Goal: Transaction & Acquisition: Purchase product/service

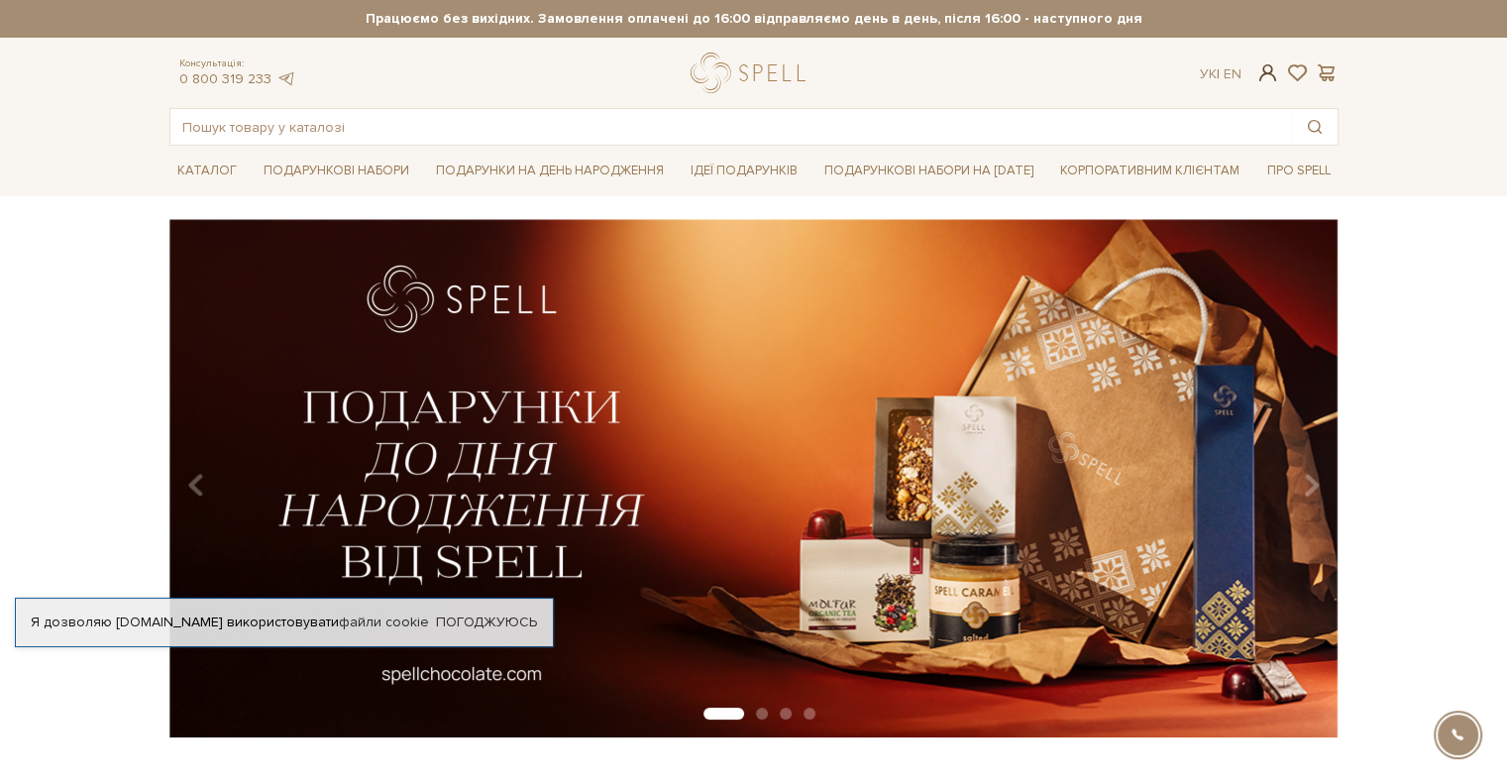
click at [1268, 72] on span at bounding box center [1267, 72] width 24 height 21
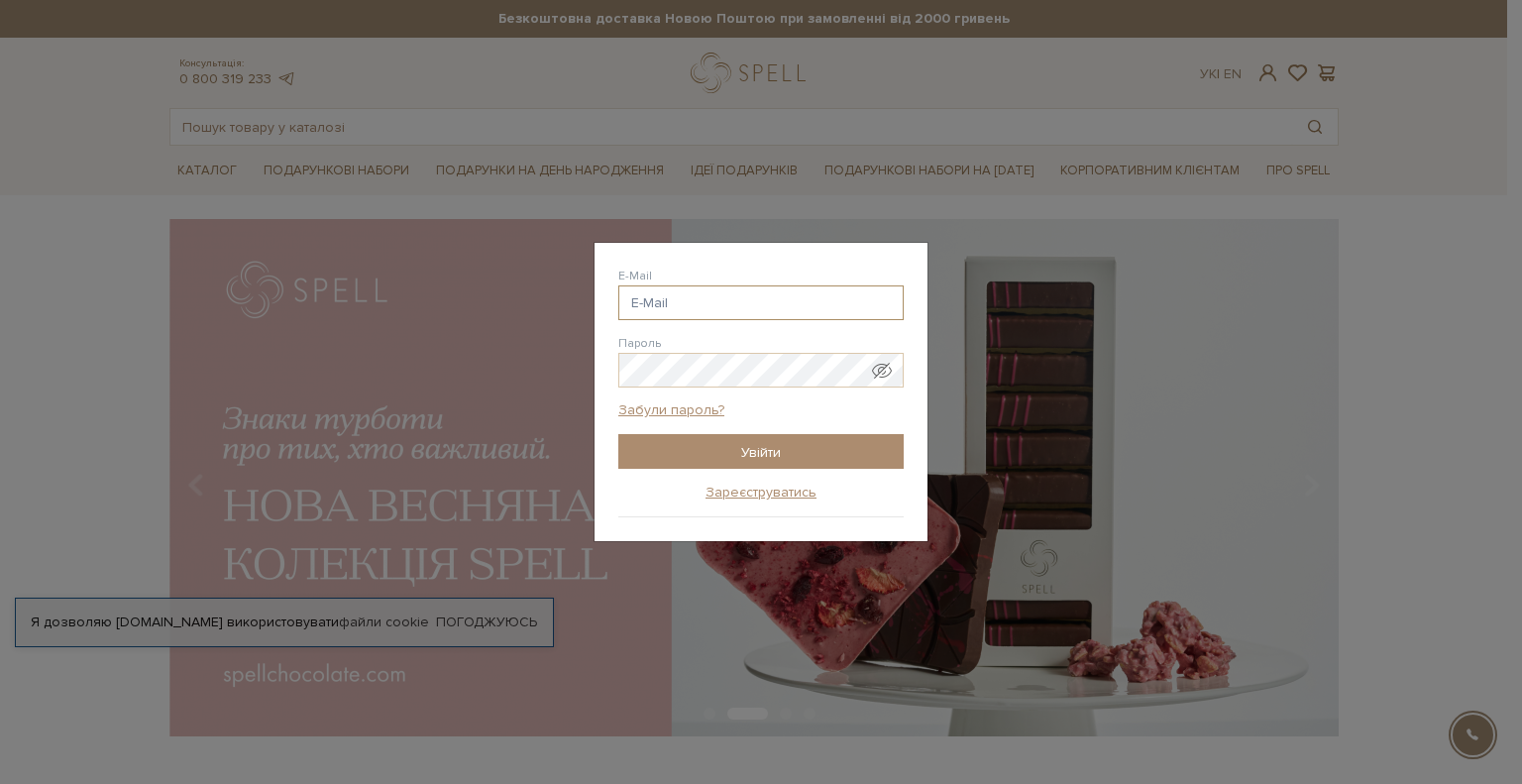
click at [658, 304] on input "E-Mail" at bounding box center [760, 302] width 285 height 35
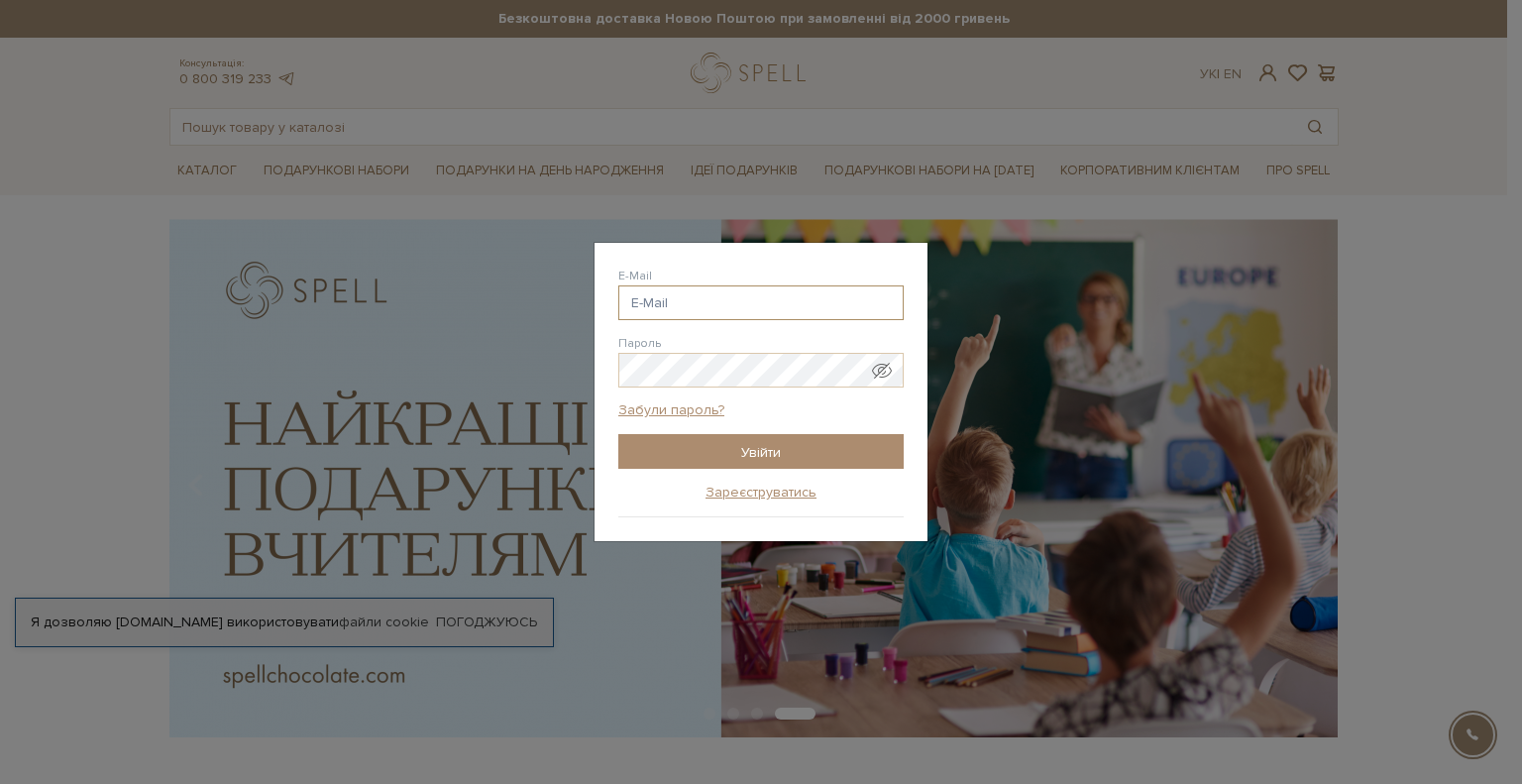
paste input "[EMAIL_ADDRESS][DOMAIN_NAME]"
type input "[EMAIL_ADDRESS][DOMAIN_NAME]"
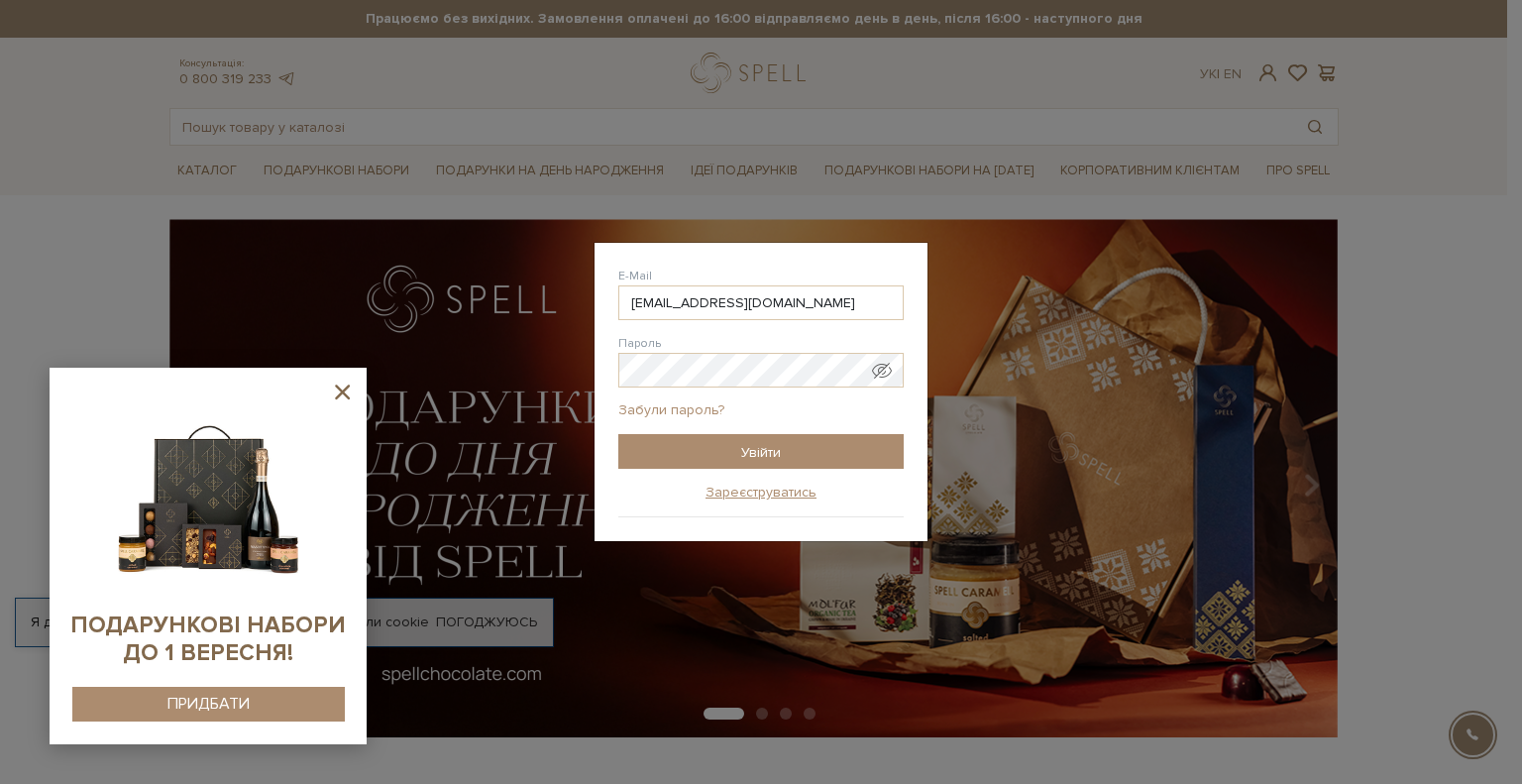
click at [688, 411] on link "Забули пароль?" at bounding box center [671, 410] width 106 height 18
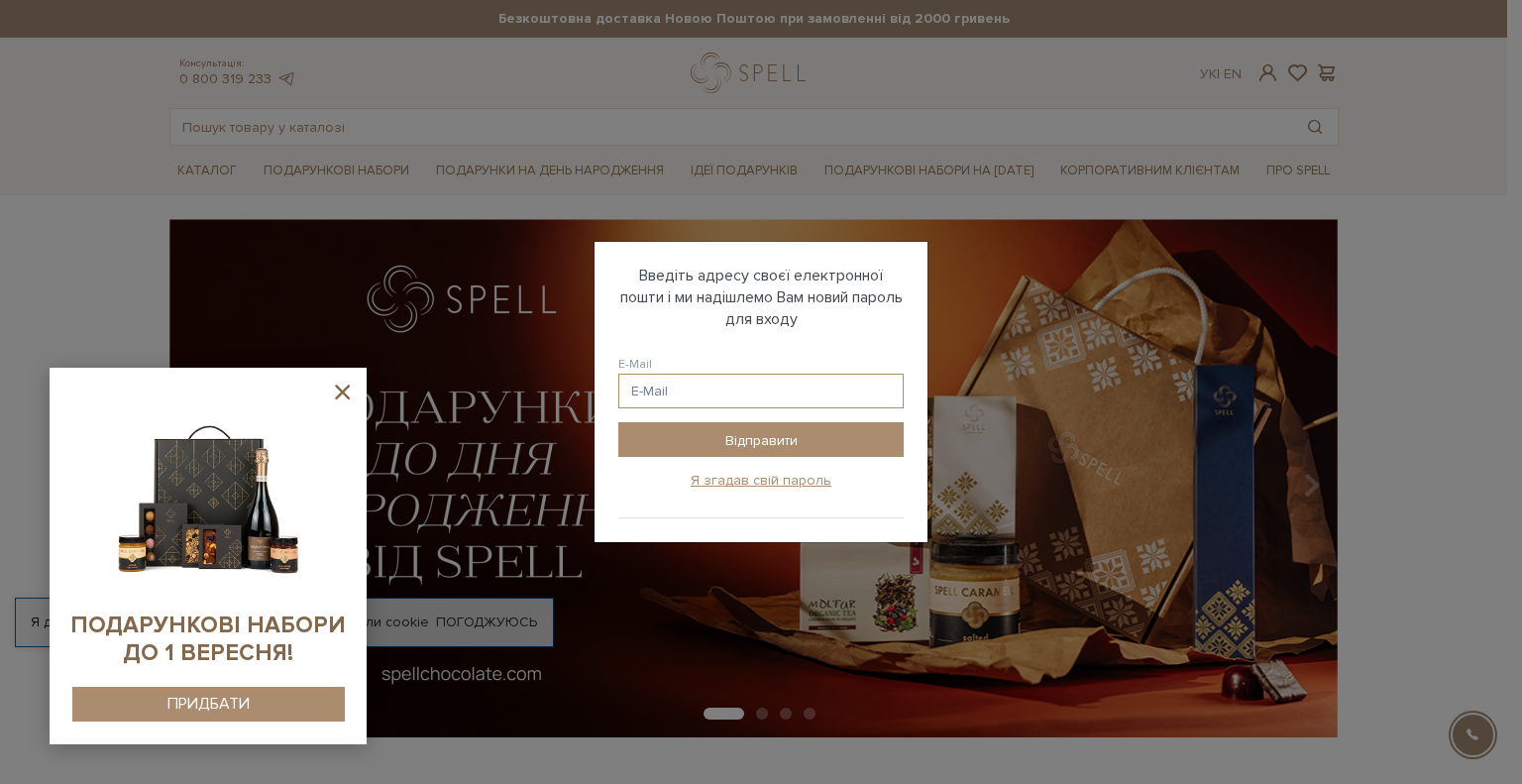
click at [680, 398] on input "E-Mail" at bounding box center [760, 390] width 285 height 35
paste input "m.eln.s.021@gmail.com"
type input "m.eln.s.021@gmail.com"
click at [730, 435] on input "Відправити" at bounding box center [760, 439] width 285 height 35
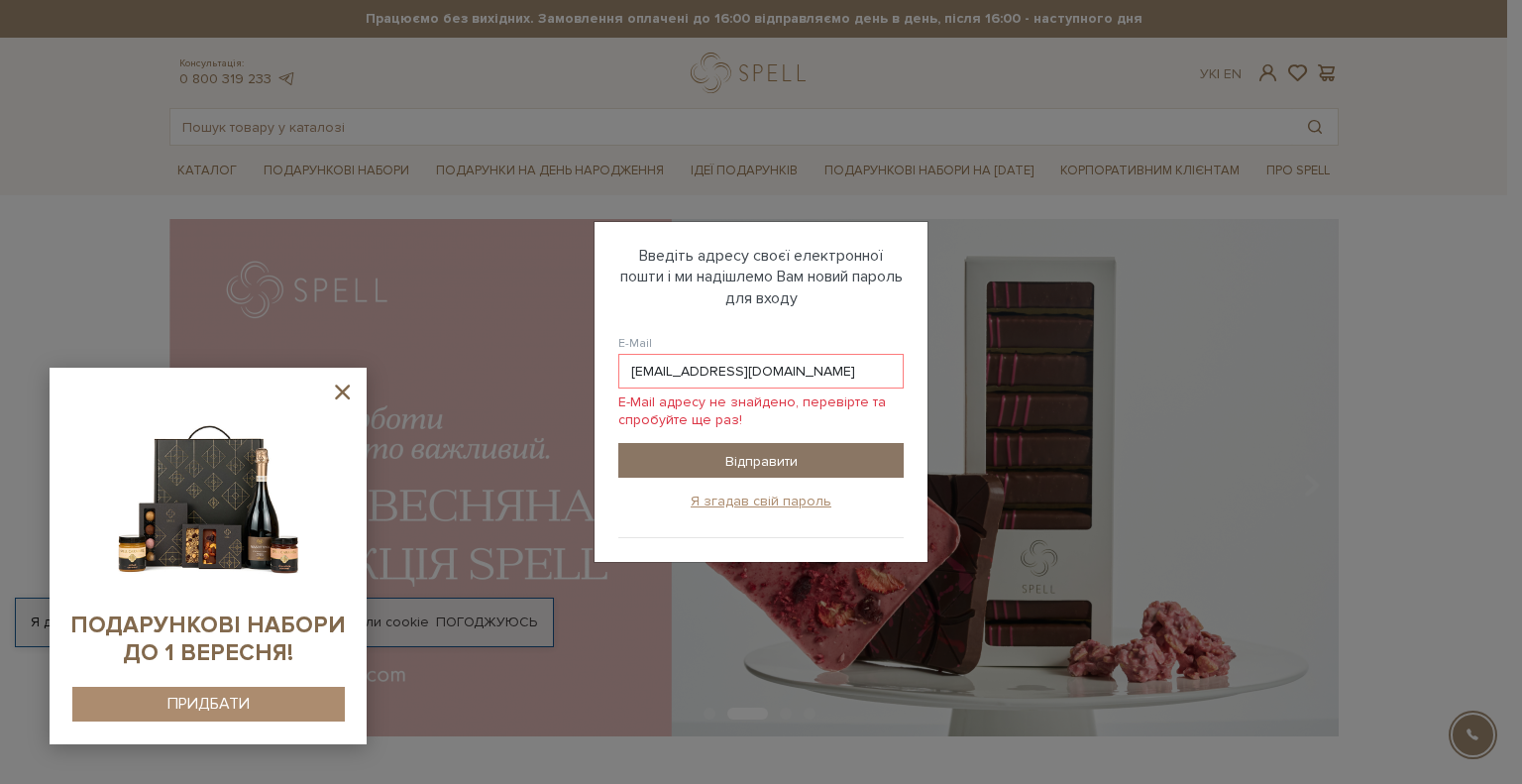
click at [755, 457] on input "Відправити" at bounding box center [760, 460] width 285 height 35
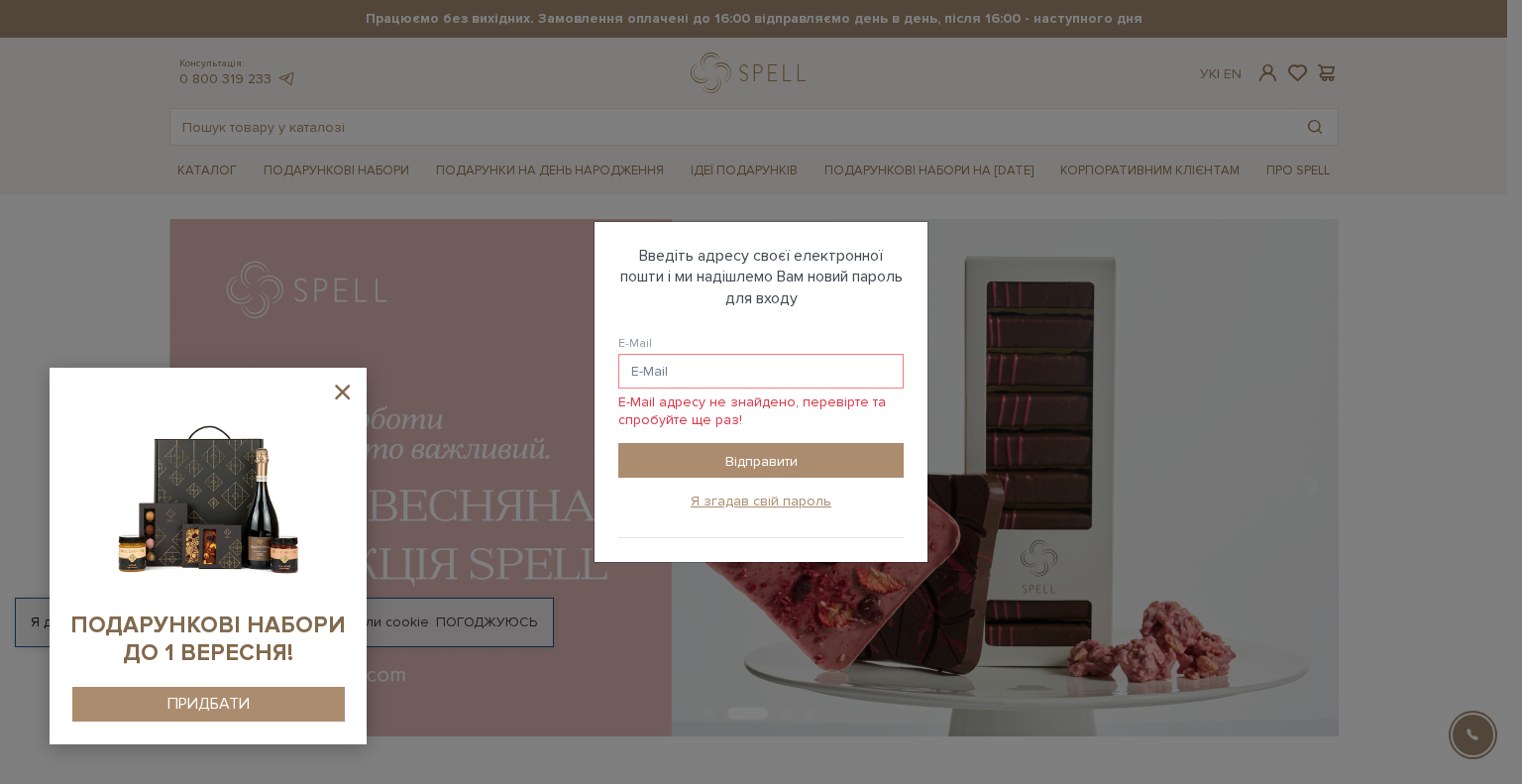
click at [1486, 189] on div "Авторизація E-Mail Пароль Забули пароль? Увійти Зареєструватись Забули пароль? …" at bounding box center [761, 392] width 1522 height 784
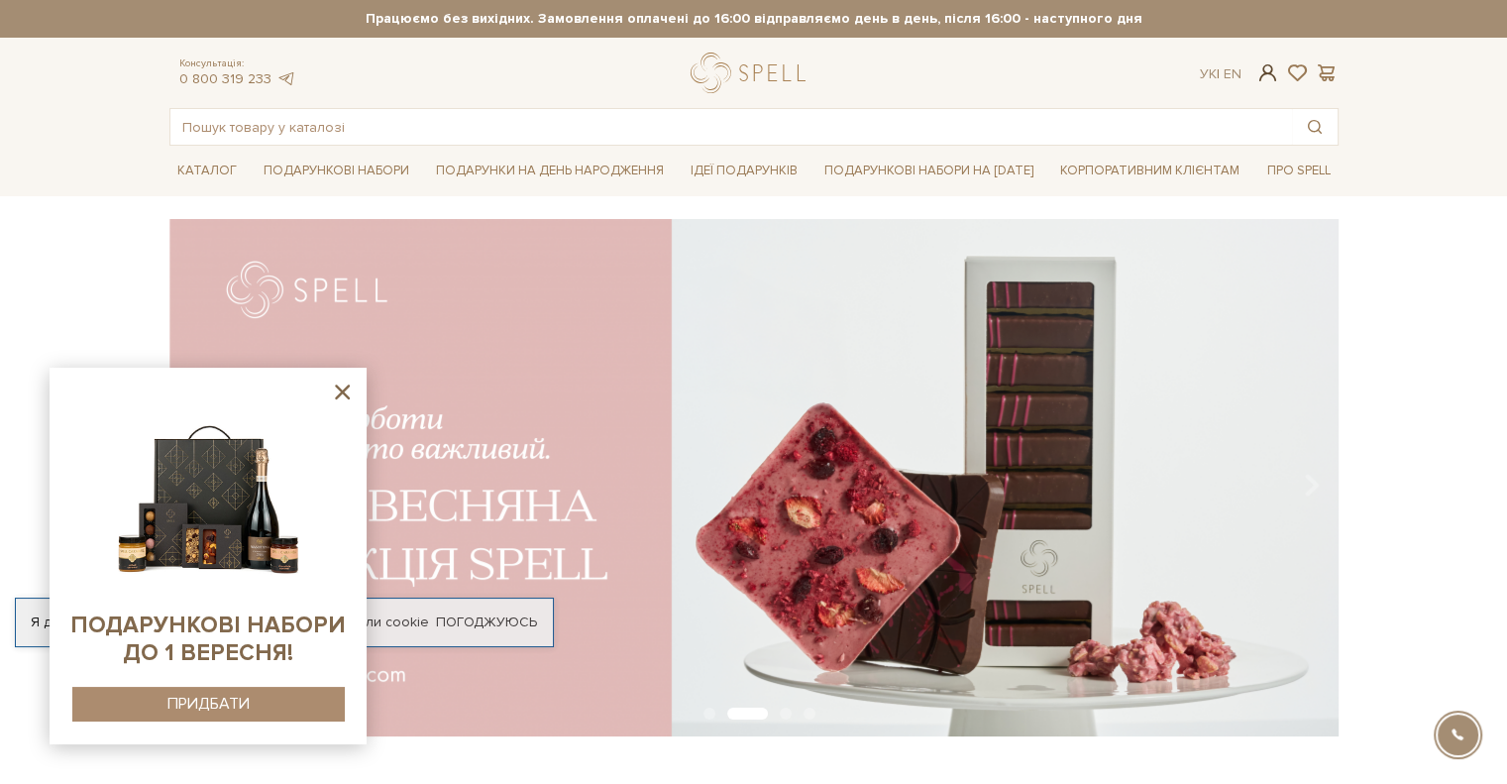
click at [1272, 64] on span at bounding box center [1267, 72] width 24 height 21
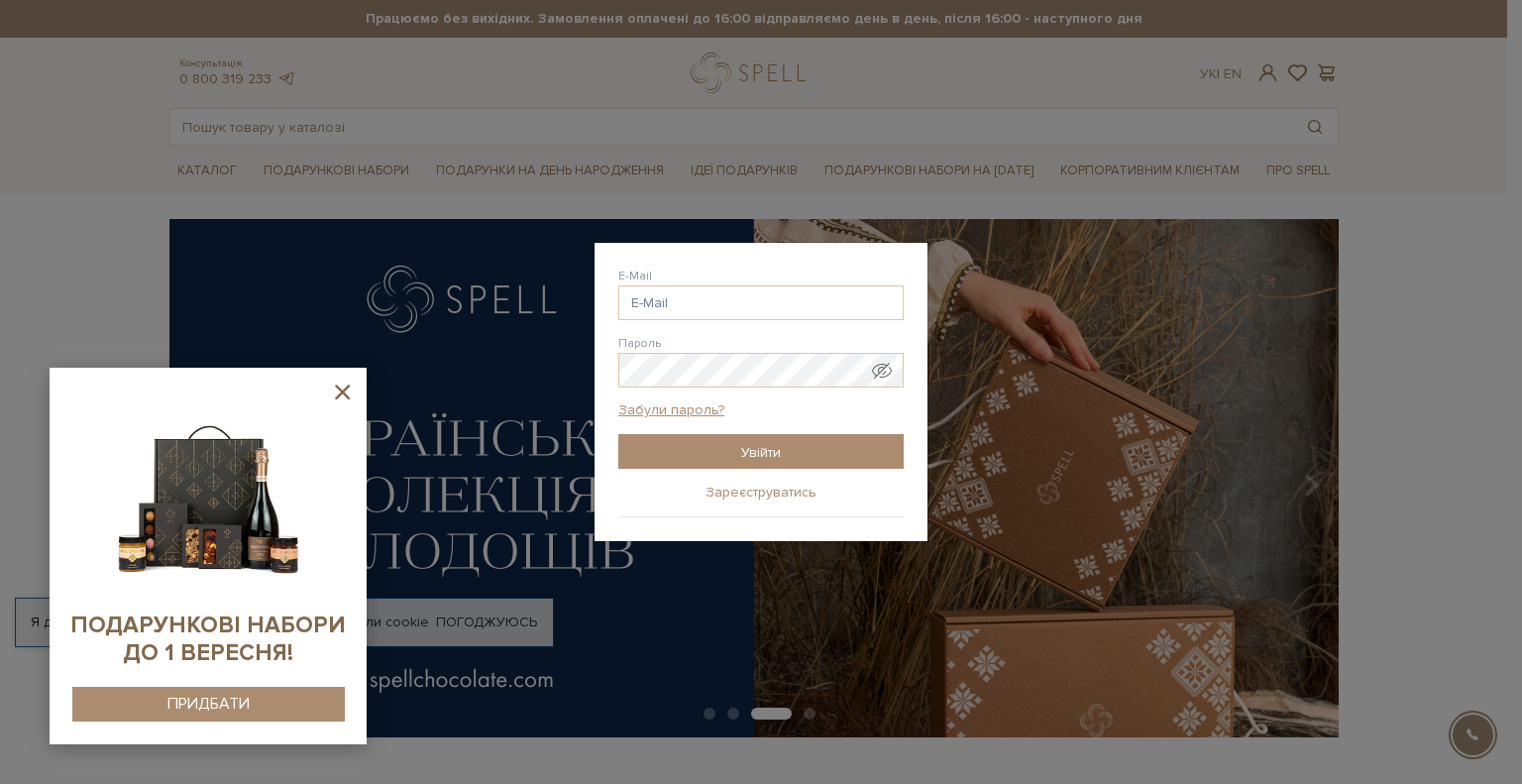
click at [778, 489] on link "Зареєструватись" at bounding box center [760, 492] width 111 height 18
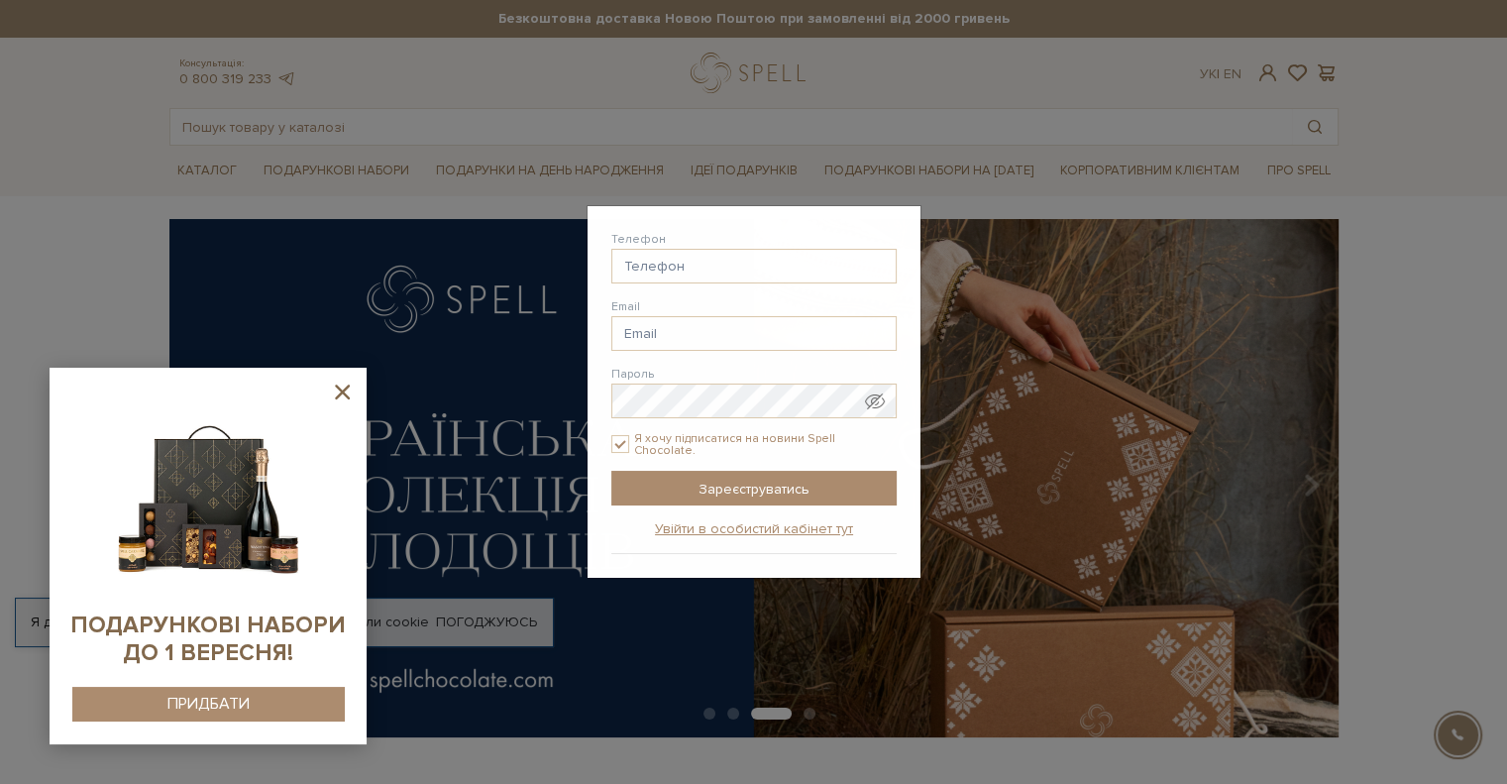
drag, startPoint x: 338, startPoint y: 393, endPoint x: 456, endPoint y: 367, distance: 120.9
click at [339, 393] on icon at bounding box center [342, 391] width 25 height 25
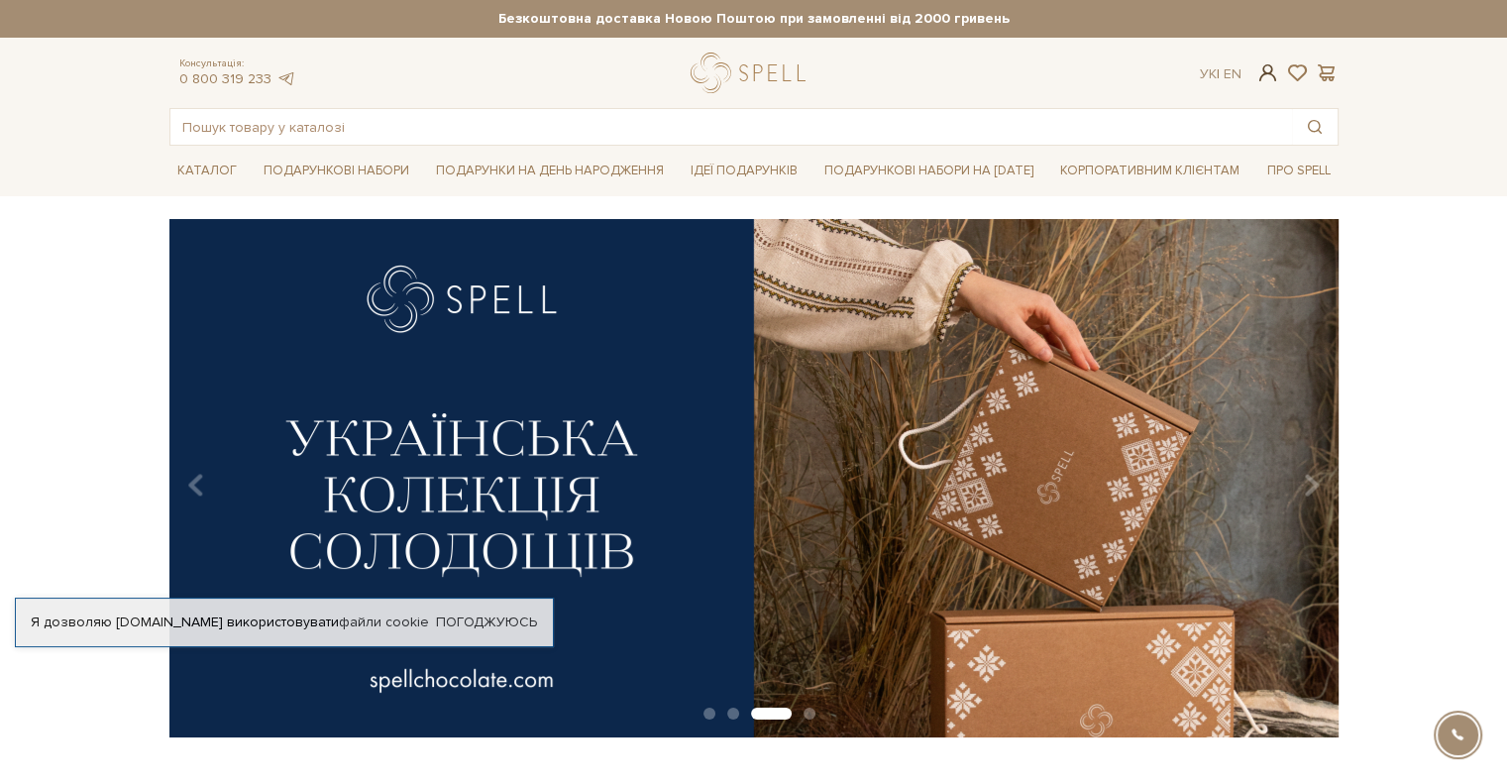
checkbox input "true"
click at [1274, 77] on span at bounding box center [1267, 72] width 24 height 21
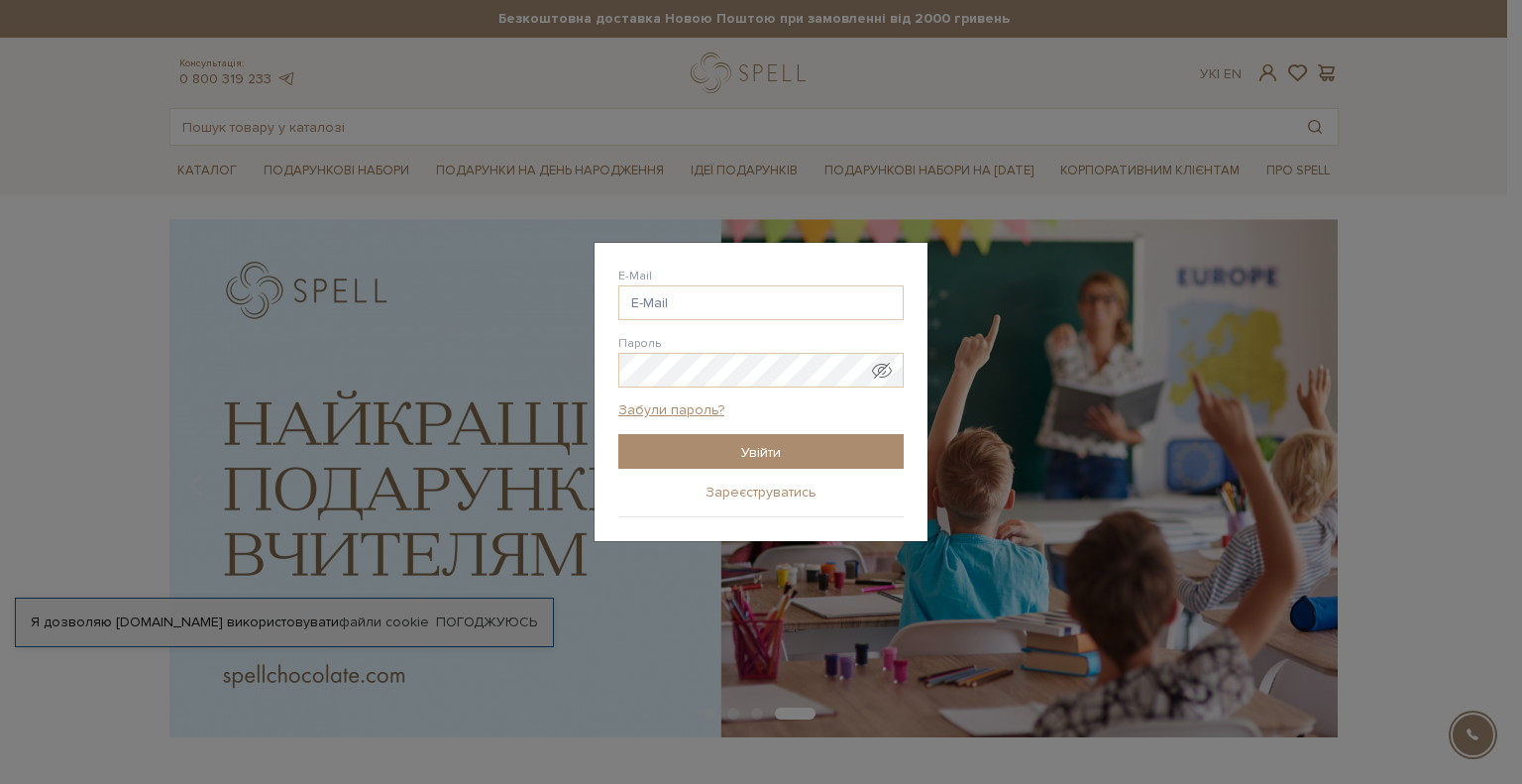
click at [755, 487] on link "Зареєструватись" at bounding box center [760, 492] width 111 height 18
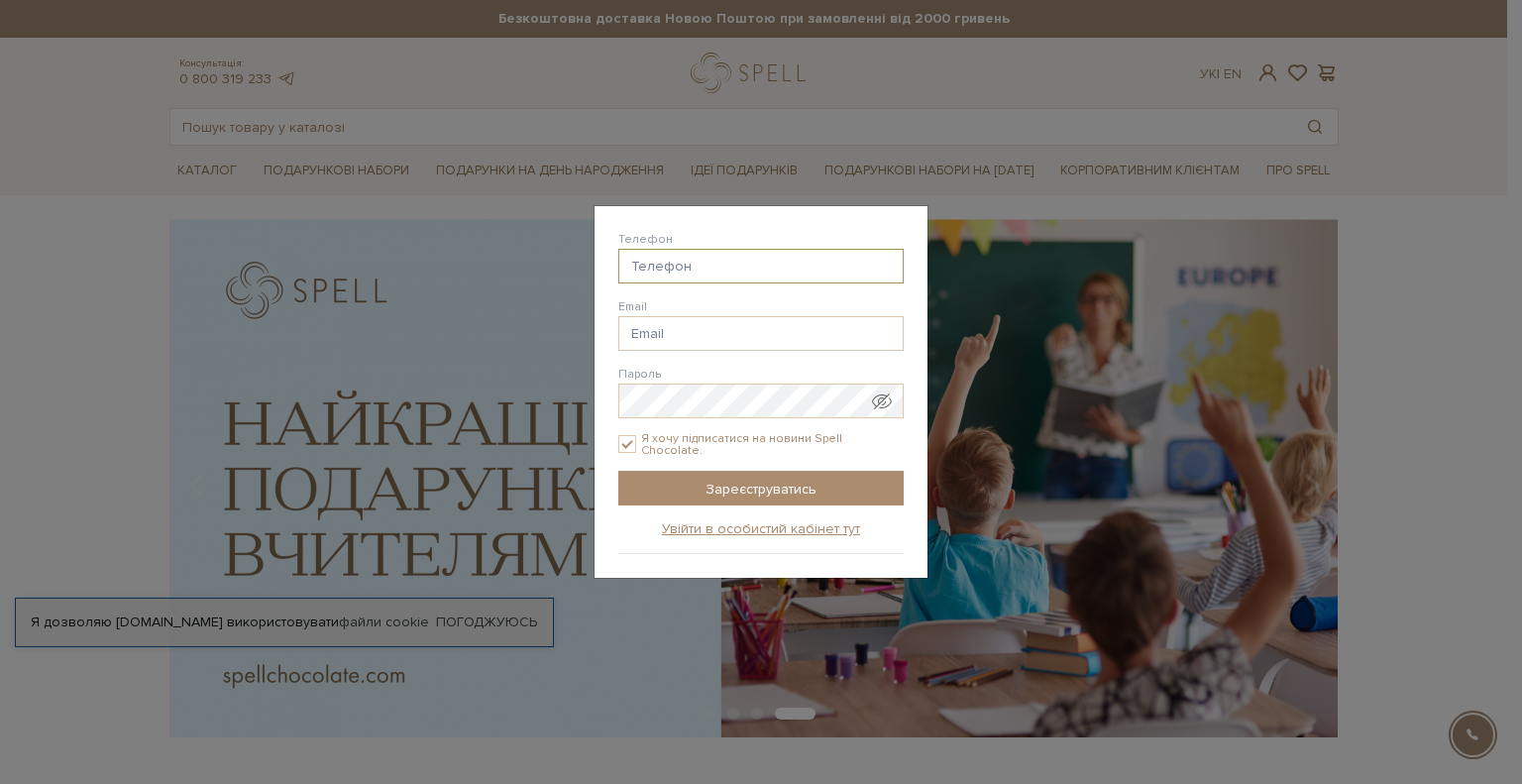
click at [690, 270] on input "Телефон" at bounding box center [760, 266] width 285 height 35
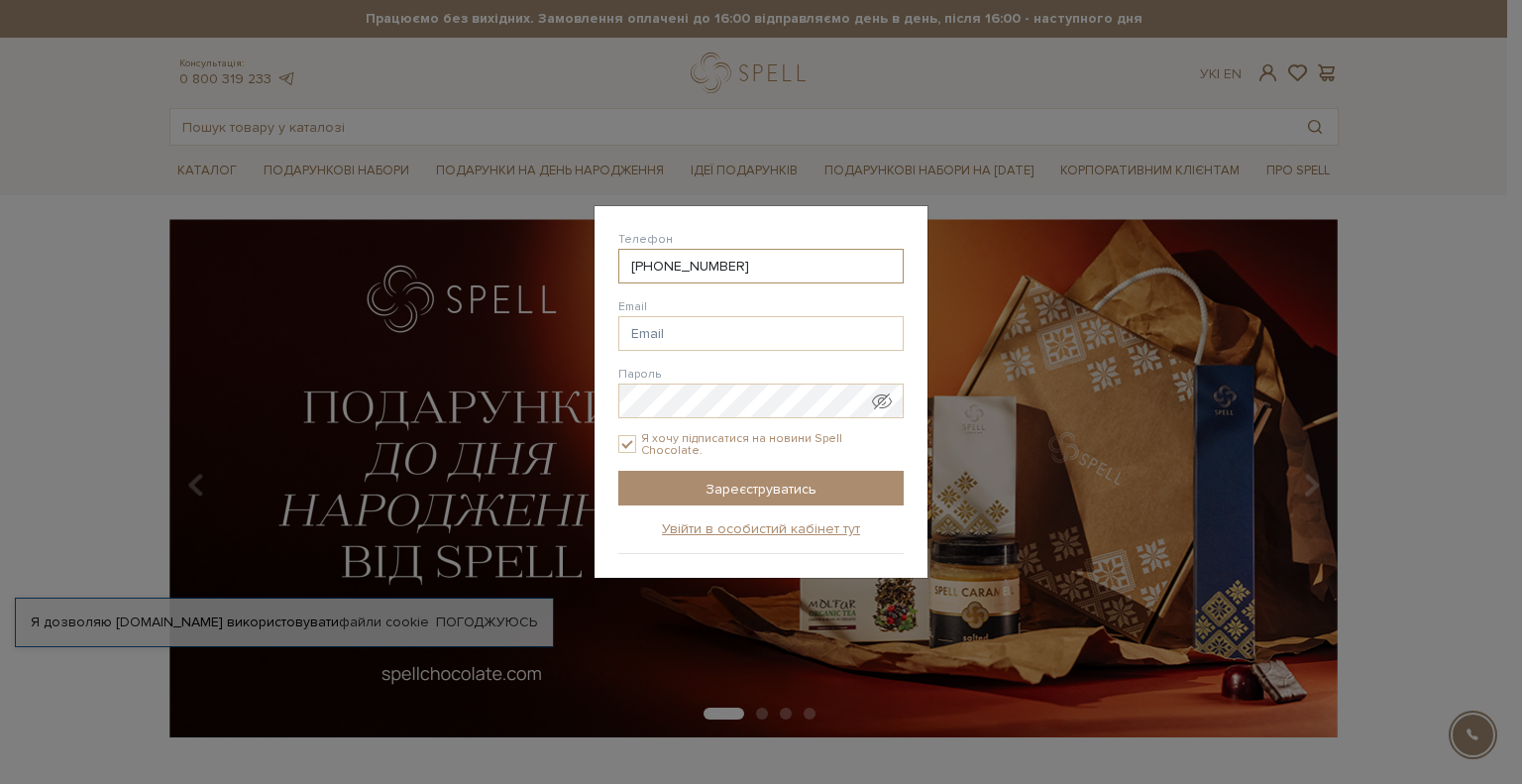
type input "38(050) 866-13-29"
click at [706, 336] on input "Email" at bounding box center [760, 333] width 285 height 35
paste input "m.eln.s.021@gmail.com"
type input "m.eln.s.021@gmail.com"
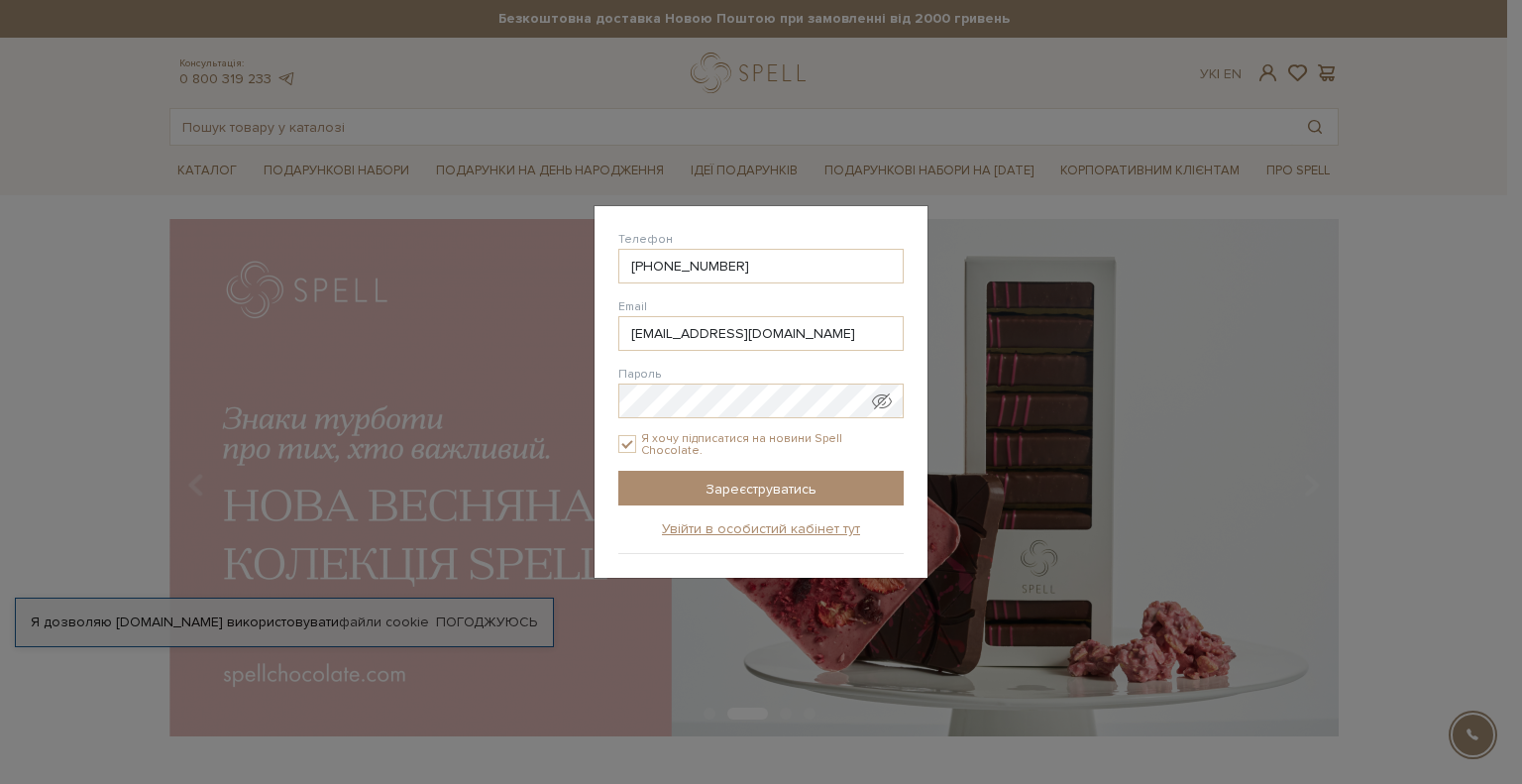
click at [887, 407] on span "Показати пароль у вигляді звичайного тексту. Попередження: це відобразить ваш п…" at bounding box center [882, 401] width 20 height 20
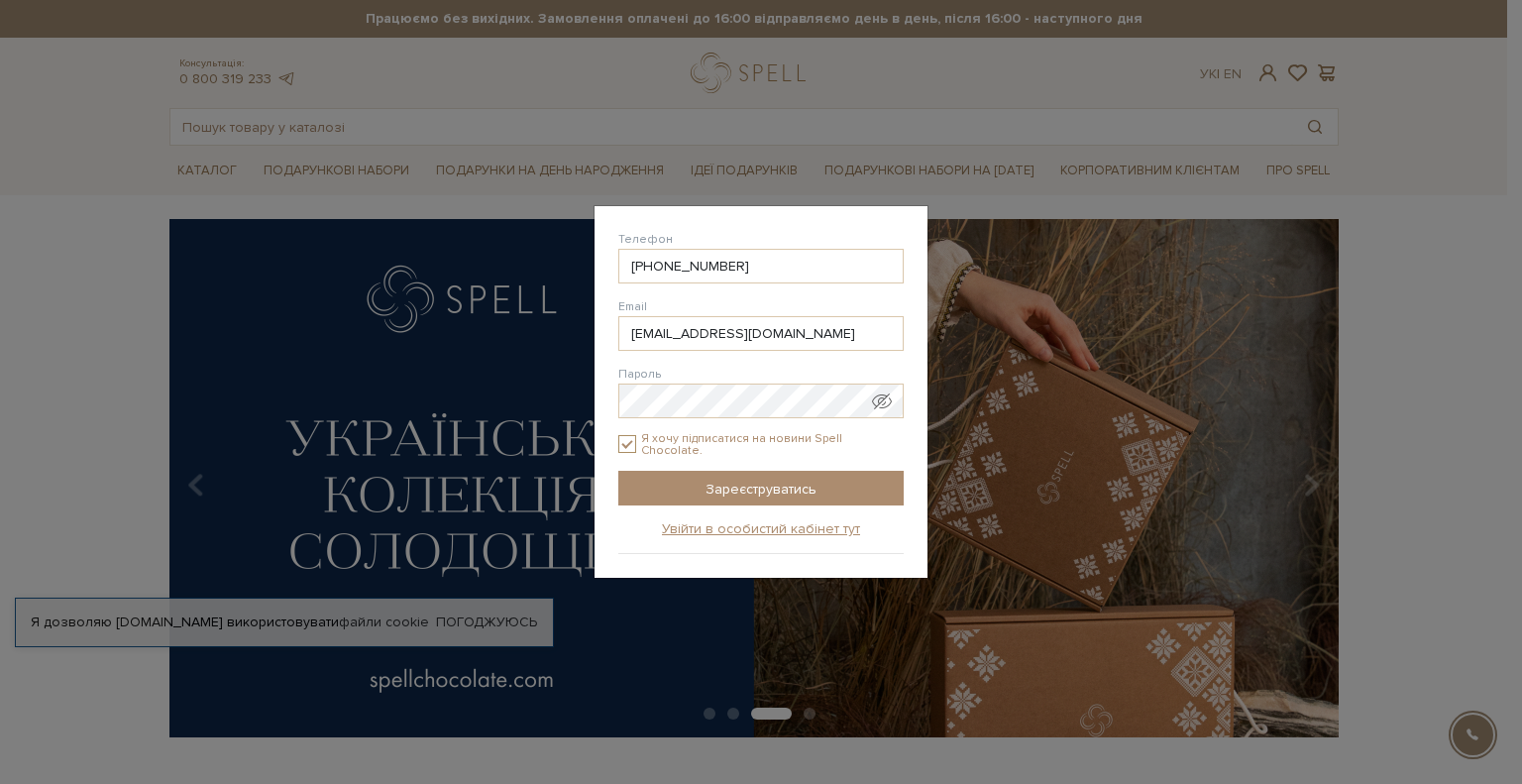
click at [622, 441] on input "Я хочу підписатися на новини Spell Chocolate." at bounding box center [627, 444] width 18 height 18
checkbox input "false"
drag, startPoint x: 686, startPoint y: 482, endPoint x: 624, endPoint y: 463, distance: 64.5
click at [686, 482] on input "Зареєструватись" at bounding box center [760, 488] width 285 height 35
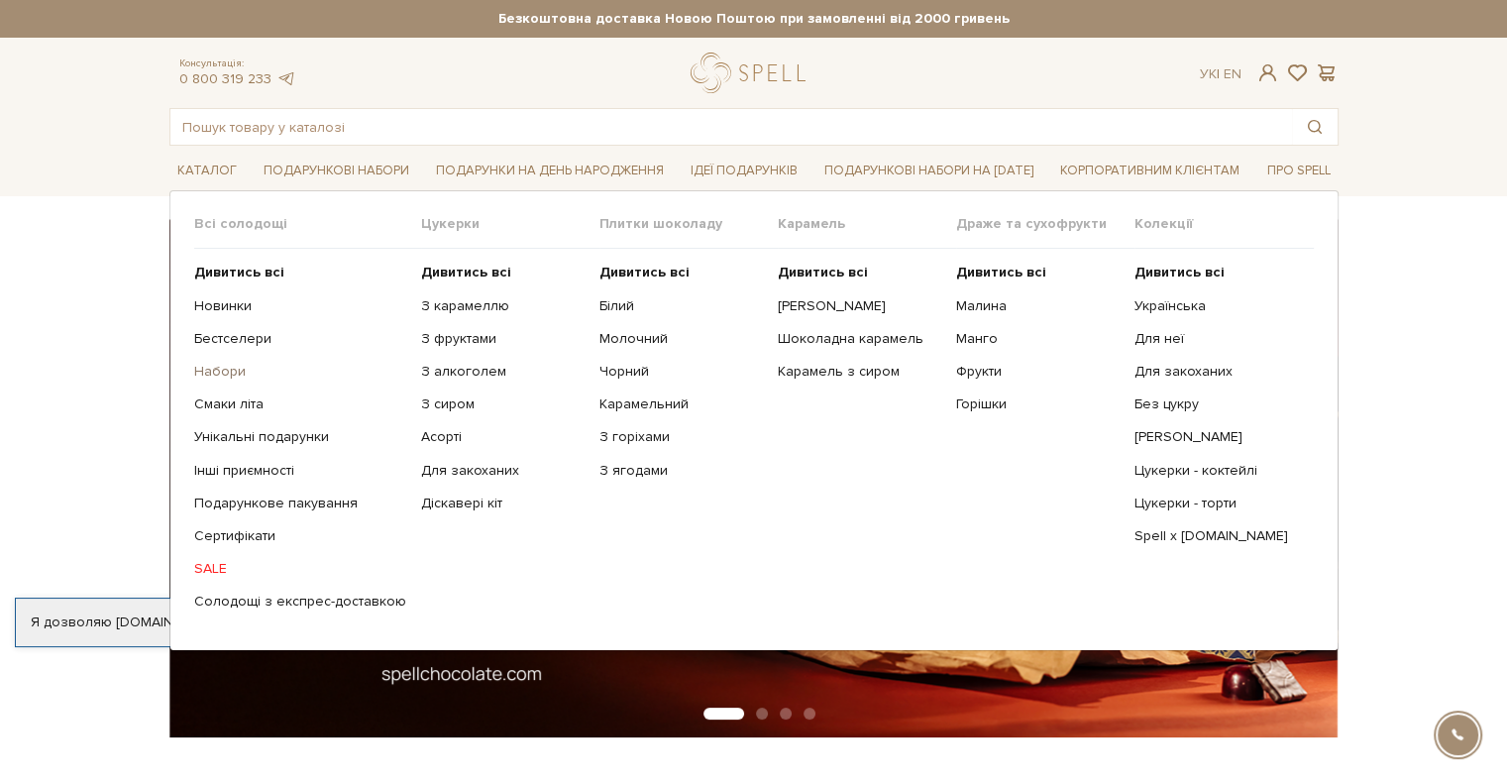
click at [218, 372] on link "Набори" at bounding box center [300, 372] width 212 height 18
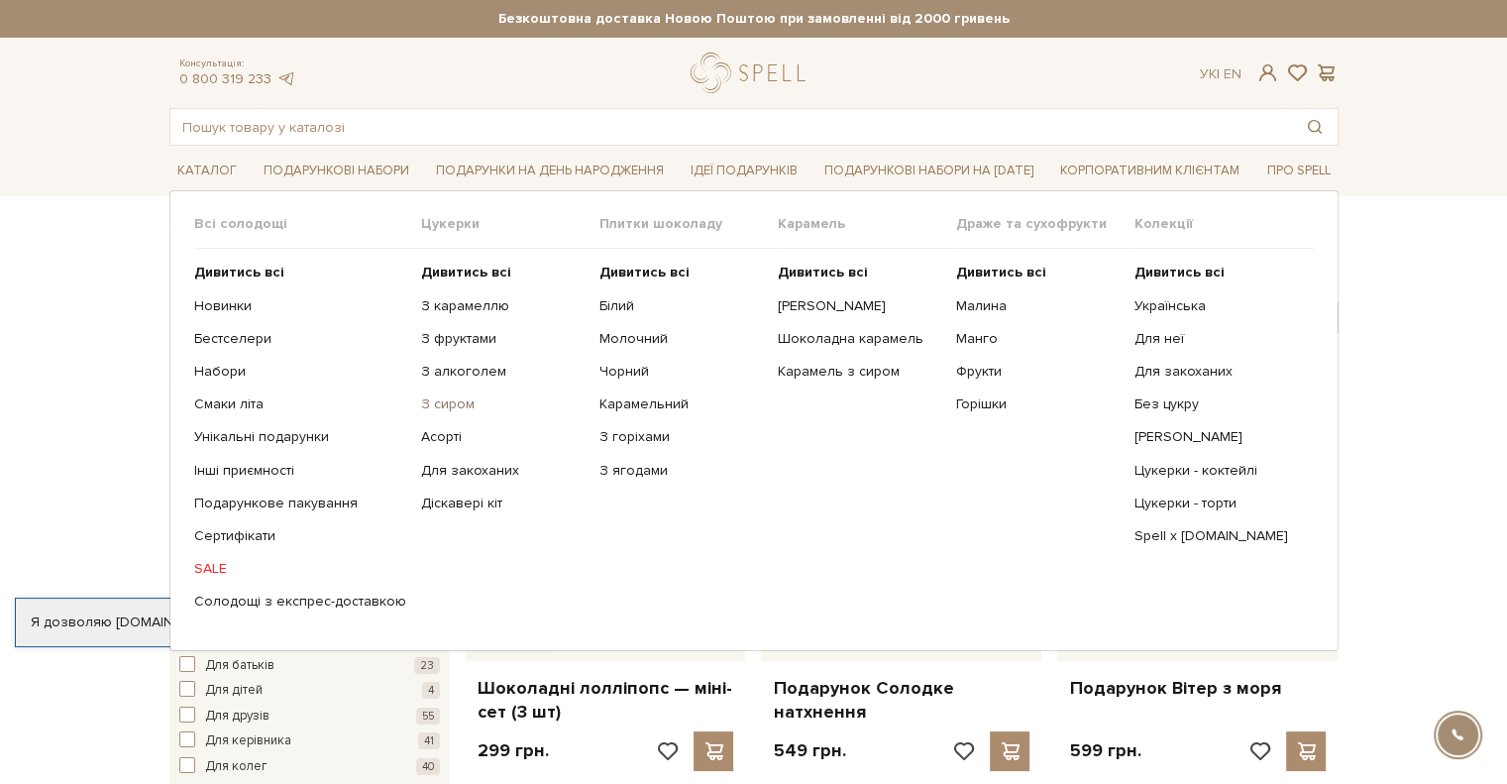
click at [436, 403] on link "З сиром" at bounding box center [502, 404] width 163 height 18
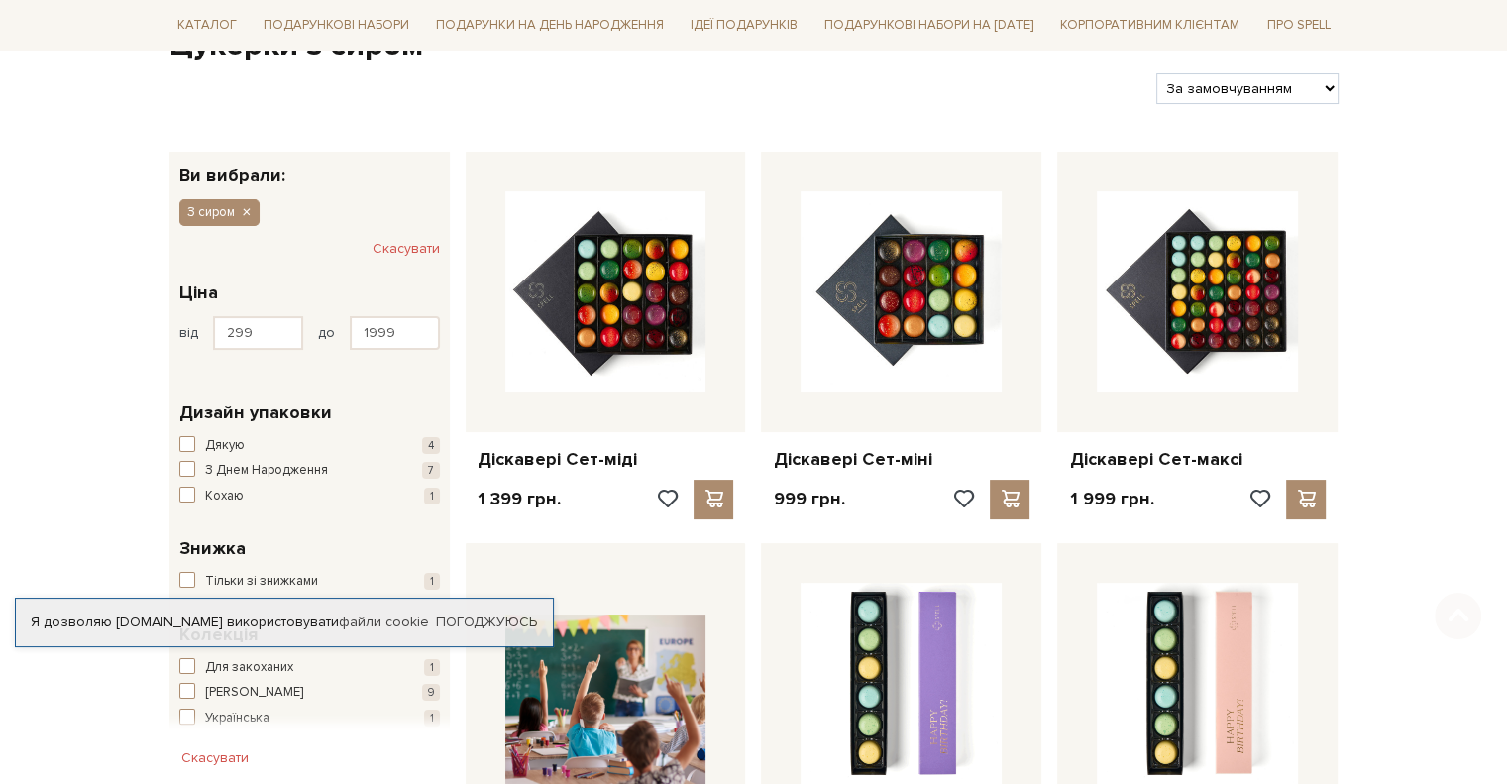
scroll to position [297, 0]
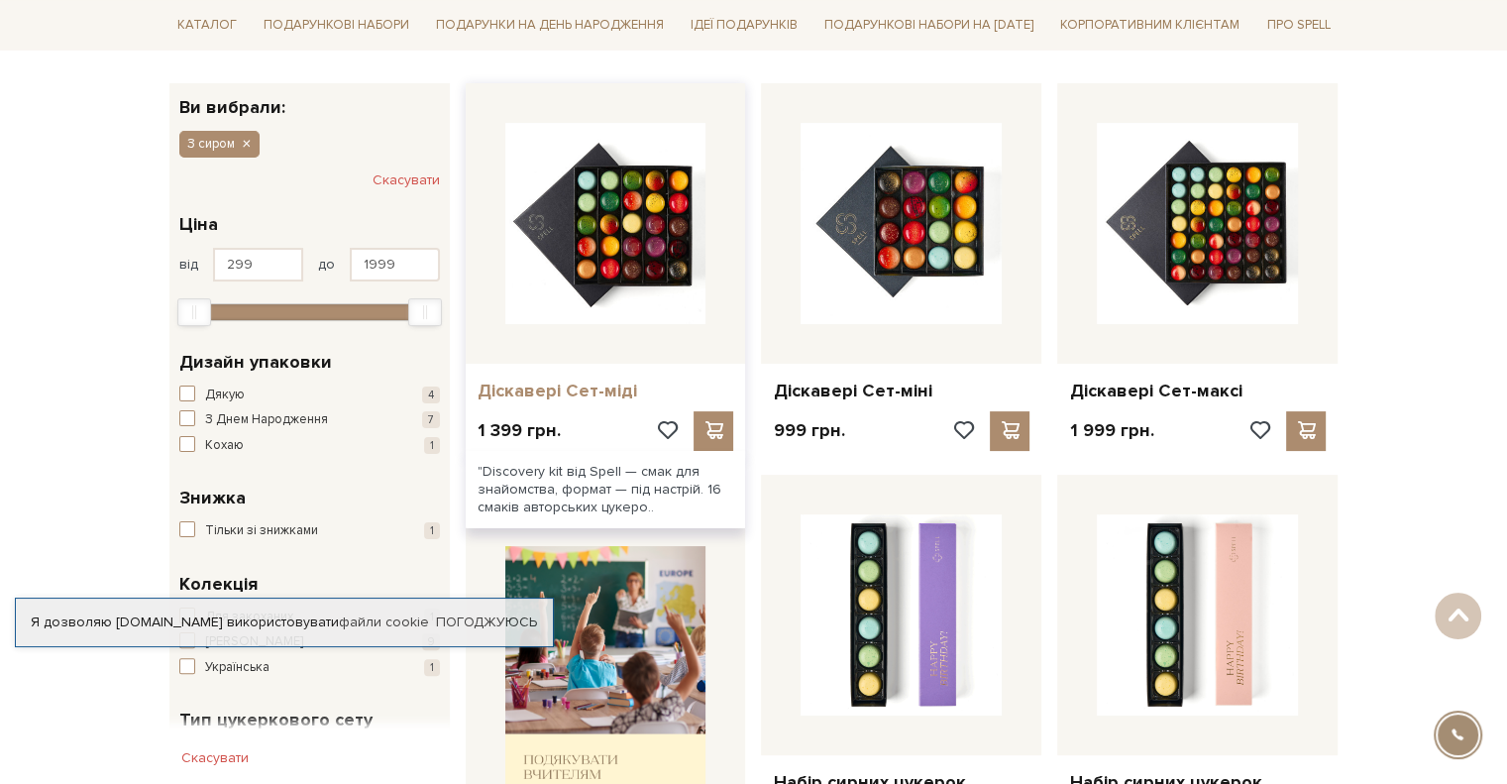
click at [583, 390] on link "Діскавері Сет-міді" at bounding box center [605, 390] width 257 height 23
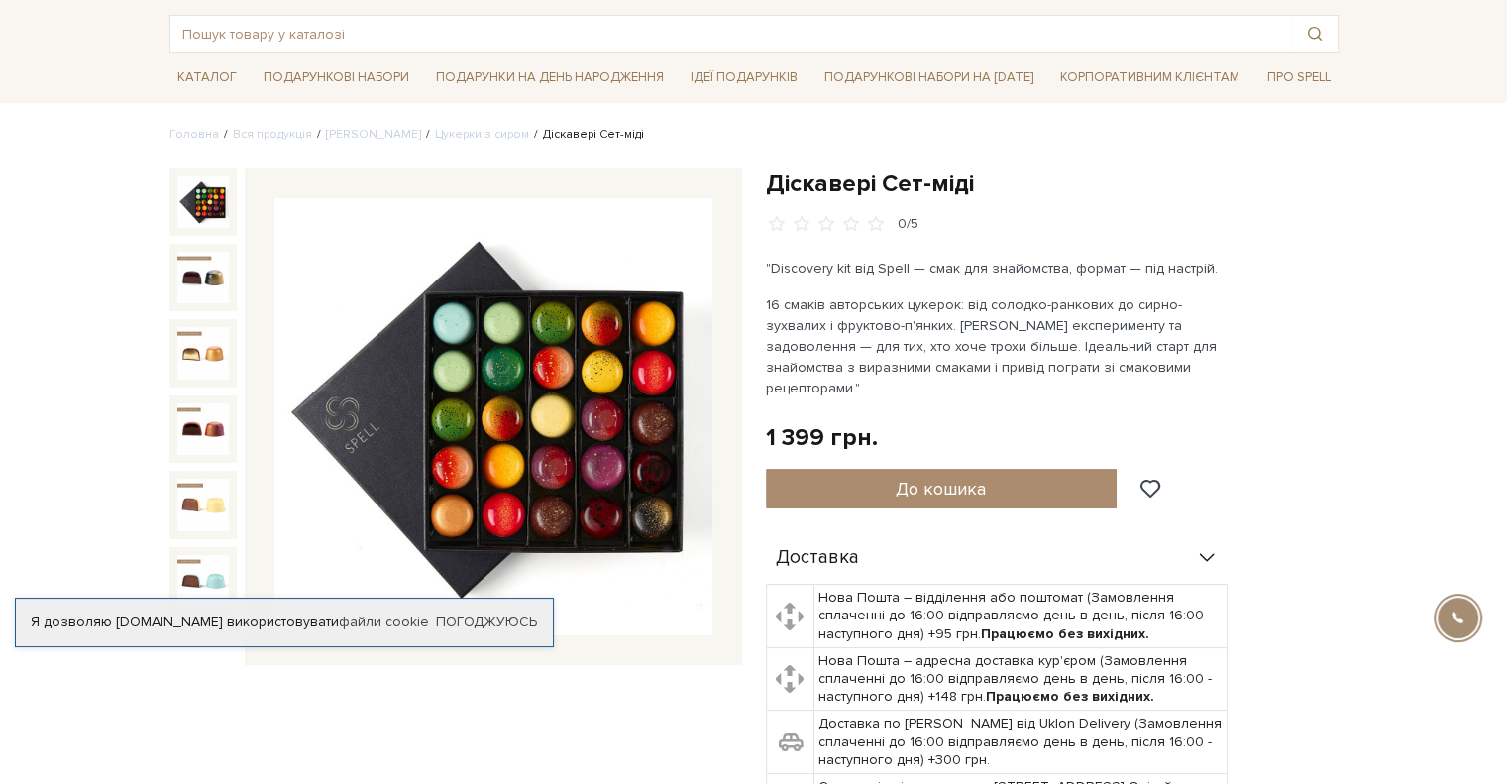
scroll to position [198, 0]
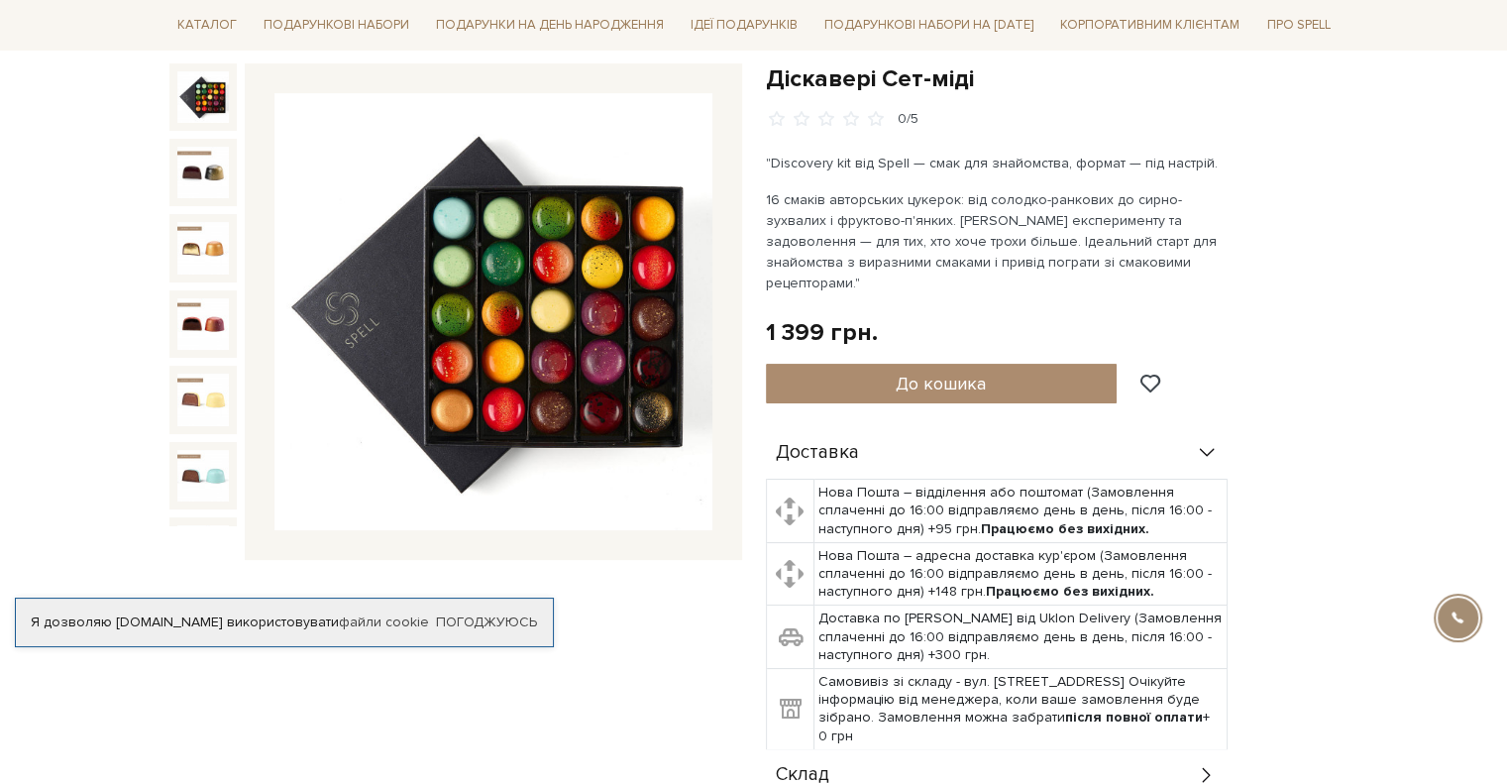
click at [526, 299] on img at bounding box center [493, 312] width 438 height 438
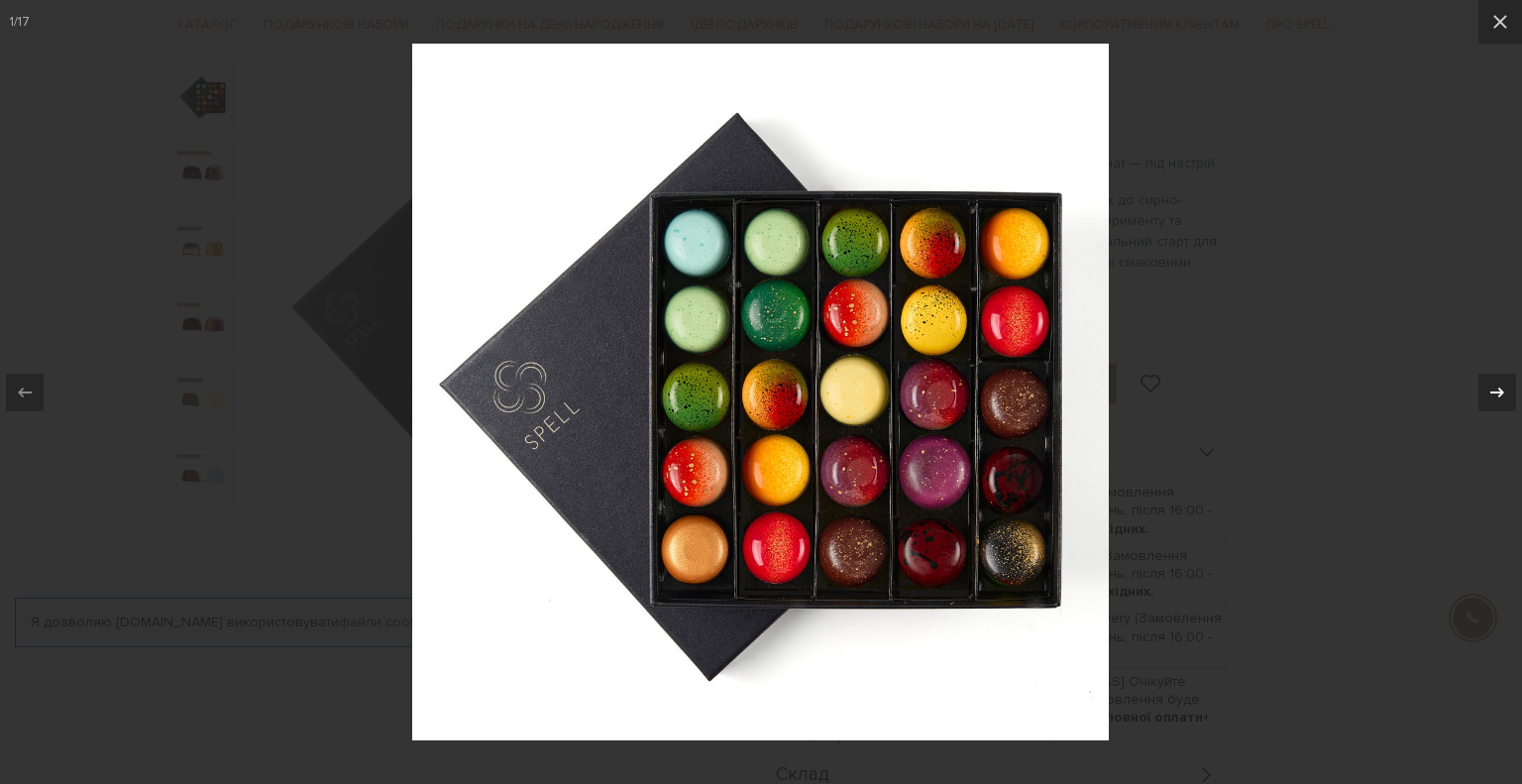
click at [1501, 394] on icon at bounding box center [1497, 391] width 14 height 10
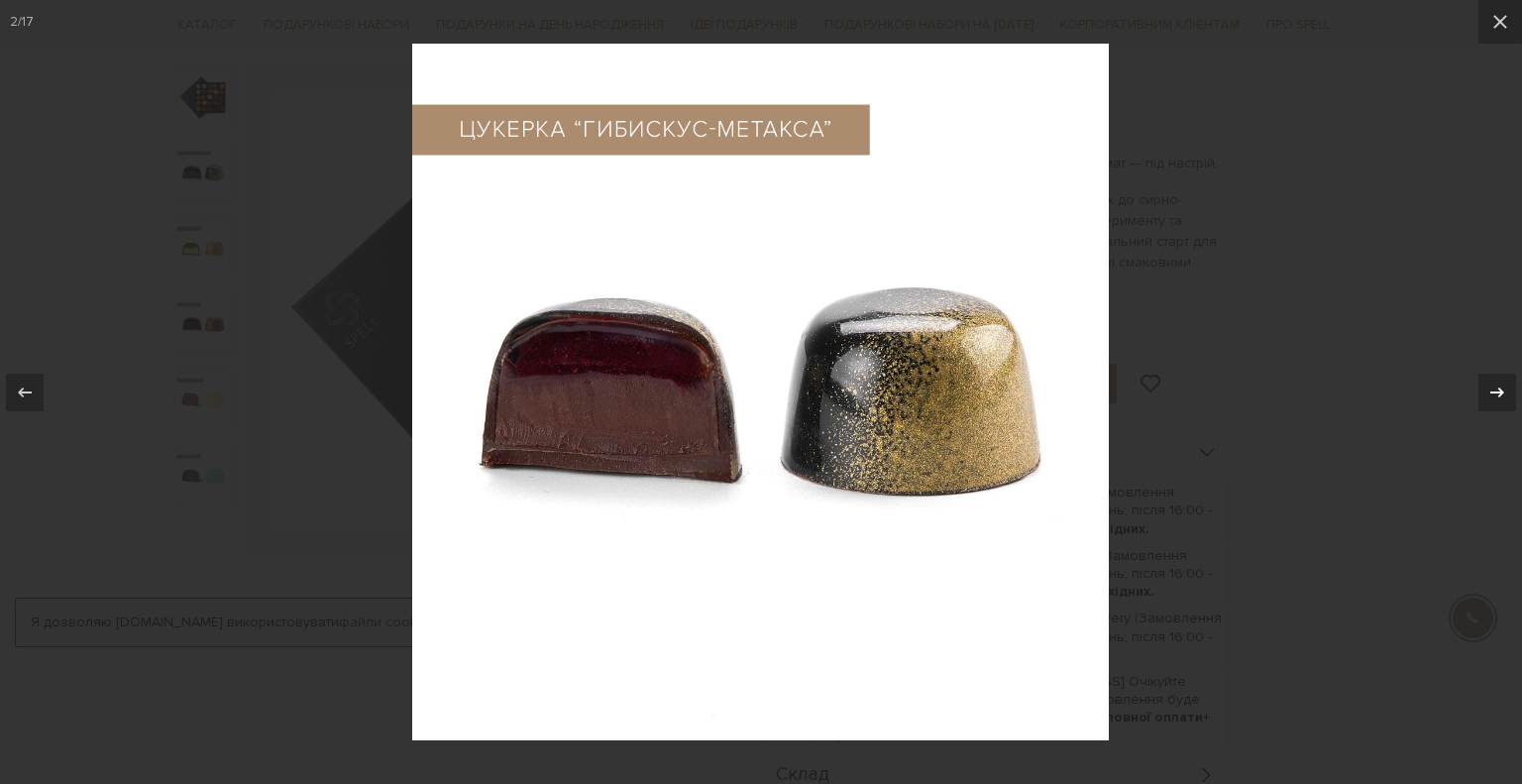
click at [1501, 394] on icon at bounding box center [1497, 391] width 14 height 10
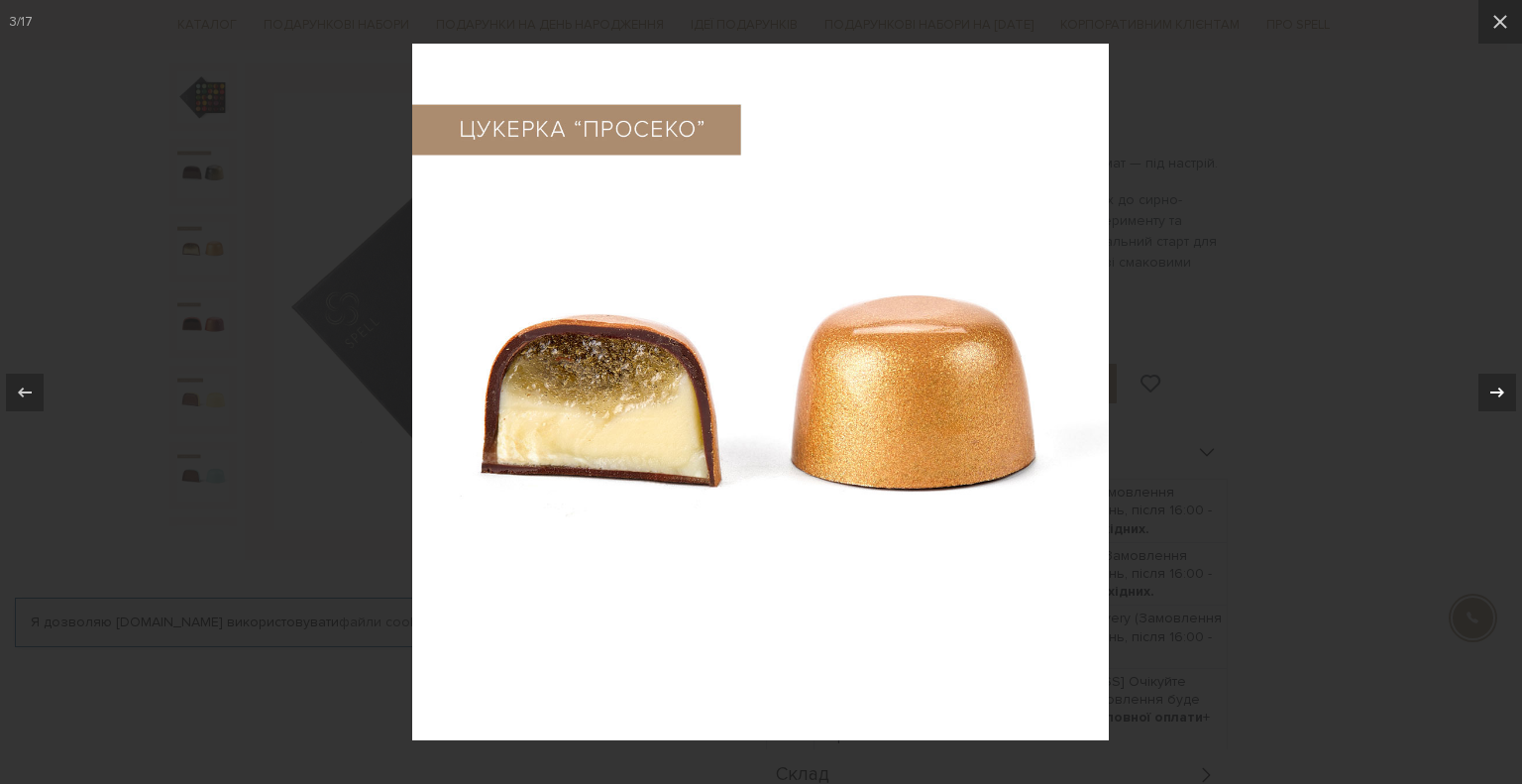
click at [1501, 394] on icon at bounding box center [1497, 391] width 14 height 10
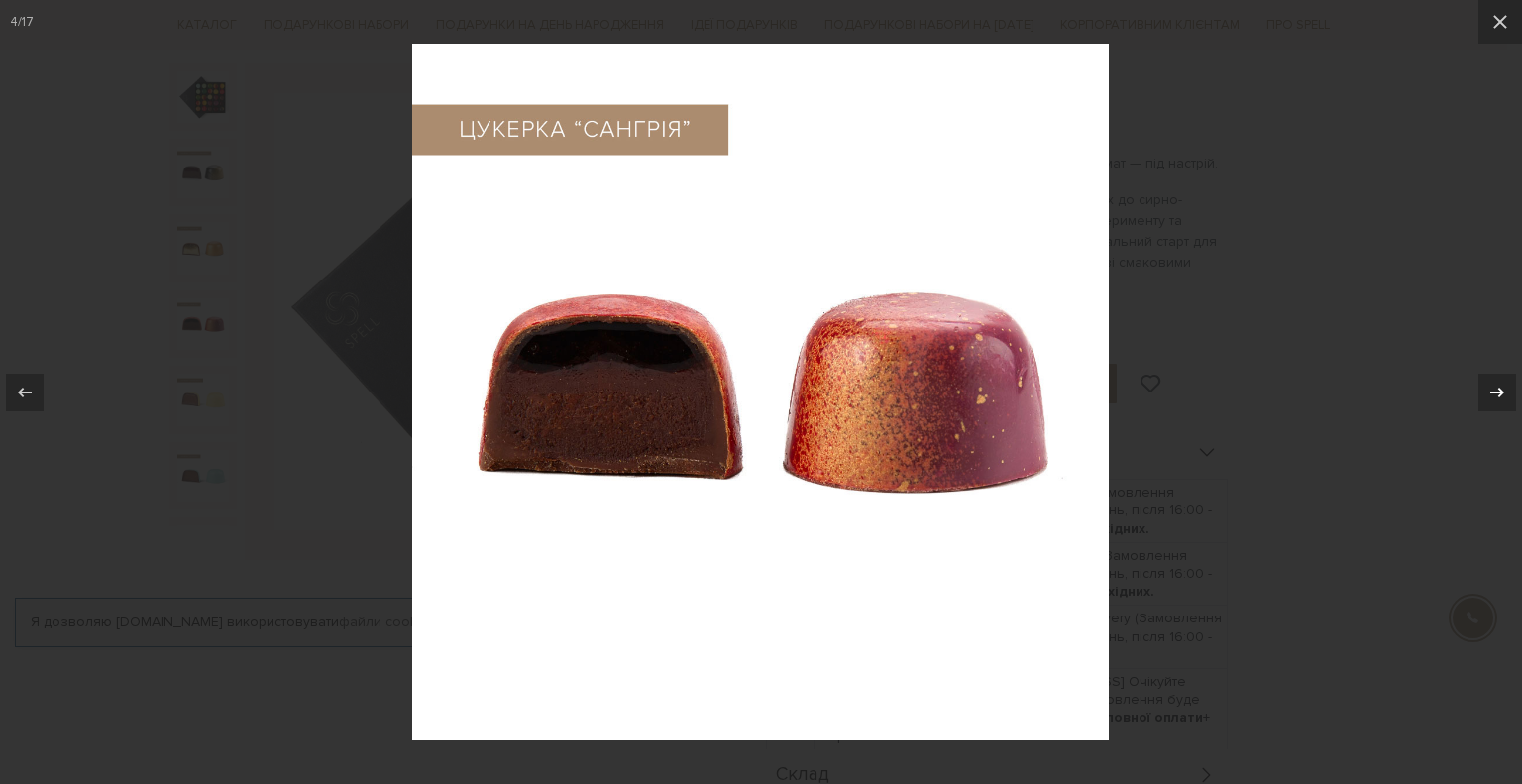
click at [1501, 394] on icon at bounding box center [1497, 391] width 14 height 10
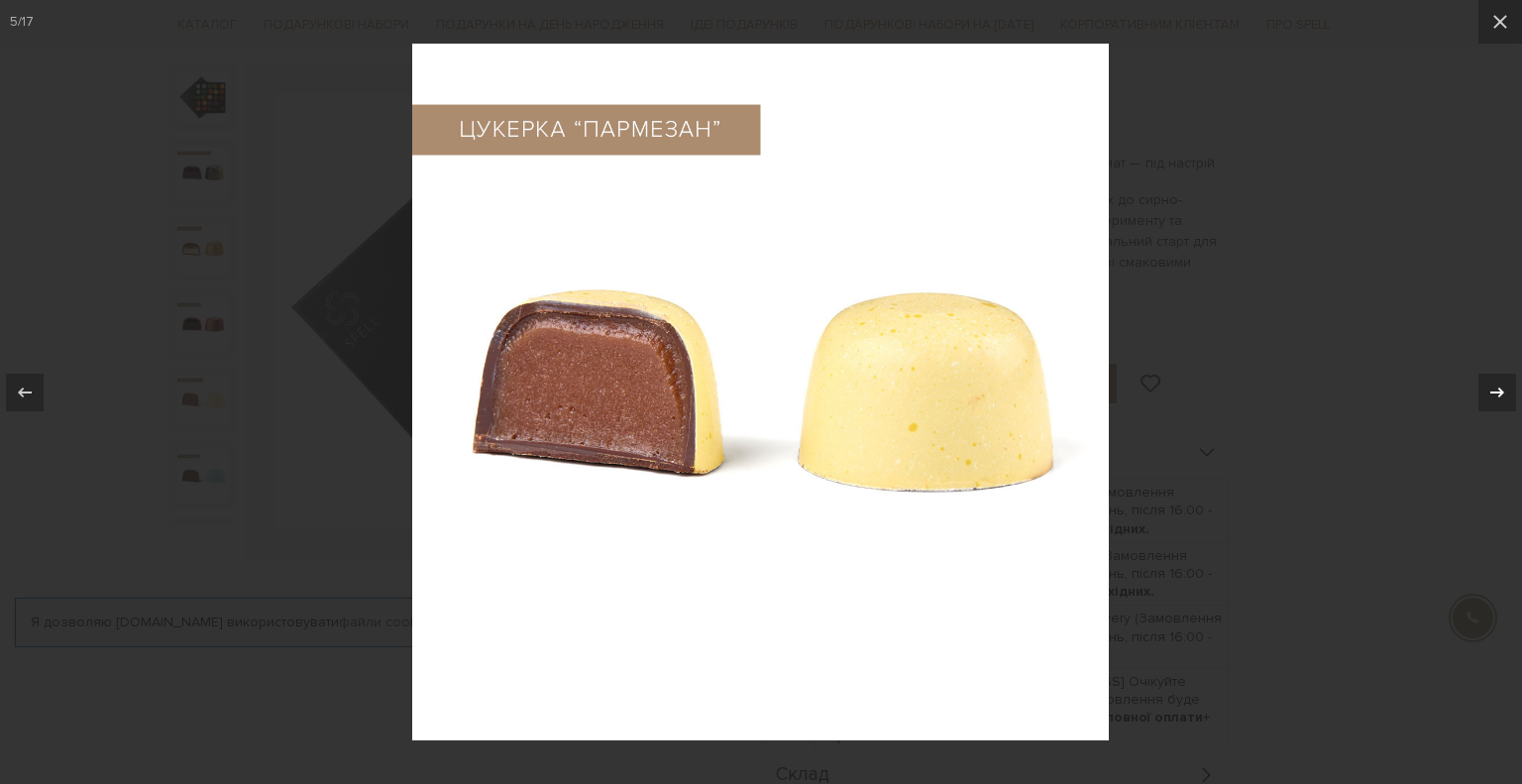
click at [1501, 394] on icon at bounding box center [1497, 391] width 14 height 10
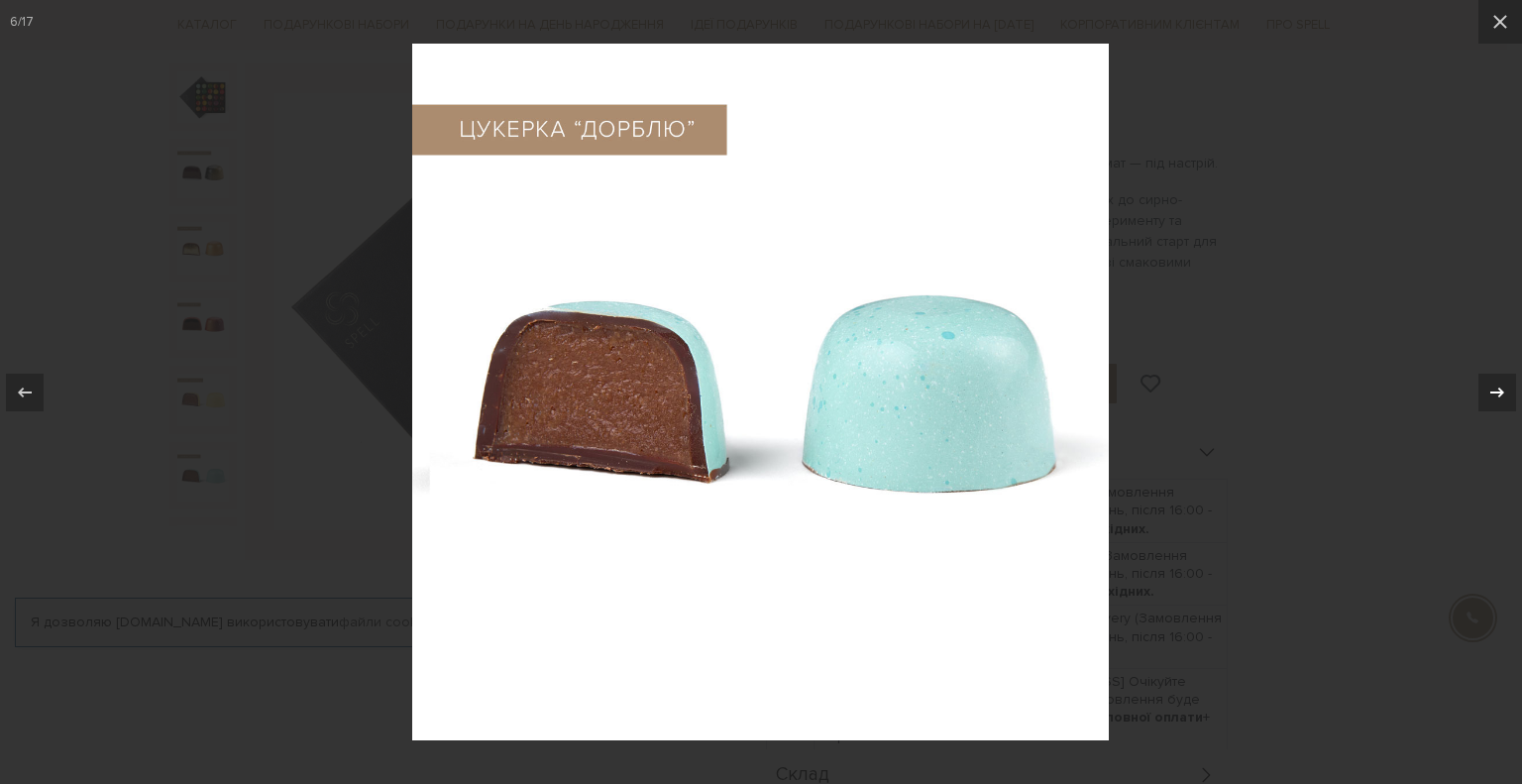
click at [1501, 394] on icon at bounding box center [1497, 391] width 14 height 10
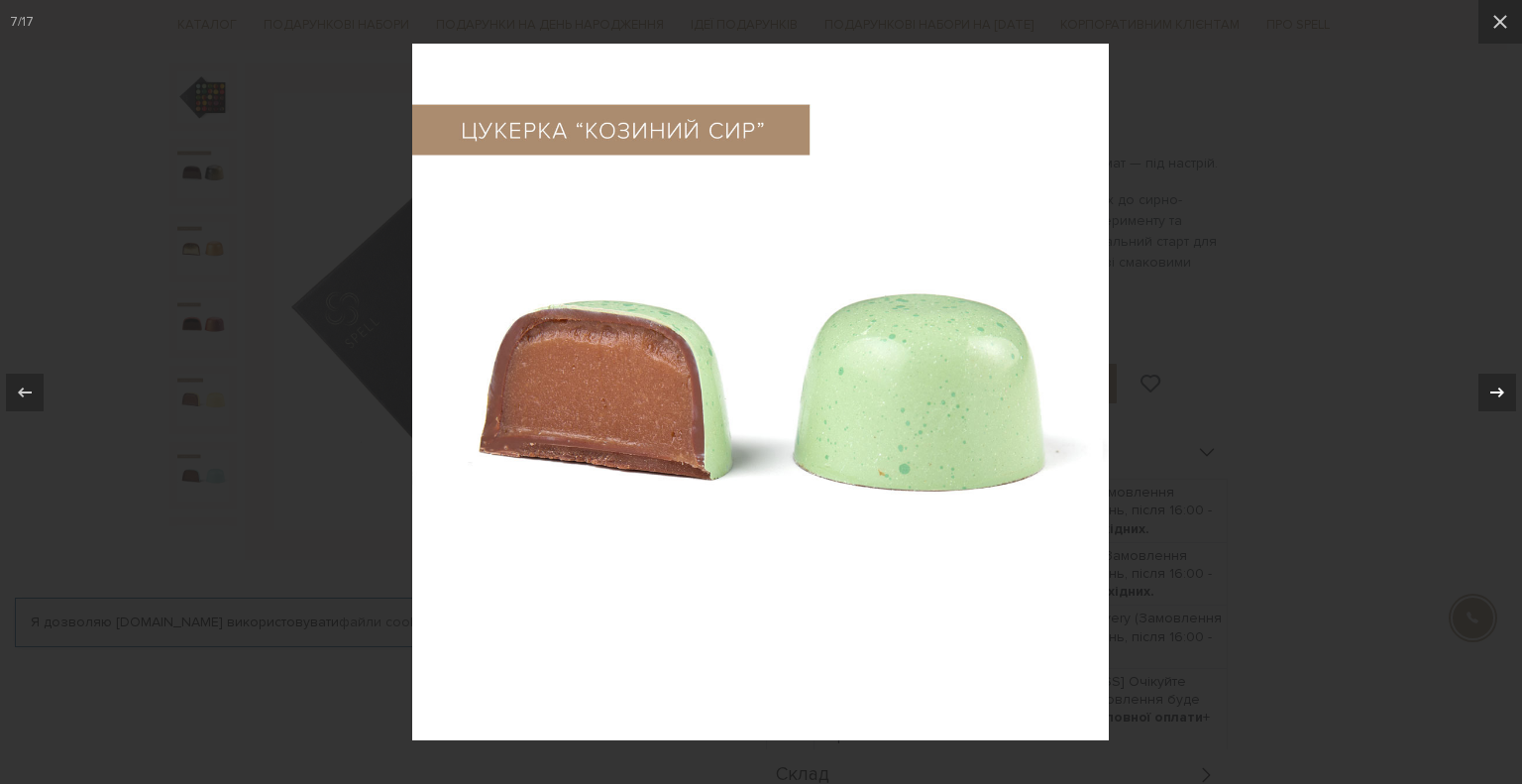
click at [1501, 394] on icon at bounding box center [1497, 391] width 14 height 10
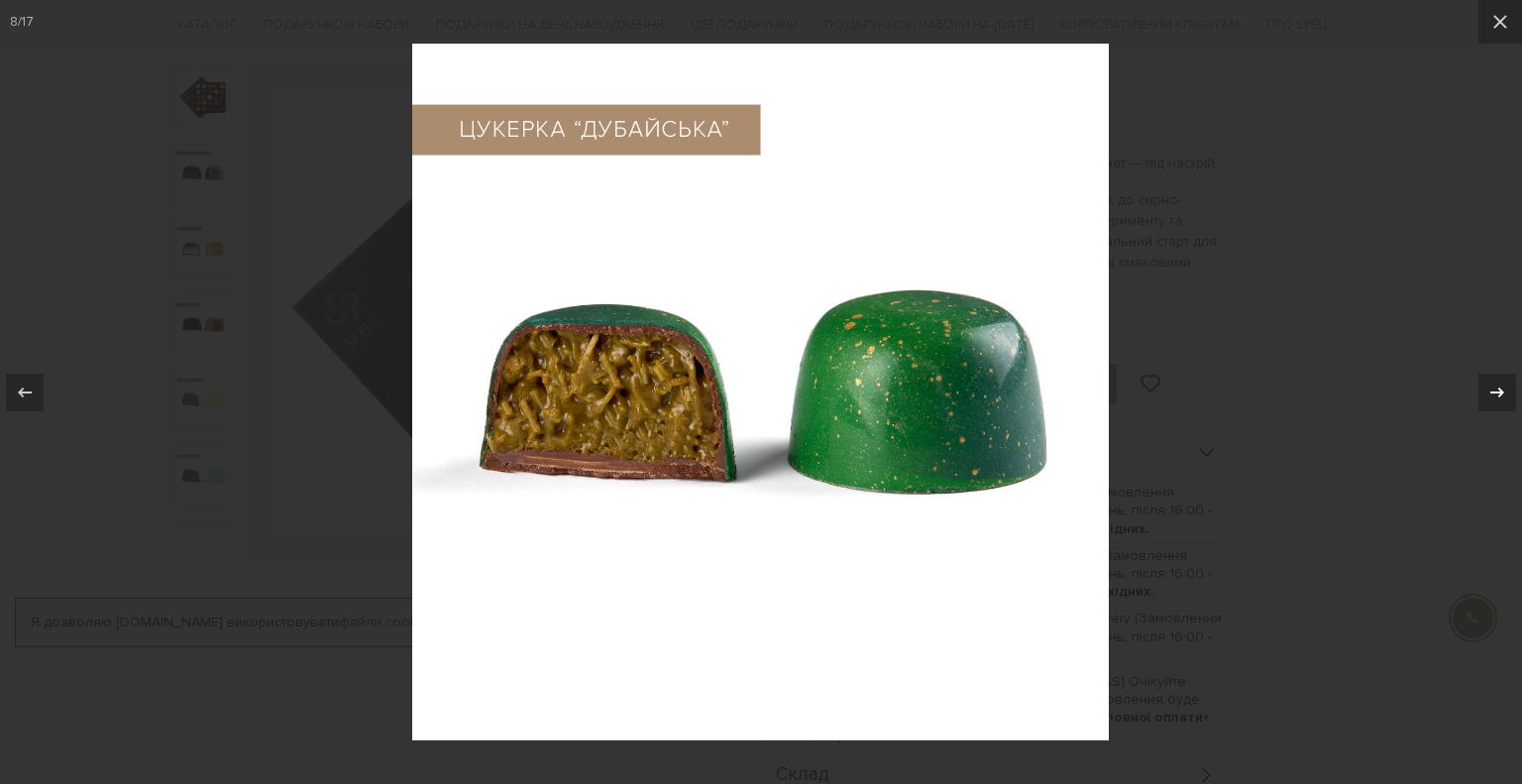
click at [1501, 394] on icon at bounding box center [1497, 391] width 14 height 10
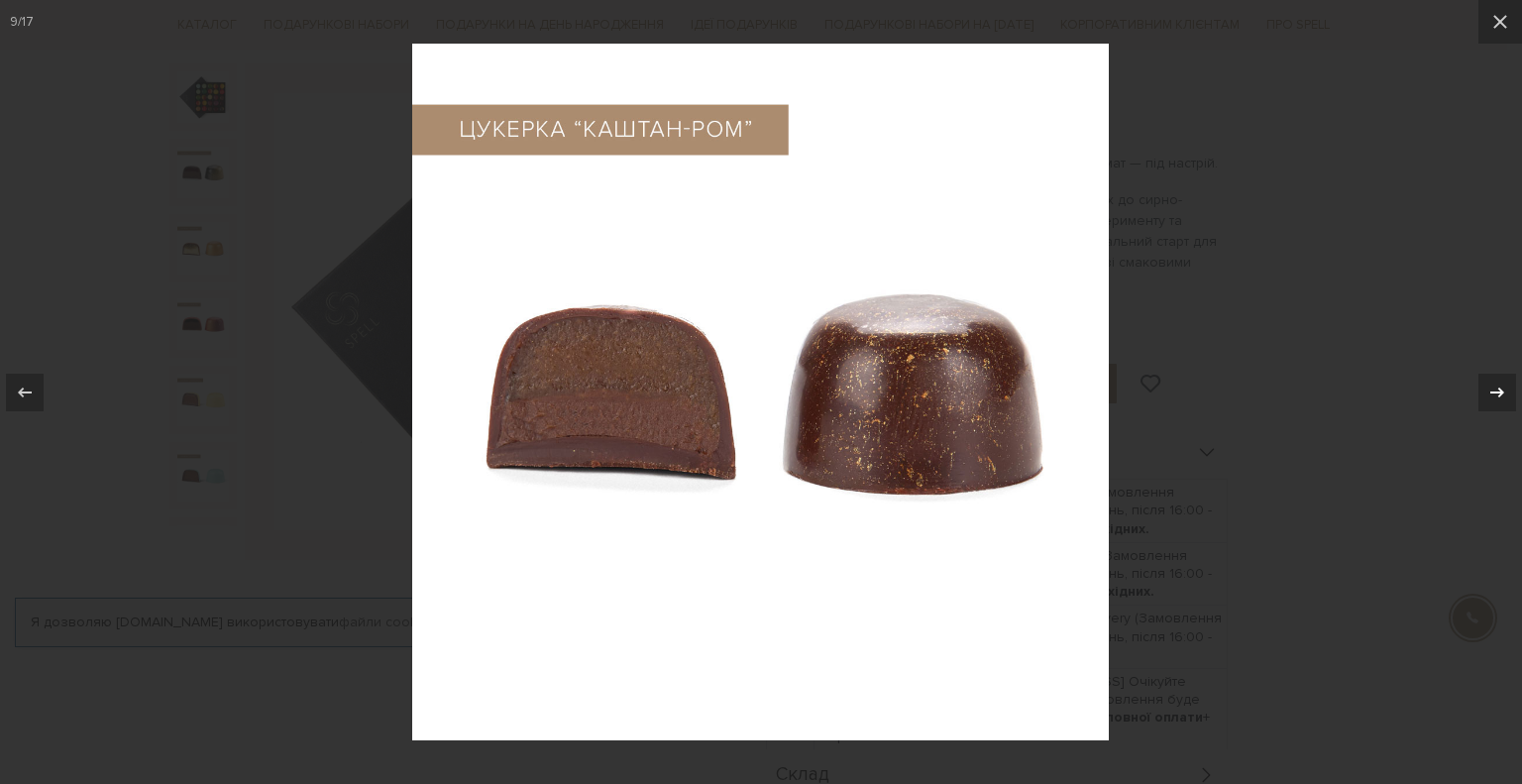
click at [1501, 395] on icon at bounding box center [1497, 392] width 24 height 24
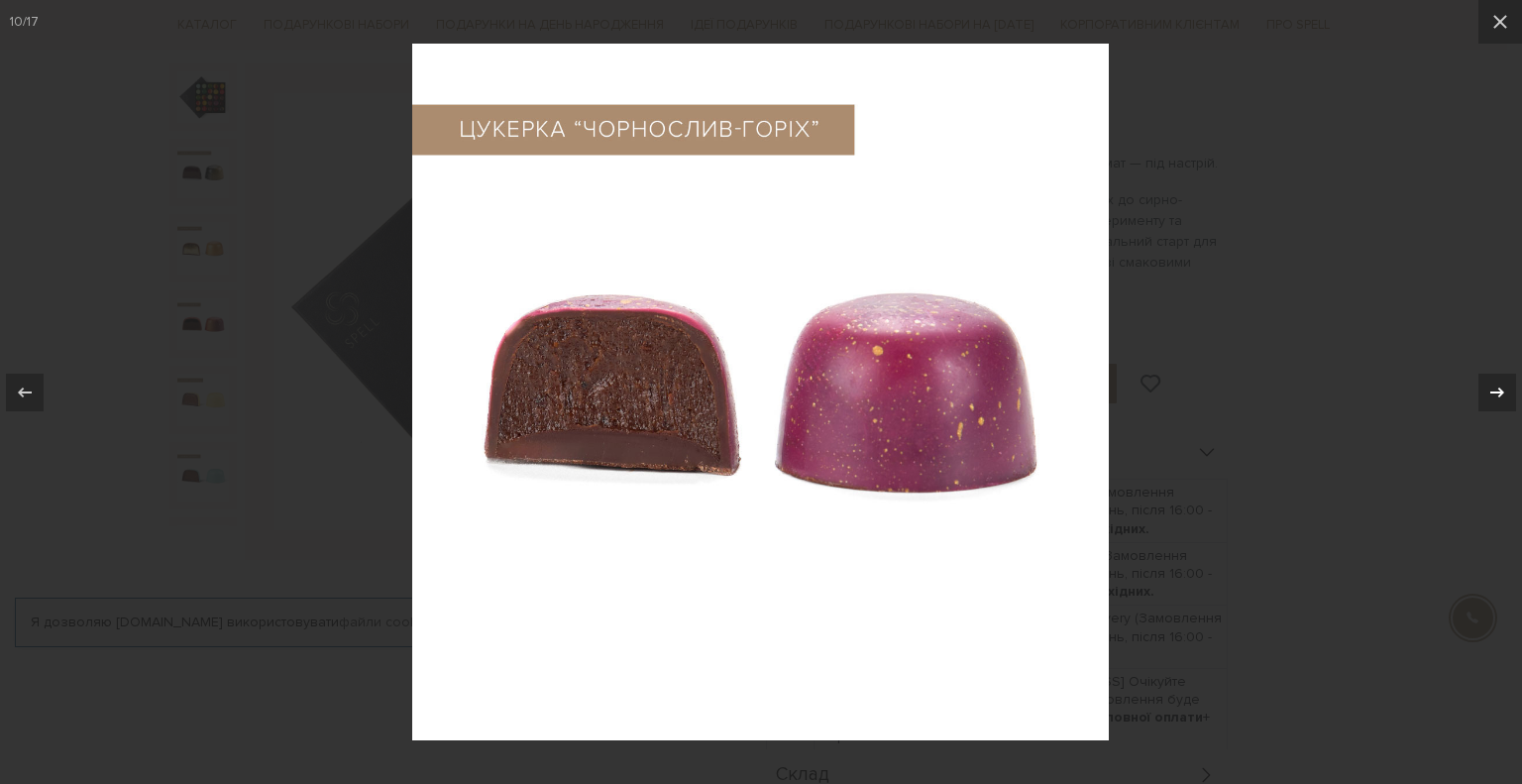
click at [1501, 397] on icon at bounding box center [1497, 392] width 24 height 24
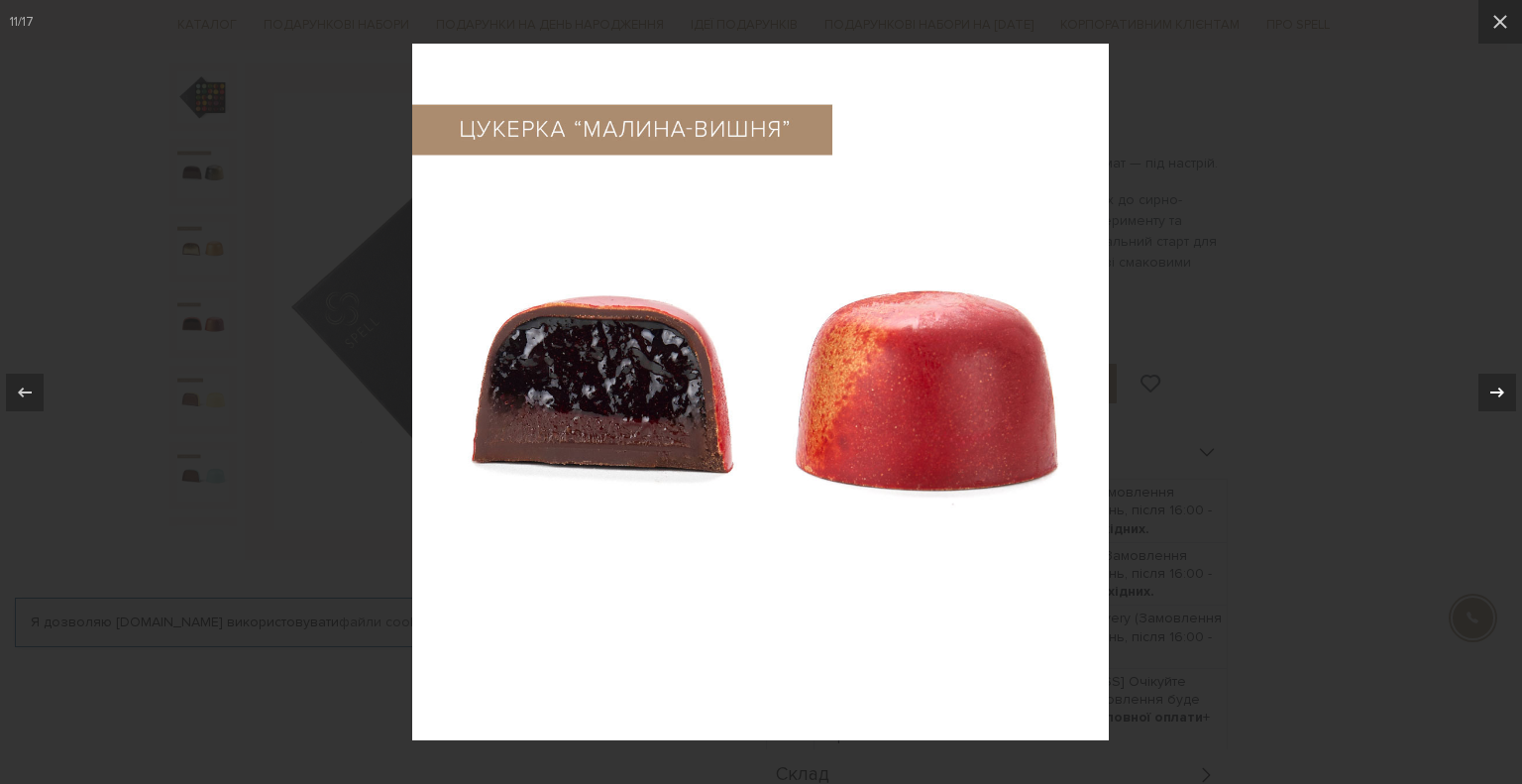
click at [1501, 400] on icon at bounding box center [1497, 392] width 24 height 24
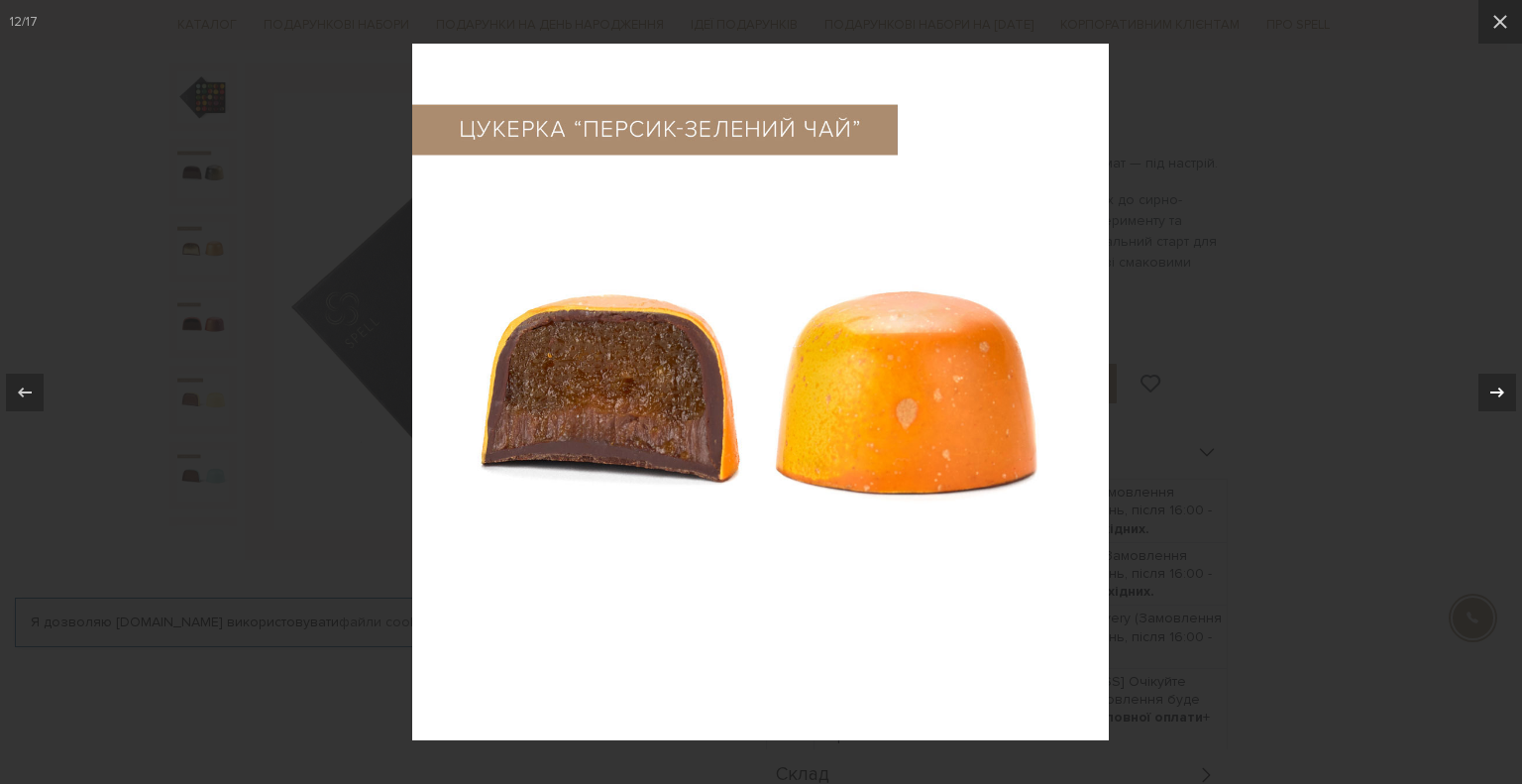
click at [1501, 400] on icon at bounding box center [1497, 392] width 24 height 24
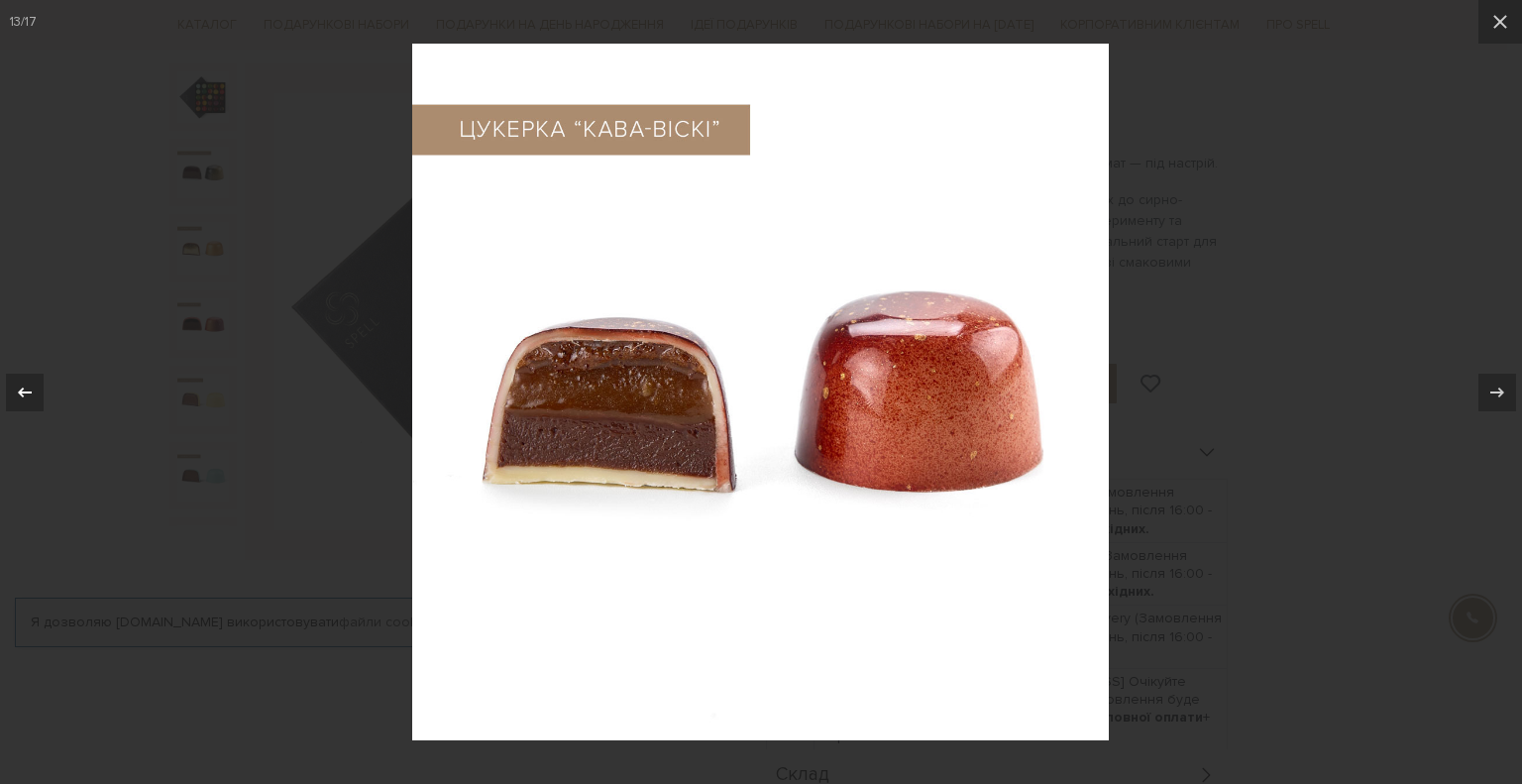
click at [33, 387] on icon at bounding box center [25, 392] width 24 height 24
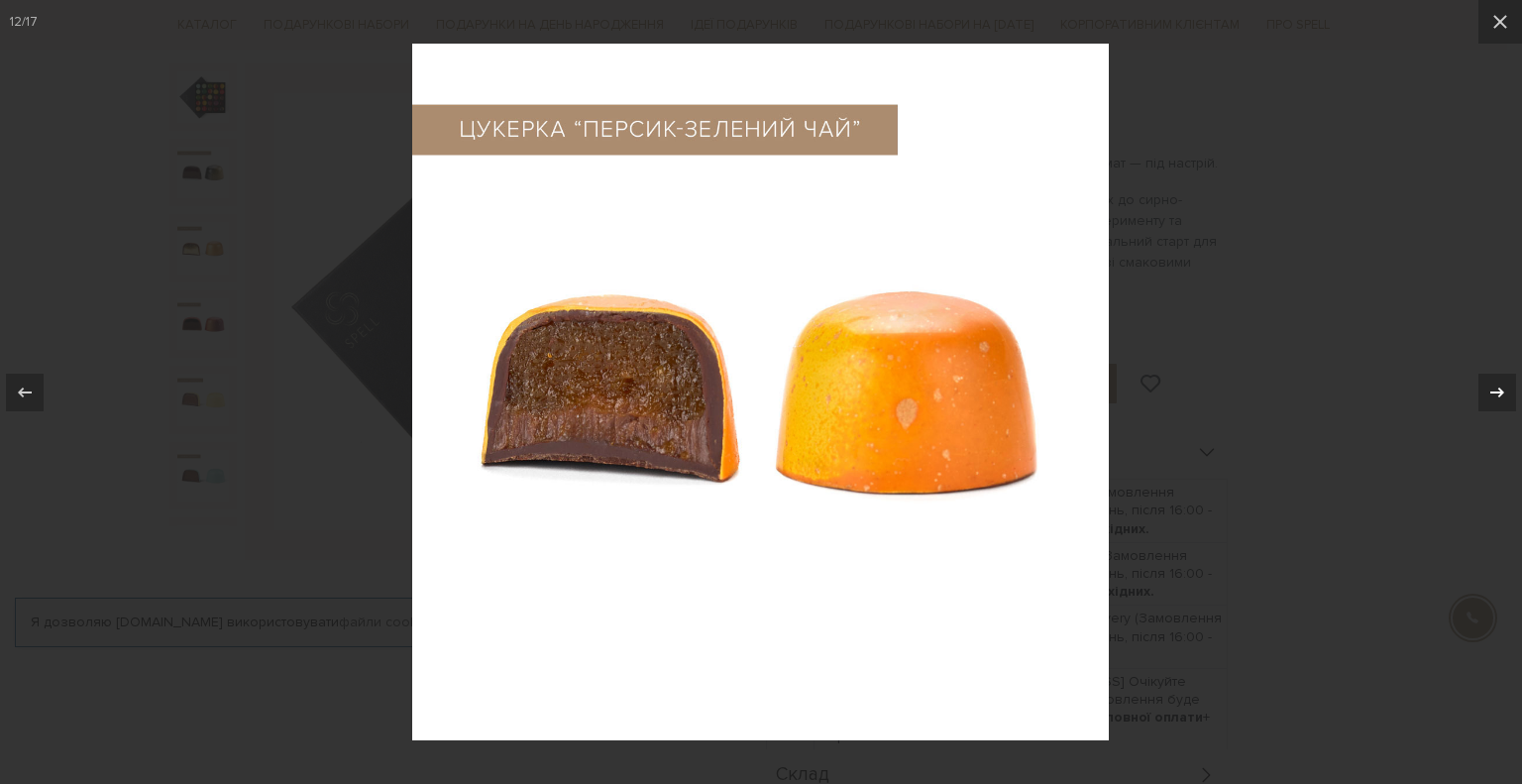
click at [1491, 395] on icon at bounding box center [1497, 392] width 24 height 24
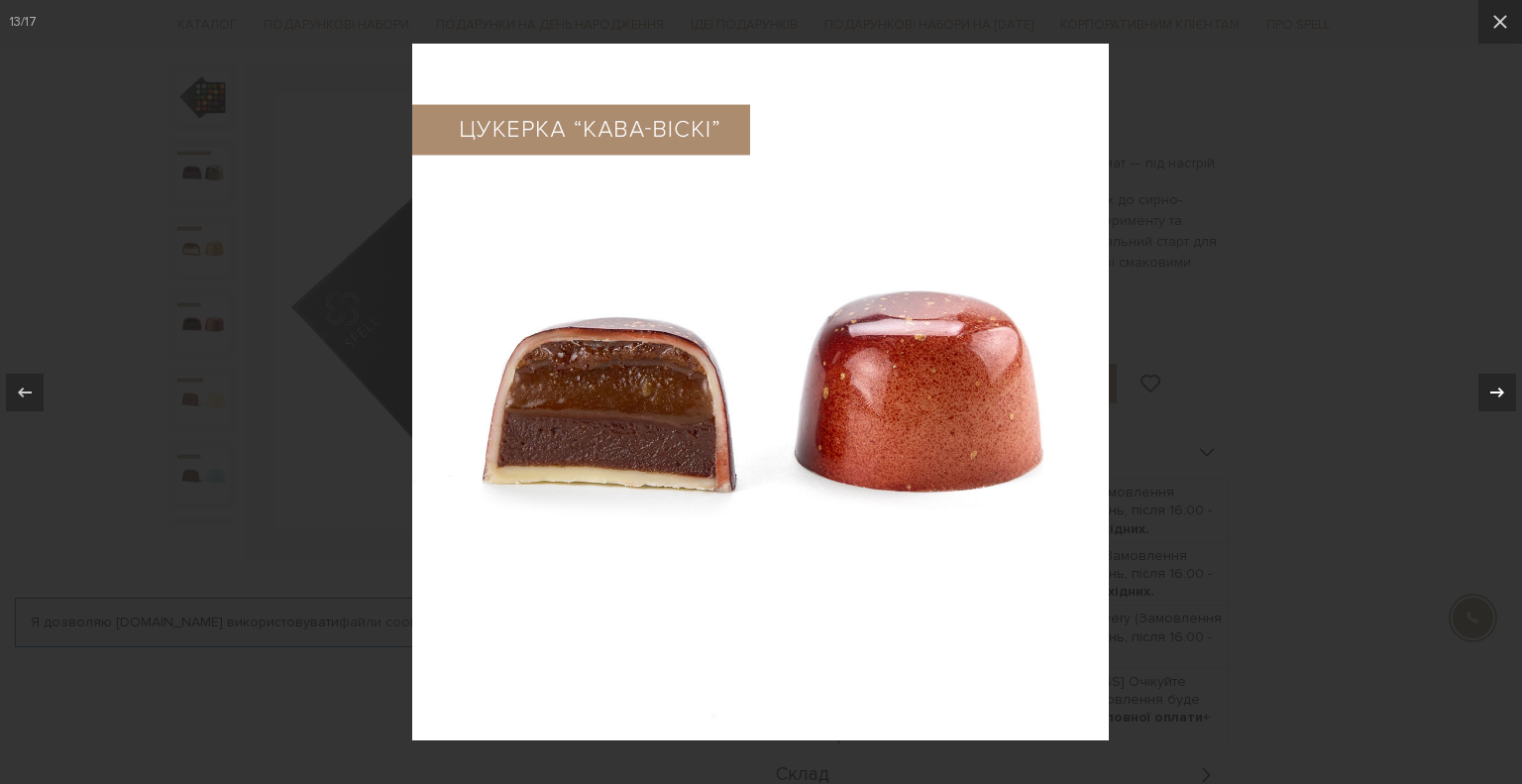
click at [1491, 395] on icon at bounding box center [1497, 392] width 24 height 24
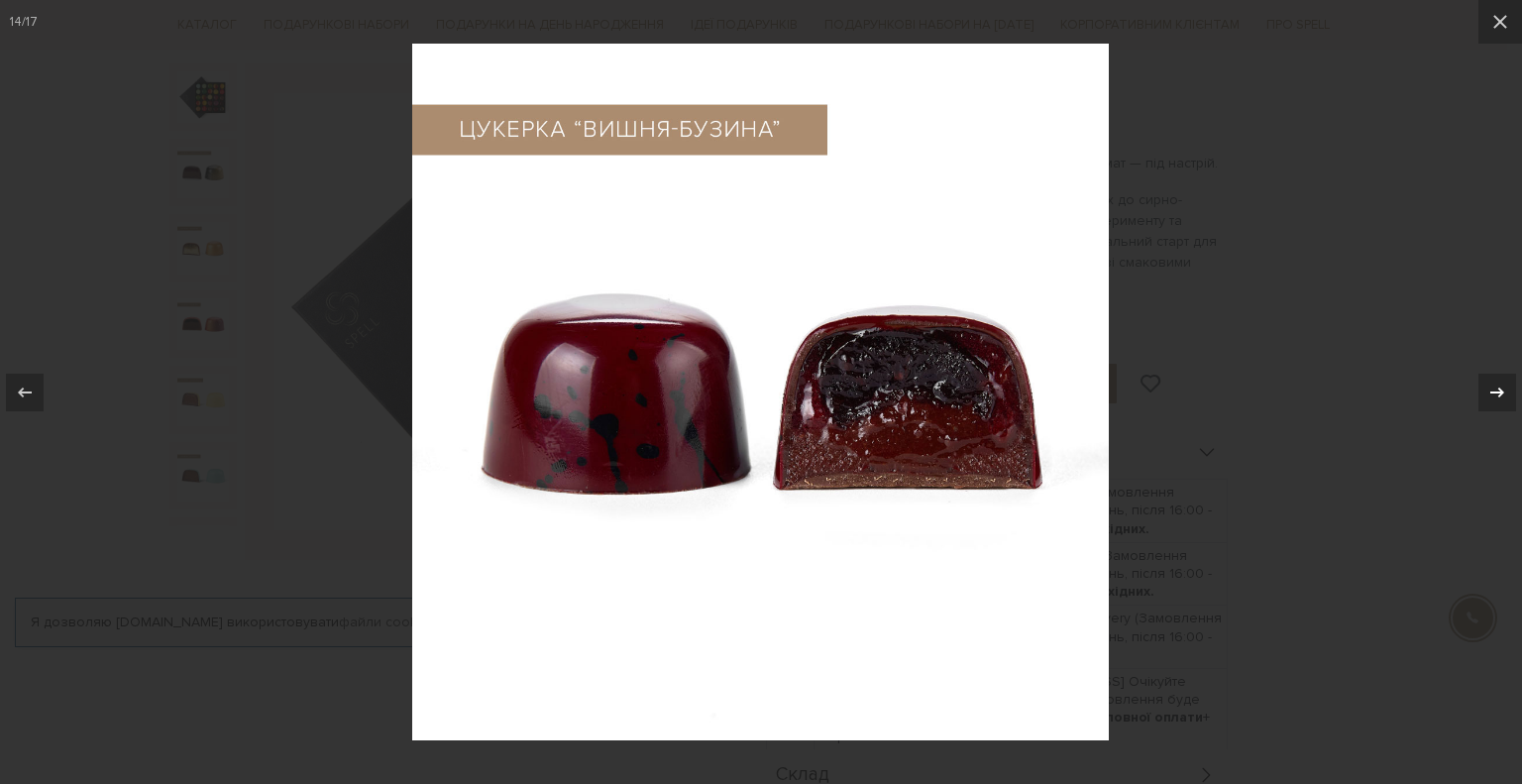
click at [1491, 395] on icon at bounding box center [1497, 392] width 24 height 24
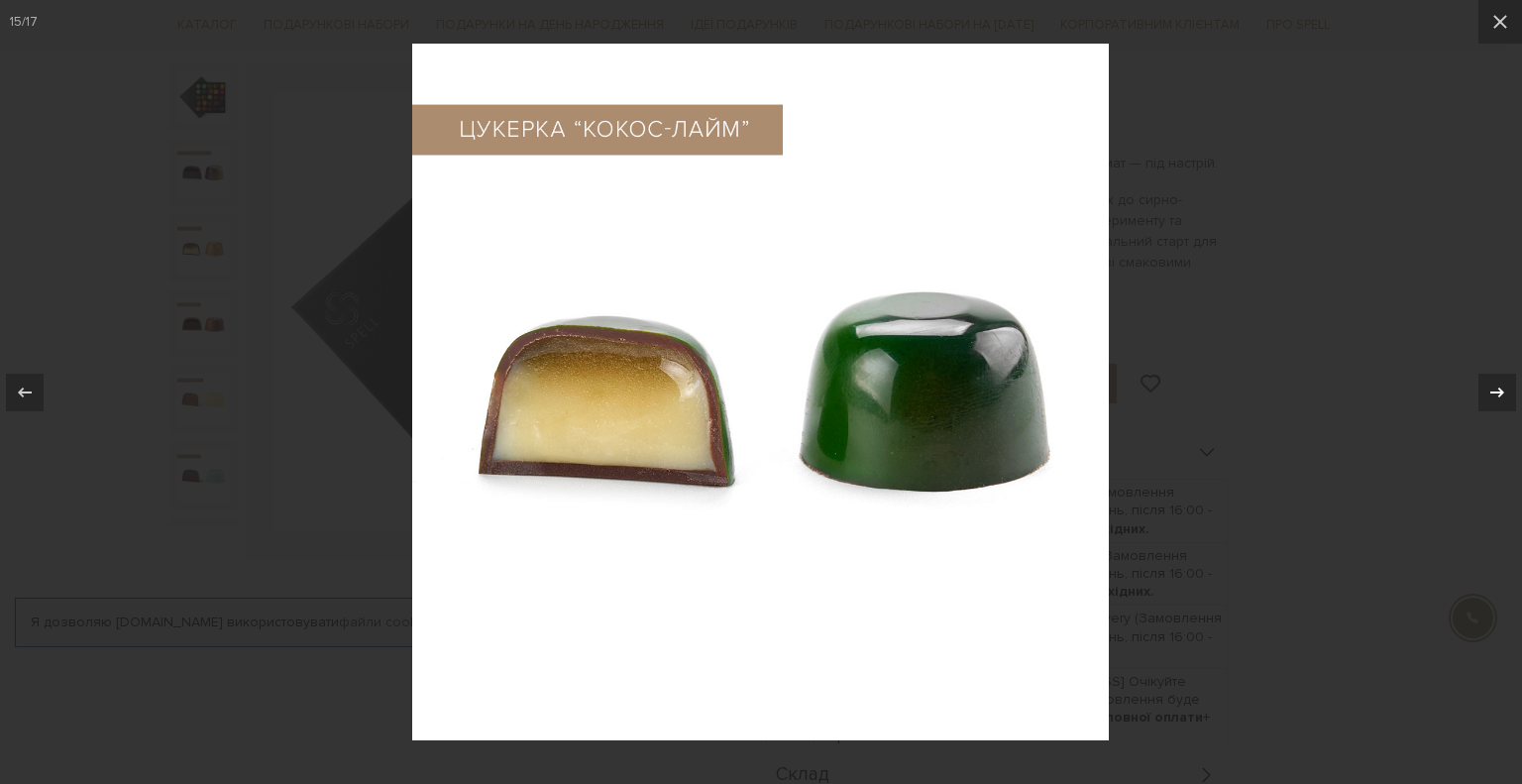
click at [1491, 395] on icon at bounding box center [1497, 392] width 24 height 24
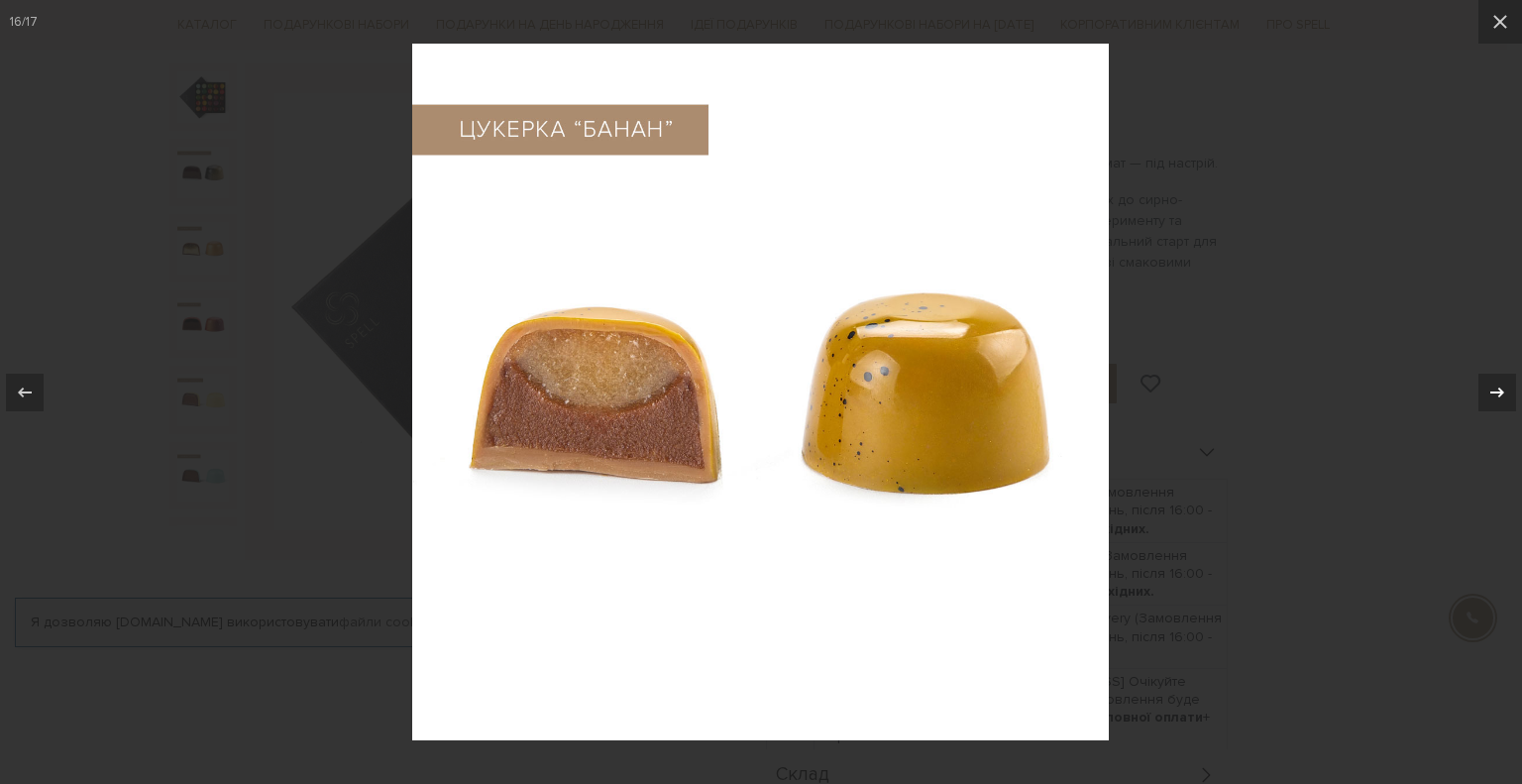
click at [1491, 394] on icon at bounding box center [1497, 392] width 24 height 24
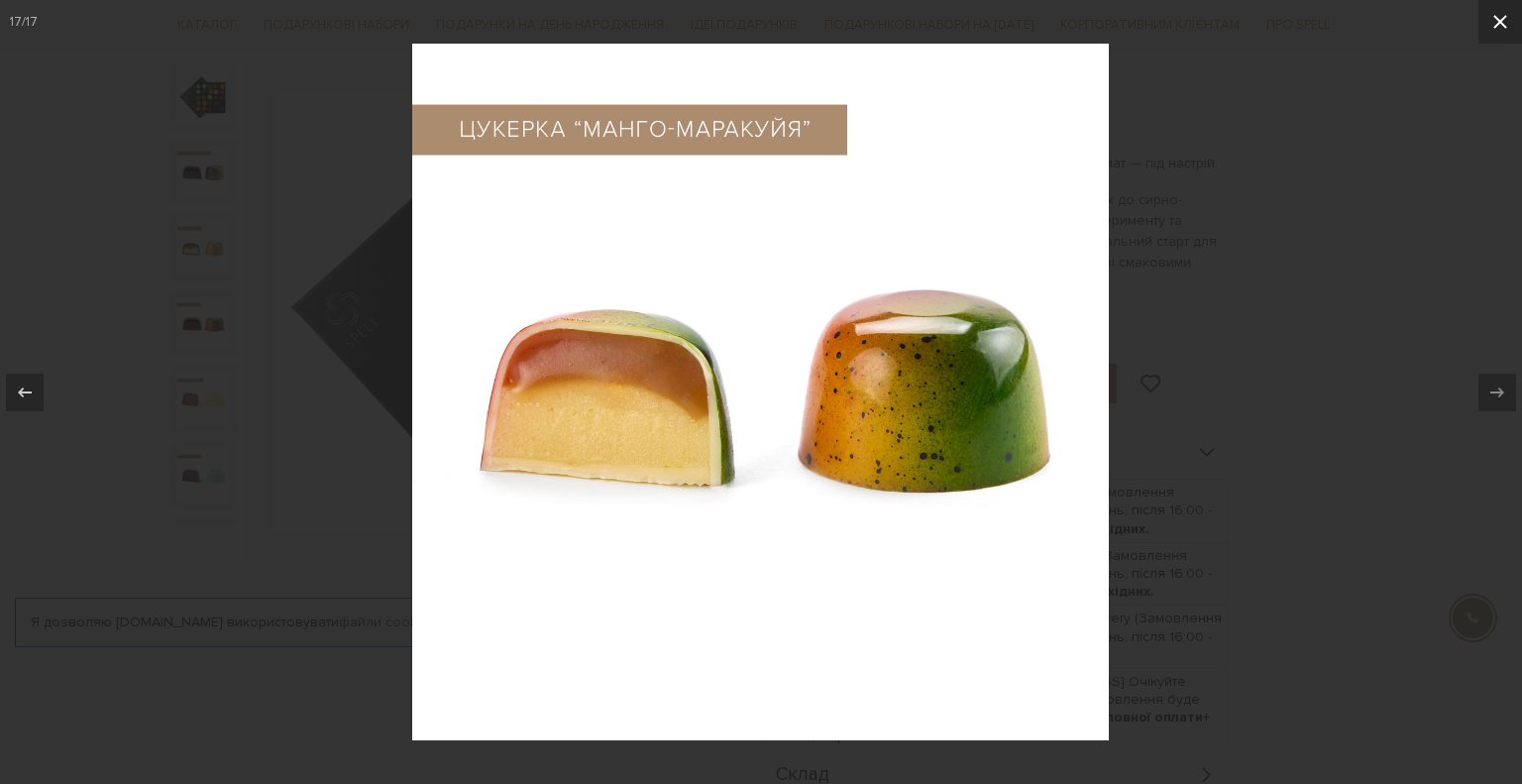
click at [1495, 21] on icon at bounding box center [1500, 22] width 24 height 24
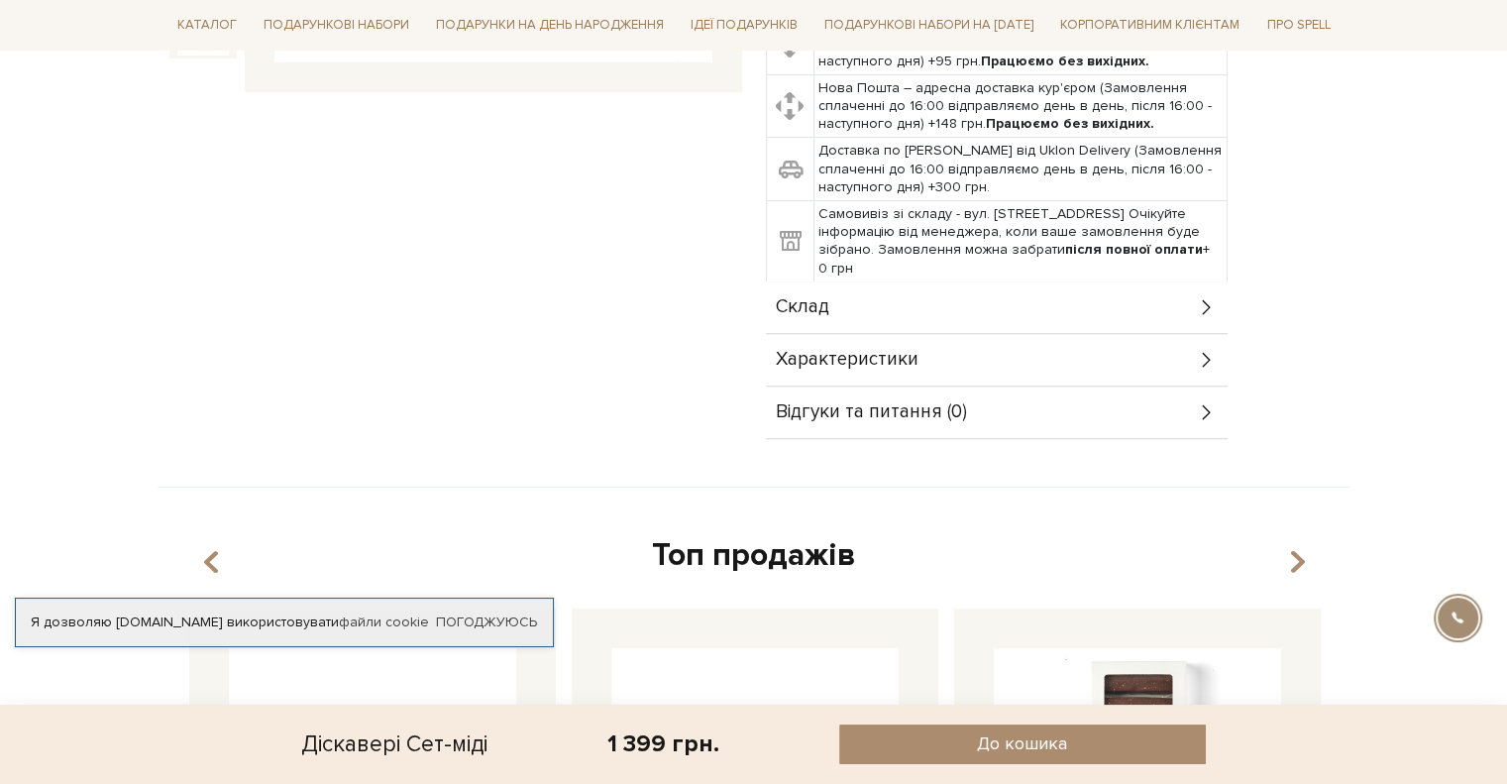
scroll to position [793, 0]
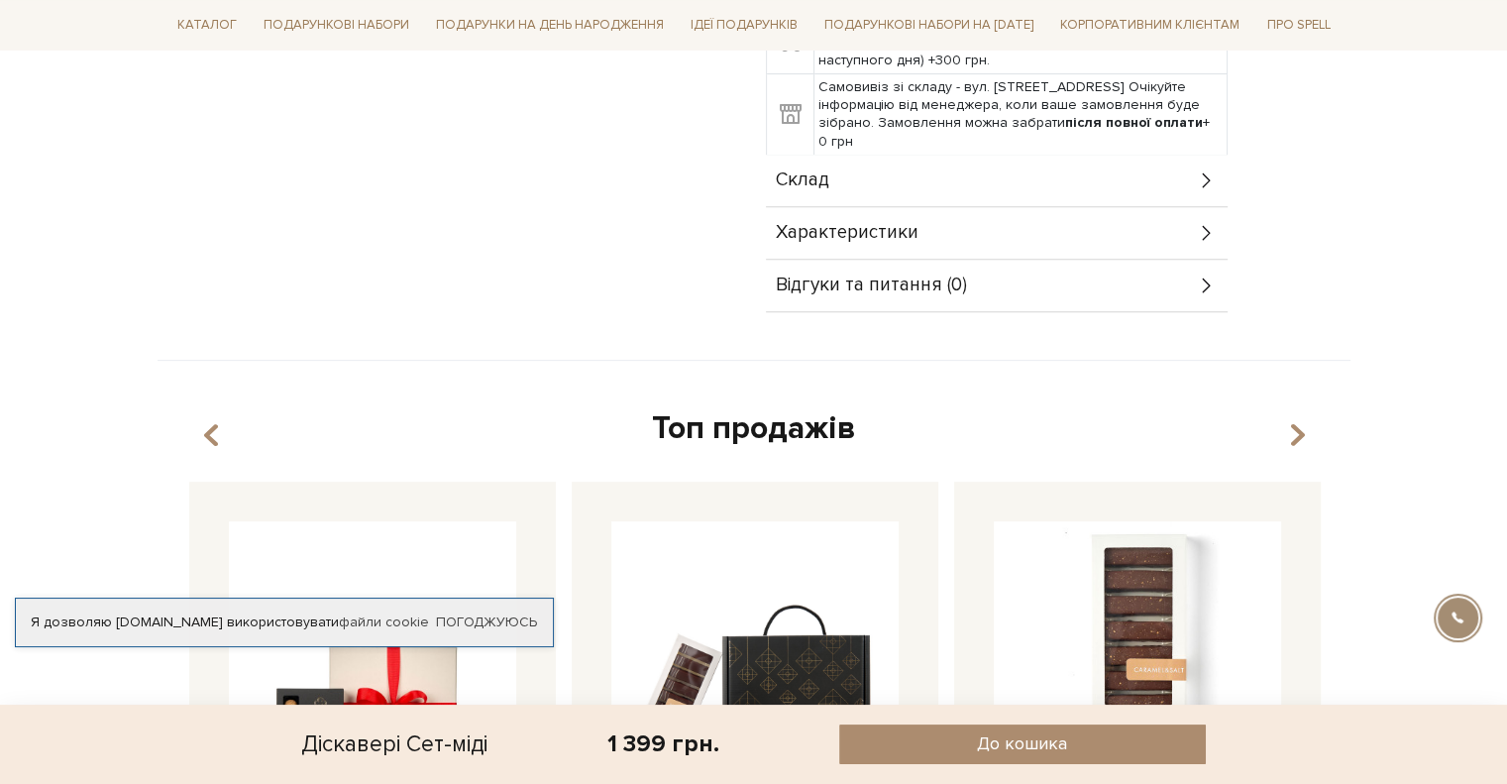
click at [1088, 161] on div "Склад" at bounding box center [997, 181] width 462 height 52
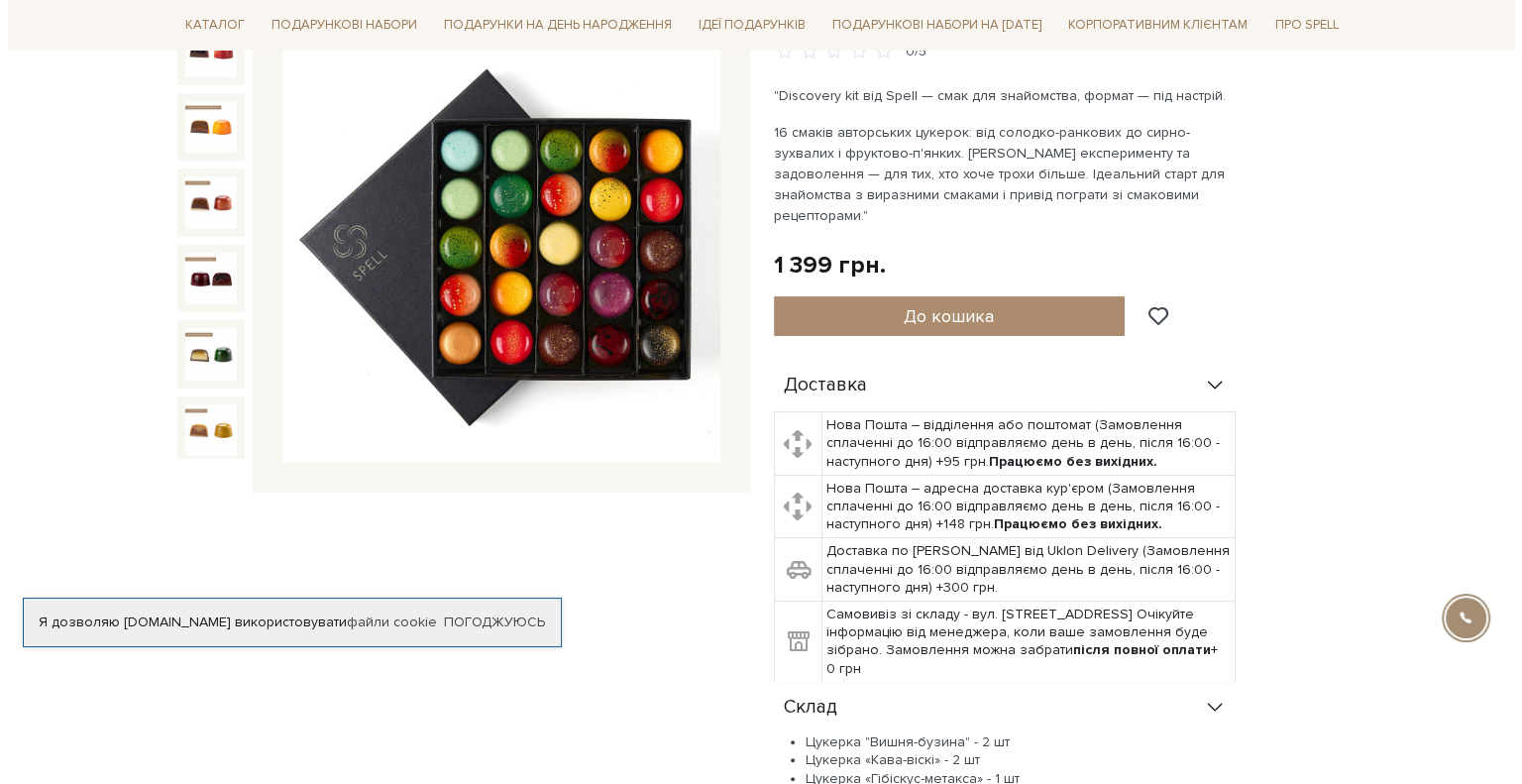
scroll to position [99, 0]
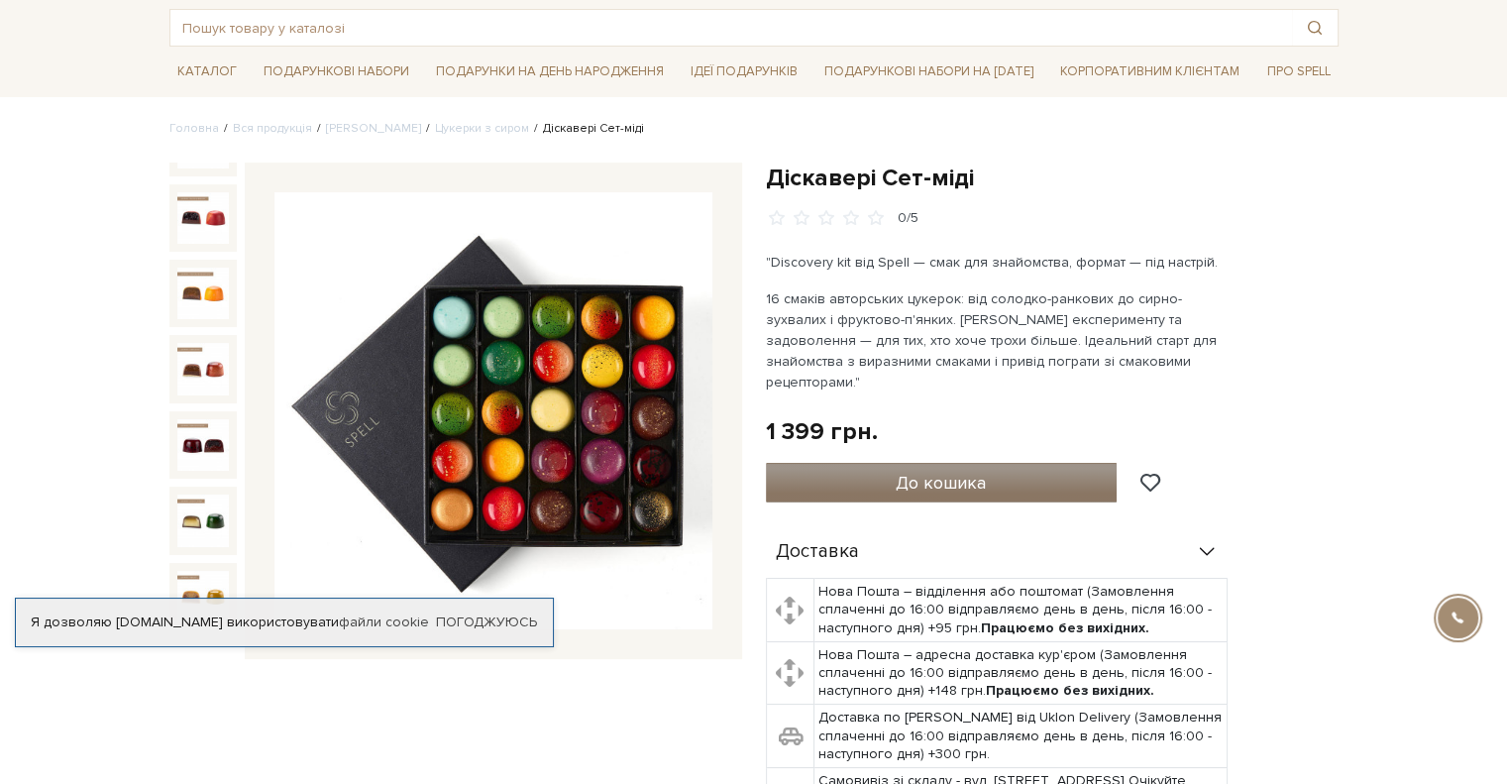
click at [948, 472] on span "До кошика" at bounding box center [941, 483] width 90 height 22
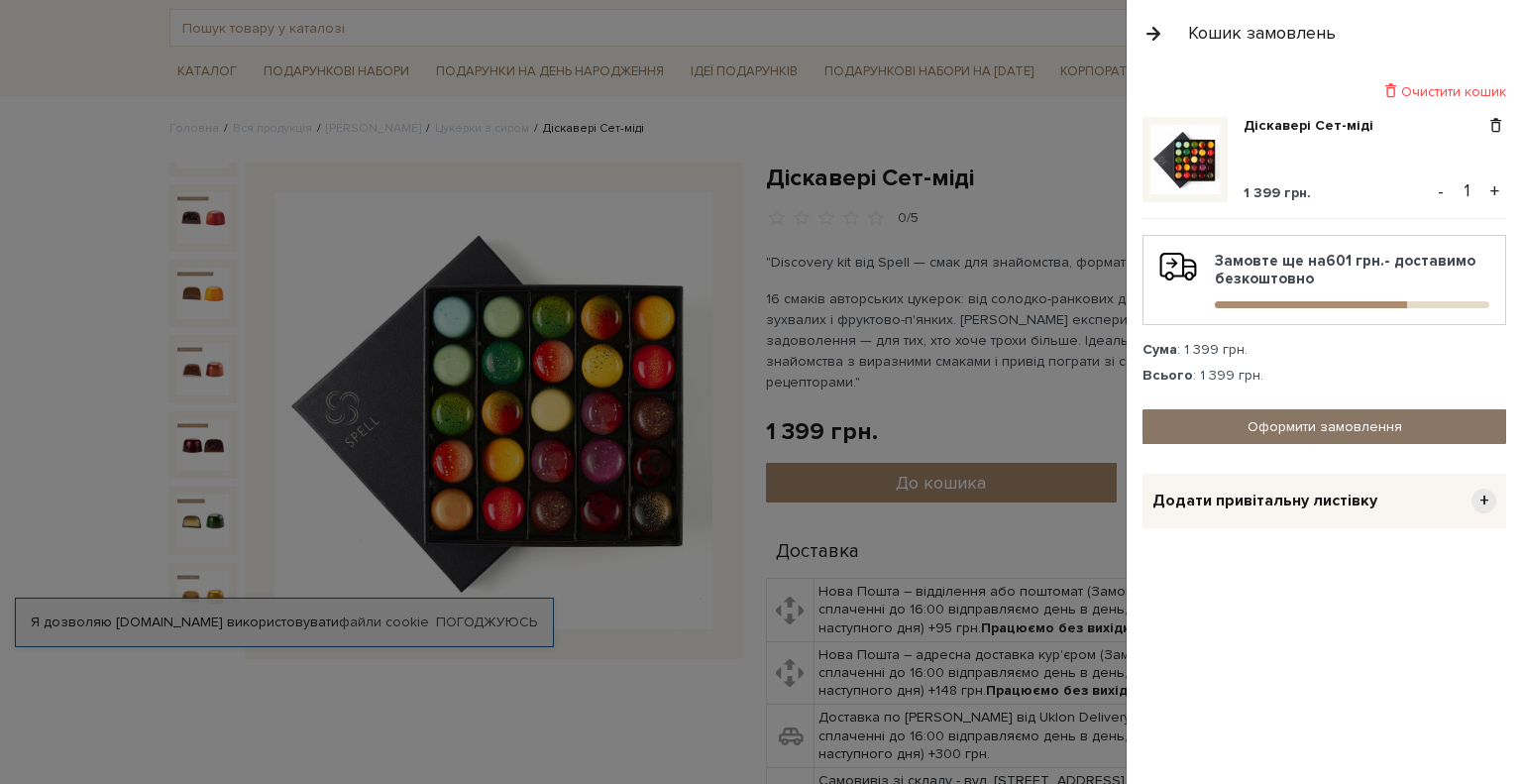
click at [1309, 425] on link "Оформити замовлення" at bounding box center [1324, 426] width 364 height 35
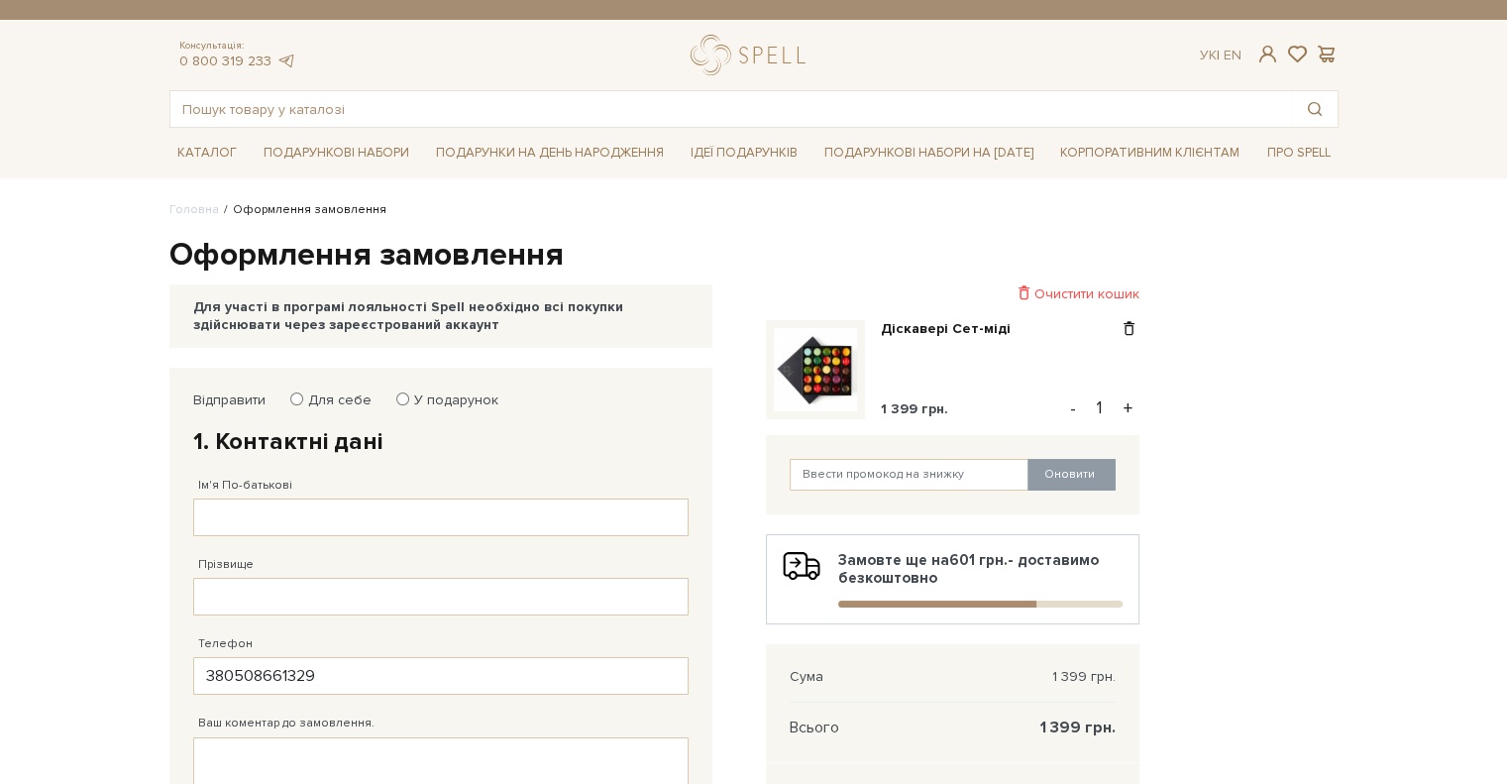
type input "[PHONE_NUMBER]"
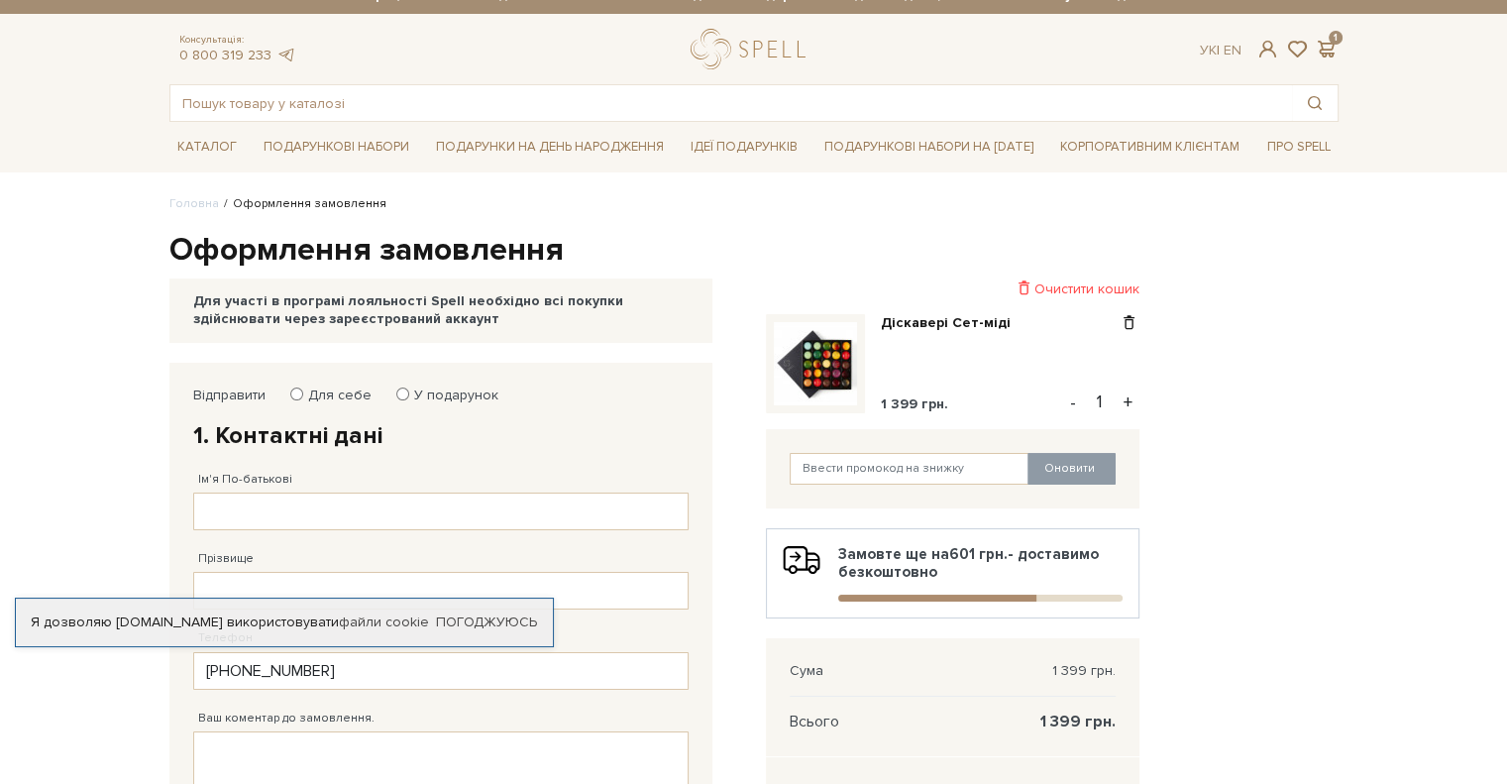
scroll to position [297, 0]
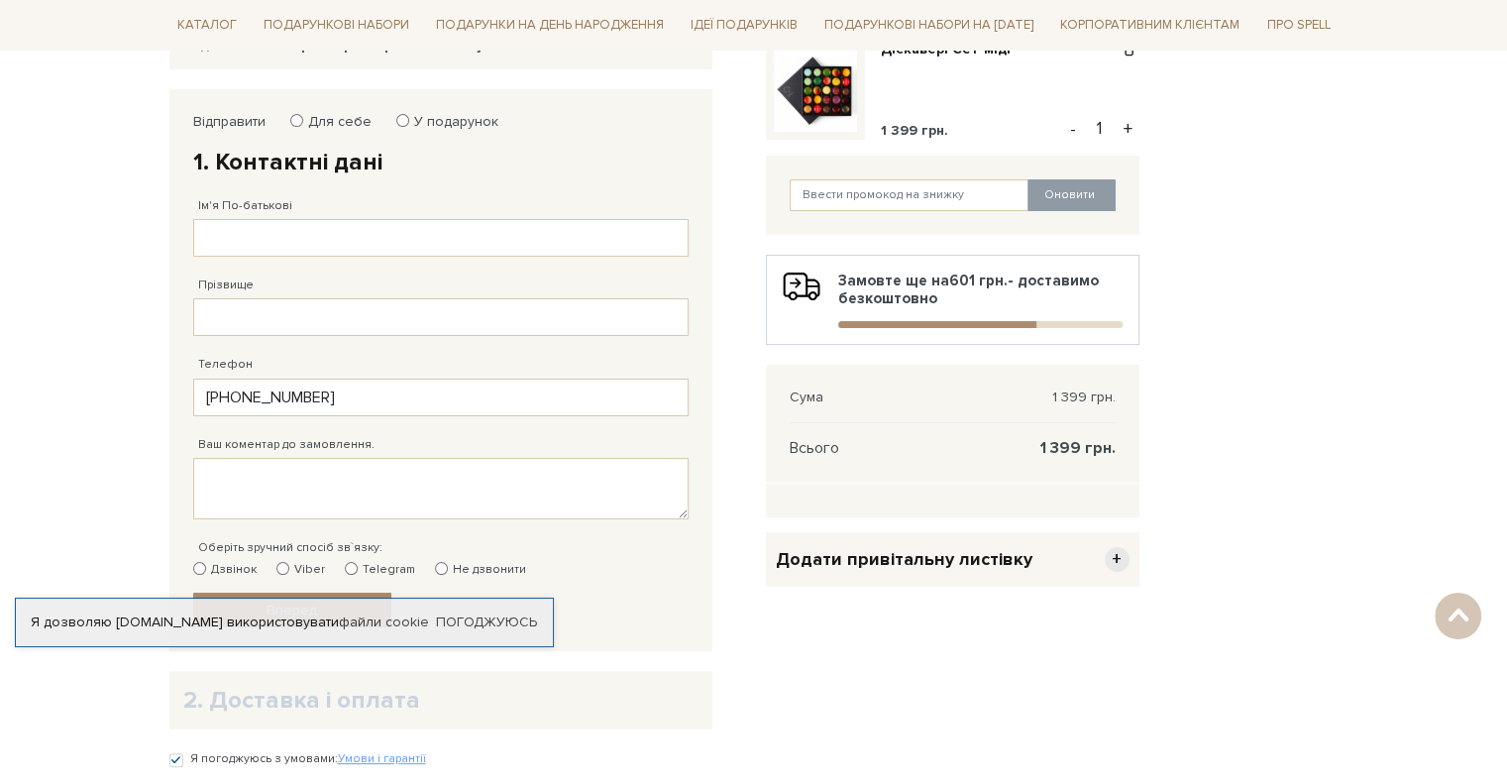
click at [348, 120] on label "Для себе" at bounding box center [333, 122] width 76 height 18
click at [303, 120] on input "Для себе" at bounding box center [296, 120] width 13 height 13
radio input "true"
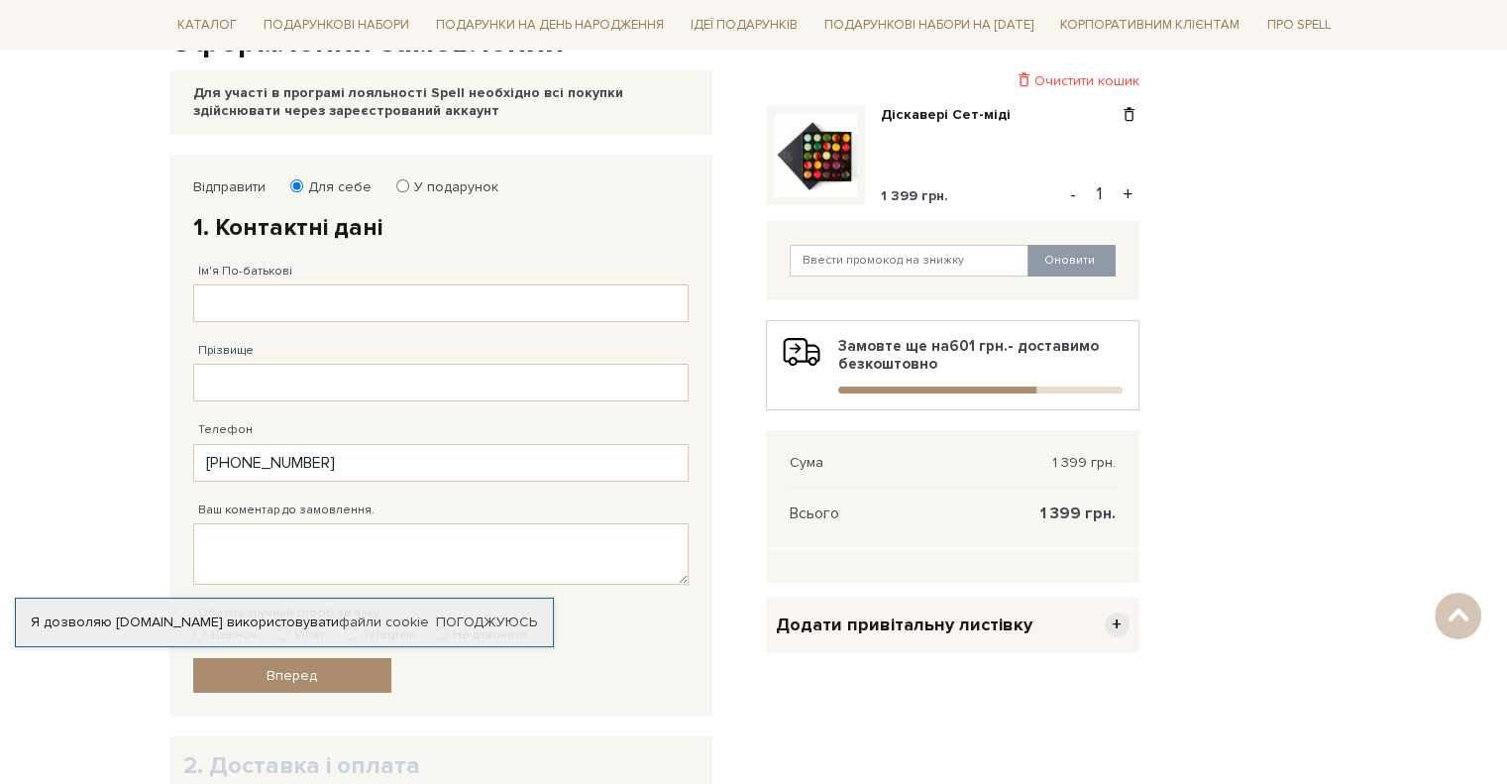
scroll to position [198, 0]
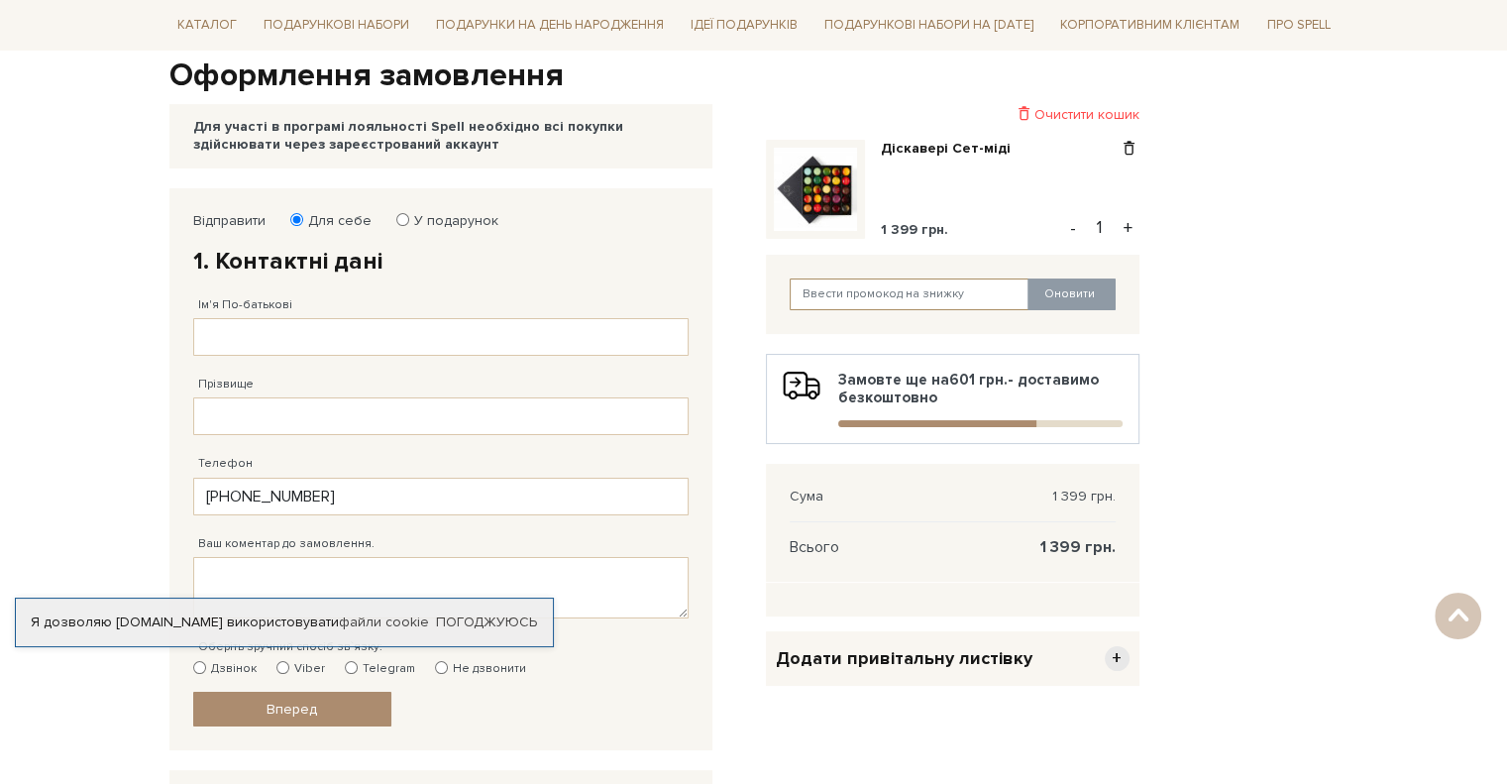
click at [888, 285] on input "text" at bounding box center [910, 294] width 240 height 32
paste input "SweetGift"
type input "SweetGift"
click at [1077, 295] on button "Оновити" at bounding box center [1071, 294] width 88 height 32
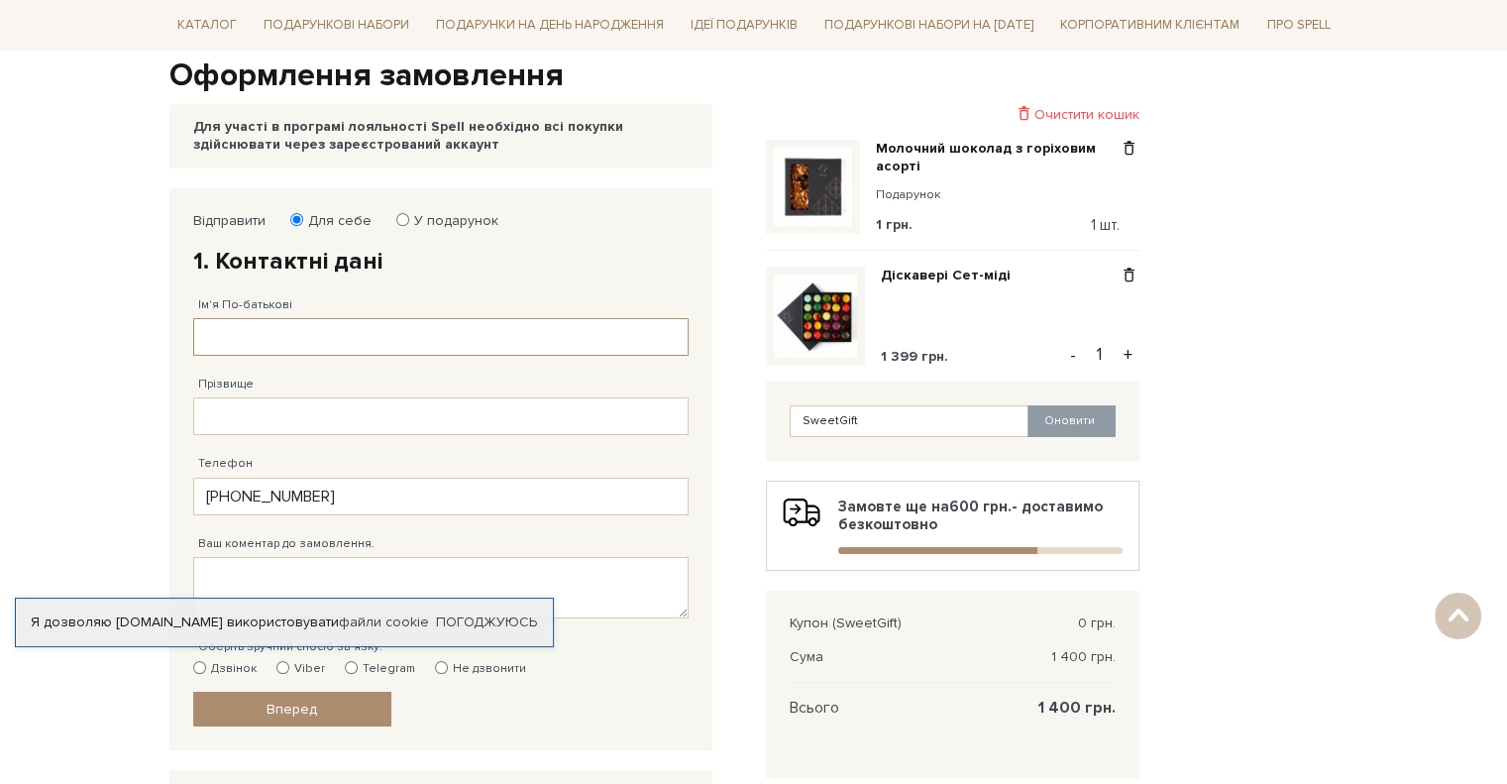
click at [234, 336] on input "Ім'я По-батькові" at bounding box center [440, 337] width 495 height 38
type input "J"
click at [170, 334] on div "Відправити Для себе У подарунок 1. Контактні дані Ім'я По-батькові [PERSON_NAME…" at bounding box center [440, 469] width 543 height 563
click at [342, 329] on input "Олена" at bounding box center [440, 337] width 495 height 38
type input "[PERSON_NAME]"
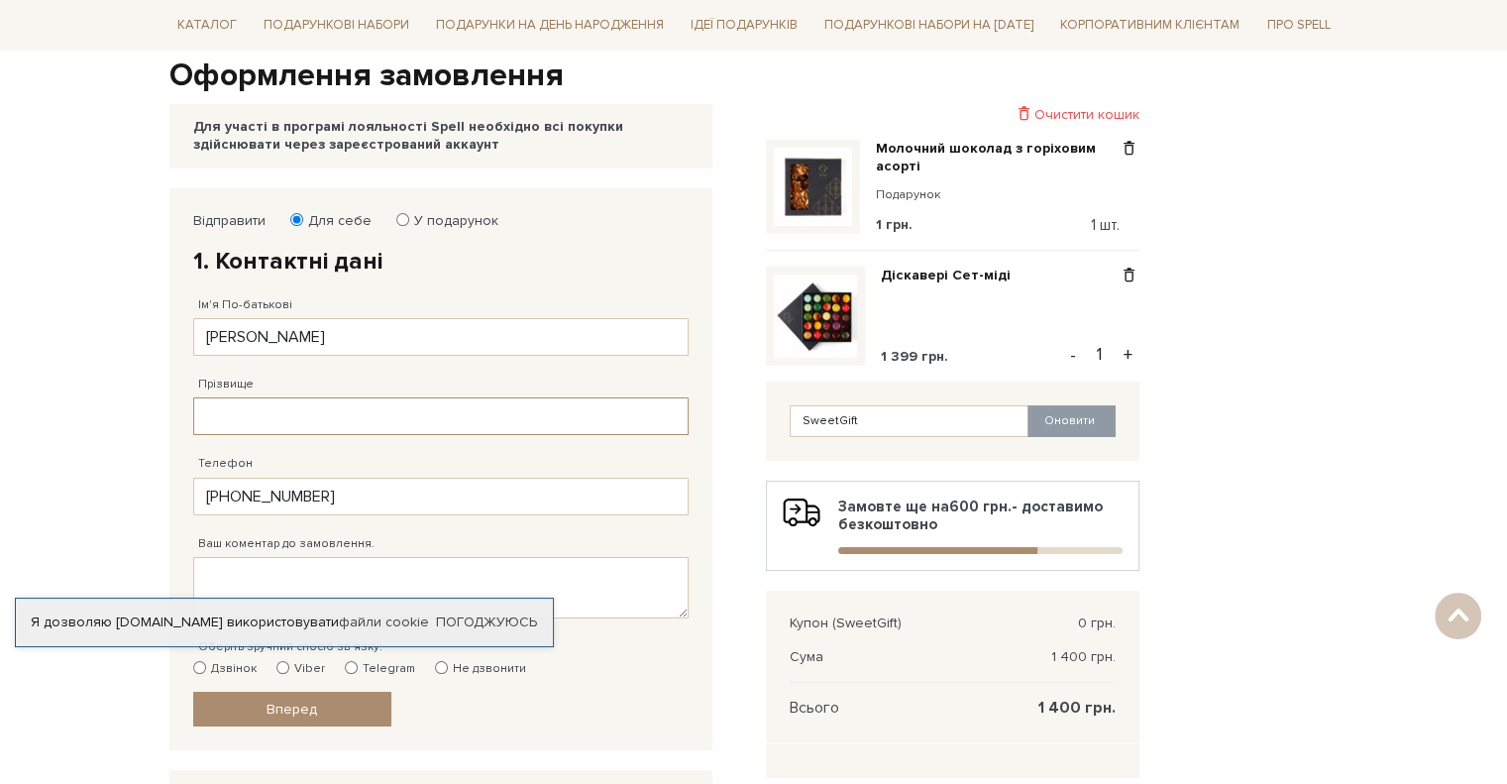
click at [282, 410] on input "Прізвище" at bounding box center [440, 416] width 495 height 38
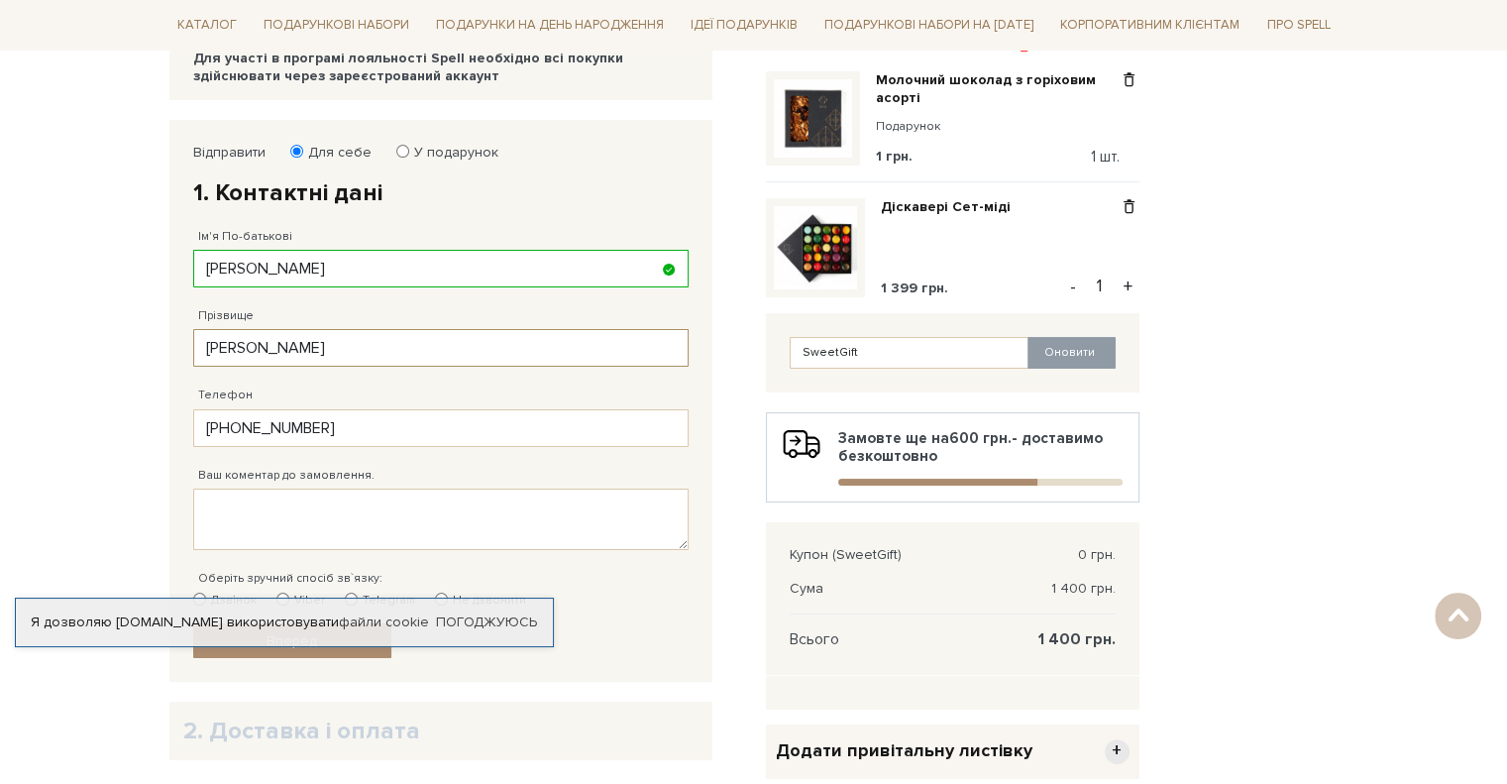
scroll to position [297, 0]
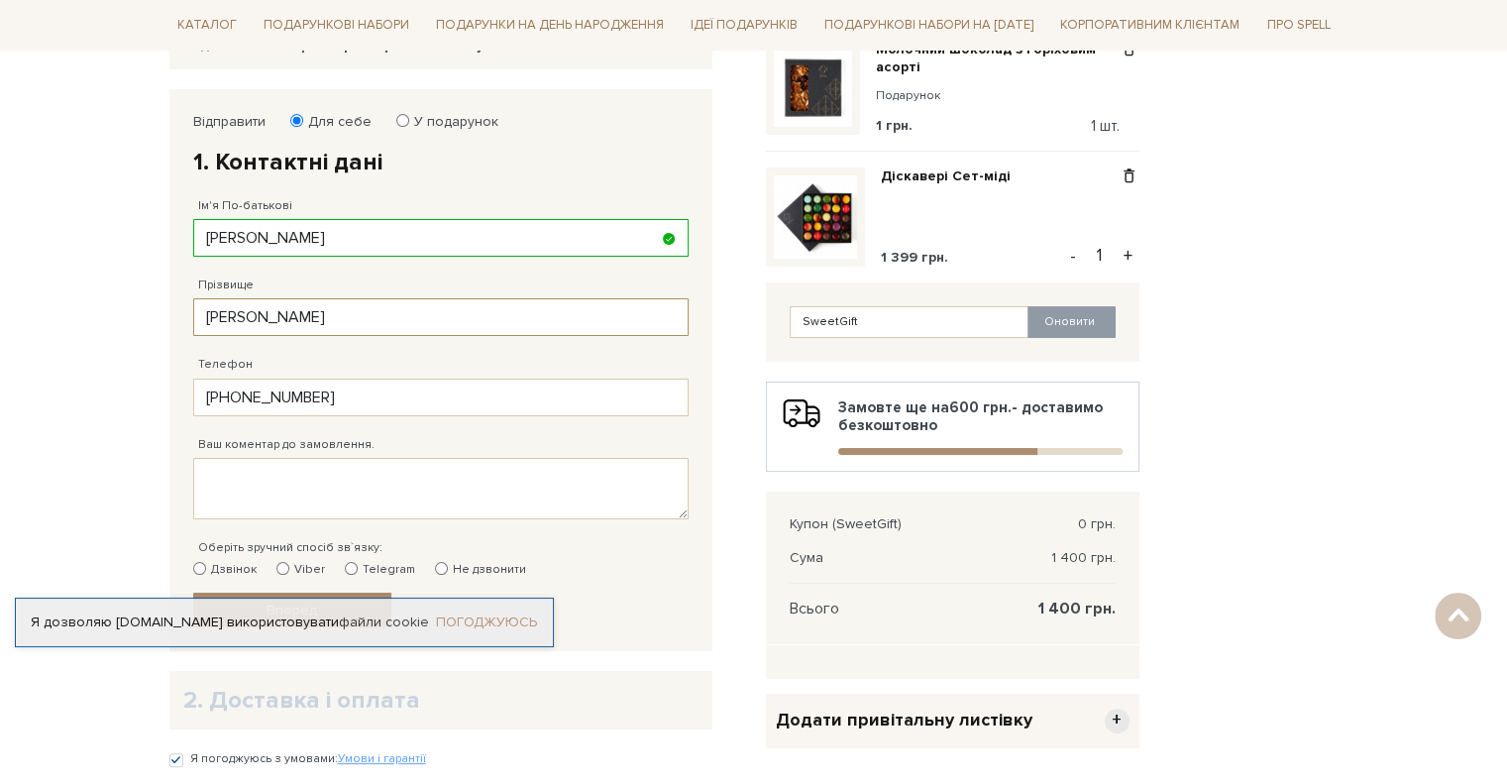
type input "[PERSON_NAME]"
click at [486, 627] on link "Погоджуюсь" at bounding box center [486, 622] width 101 height 18
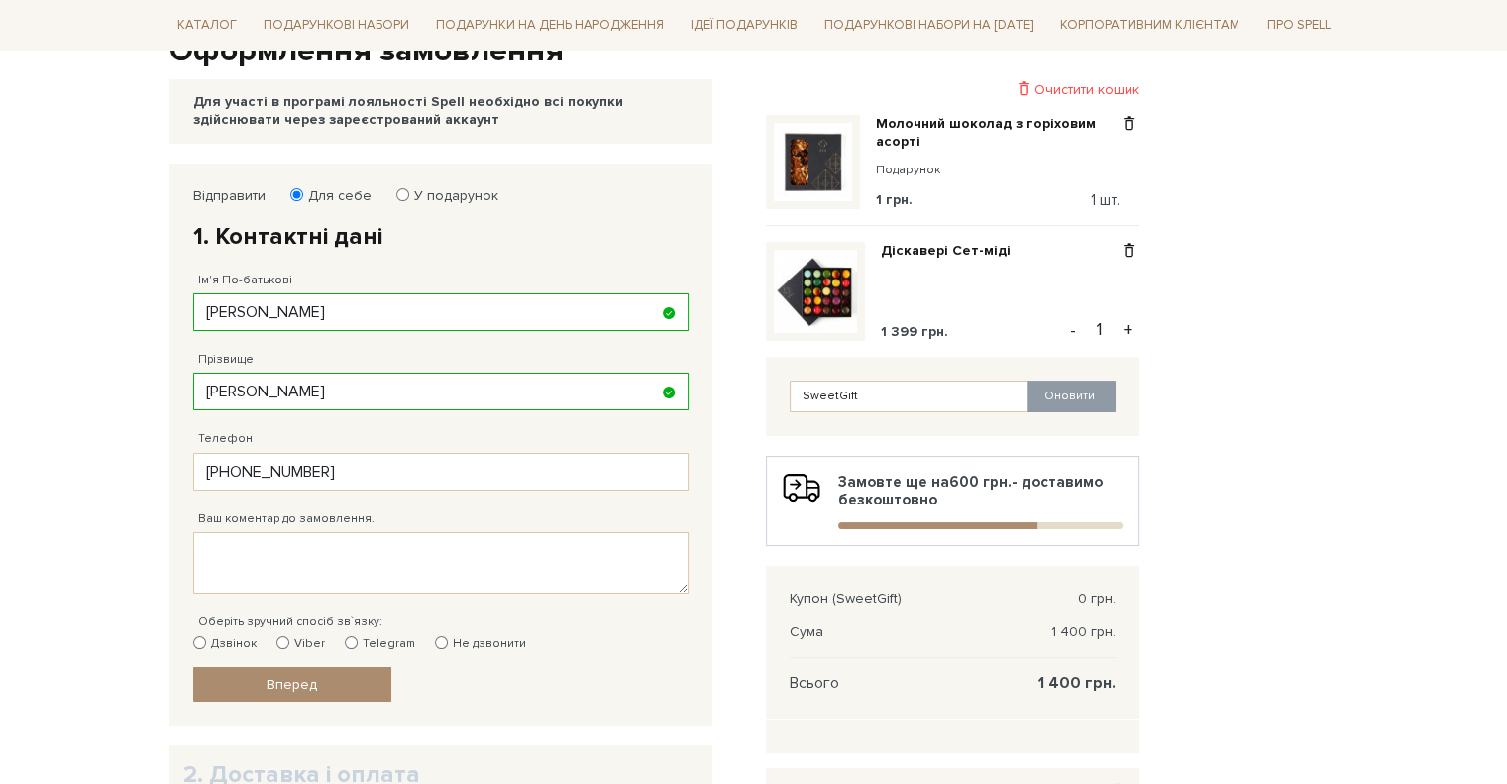
scroll to position [396, 0]
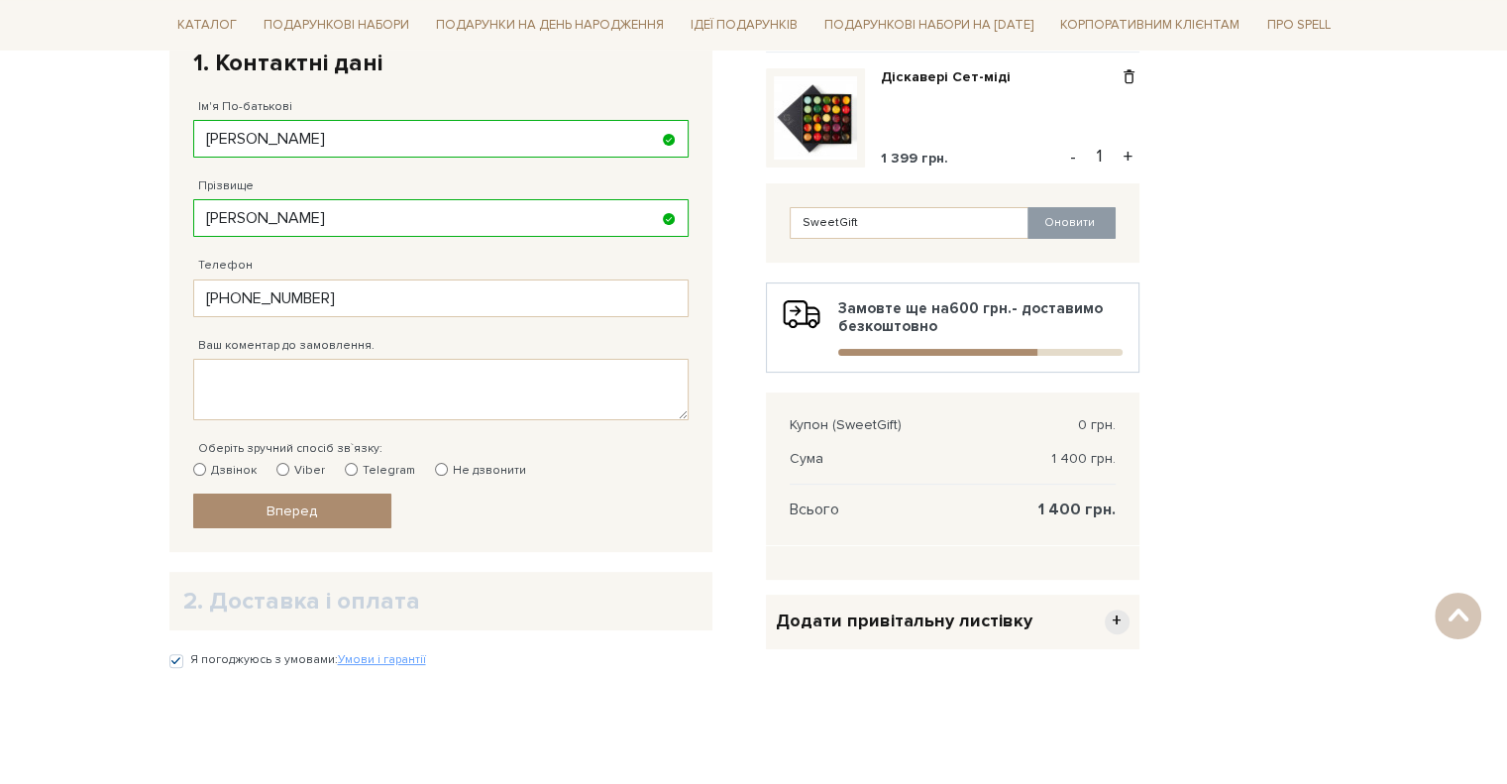
click at [299, 469] on label "Viber" at bounding box center [300, 471] width 49 height 18
click at [289, 469] on input "Viber" at bounding box center [282, 469] width 13 height 13
radio input "true"
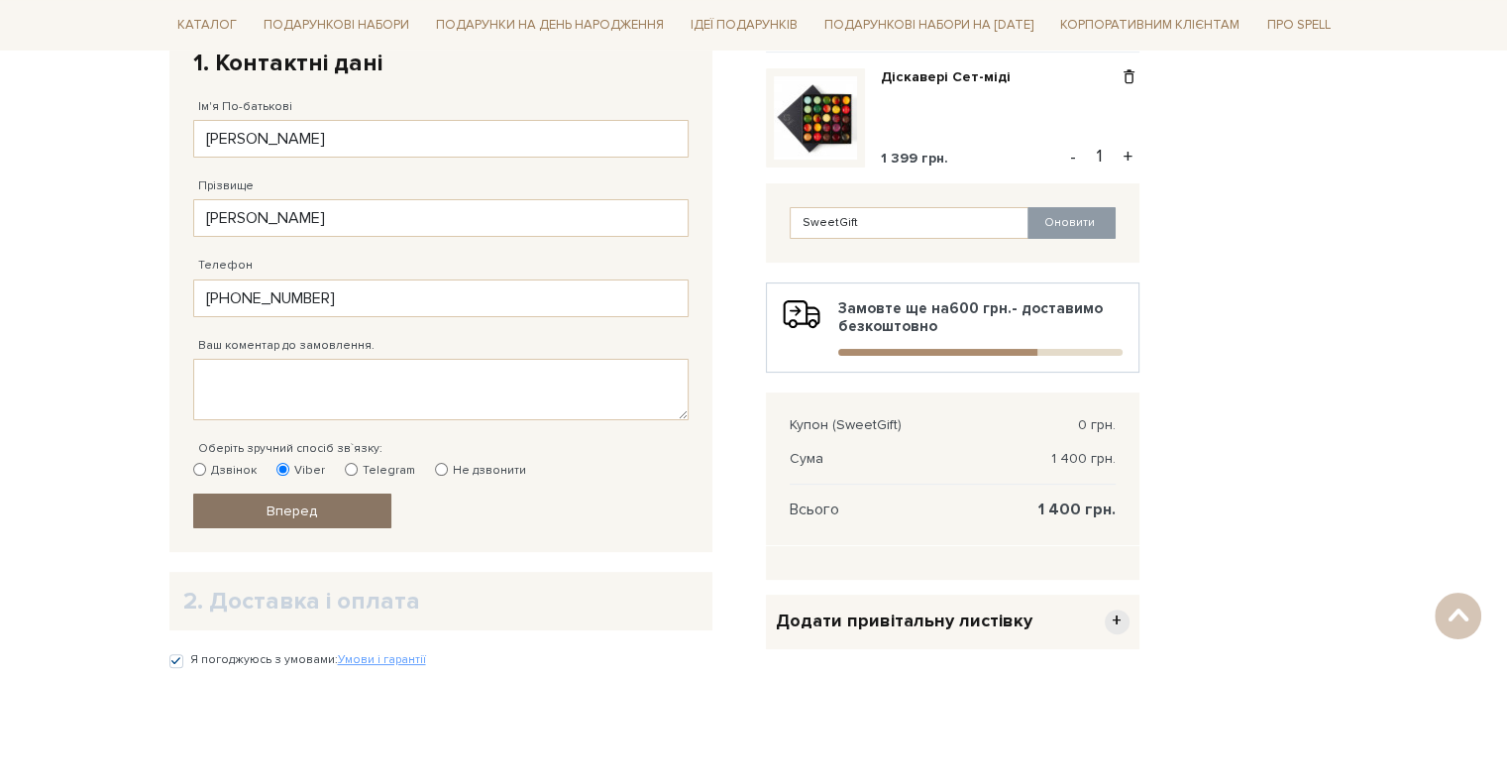
click at [309, 517] on link "Вперед" at bounding box center [292, 510] width 198 height 35
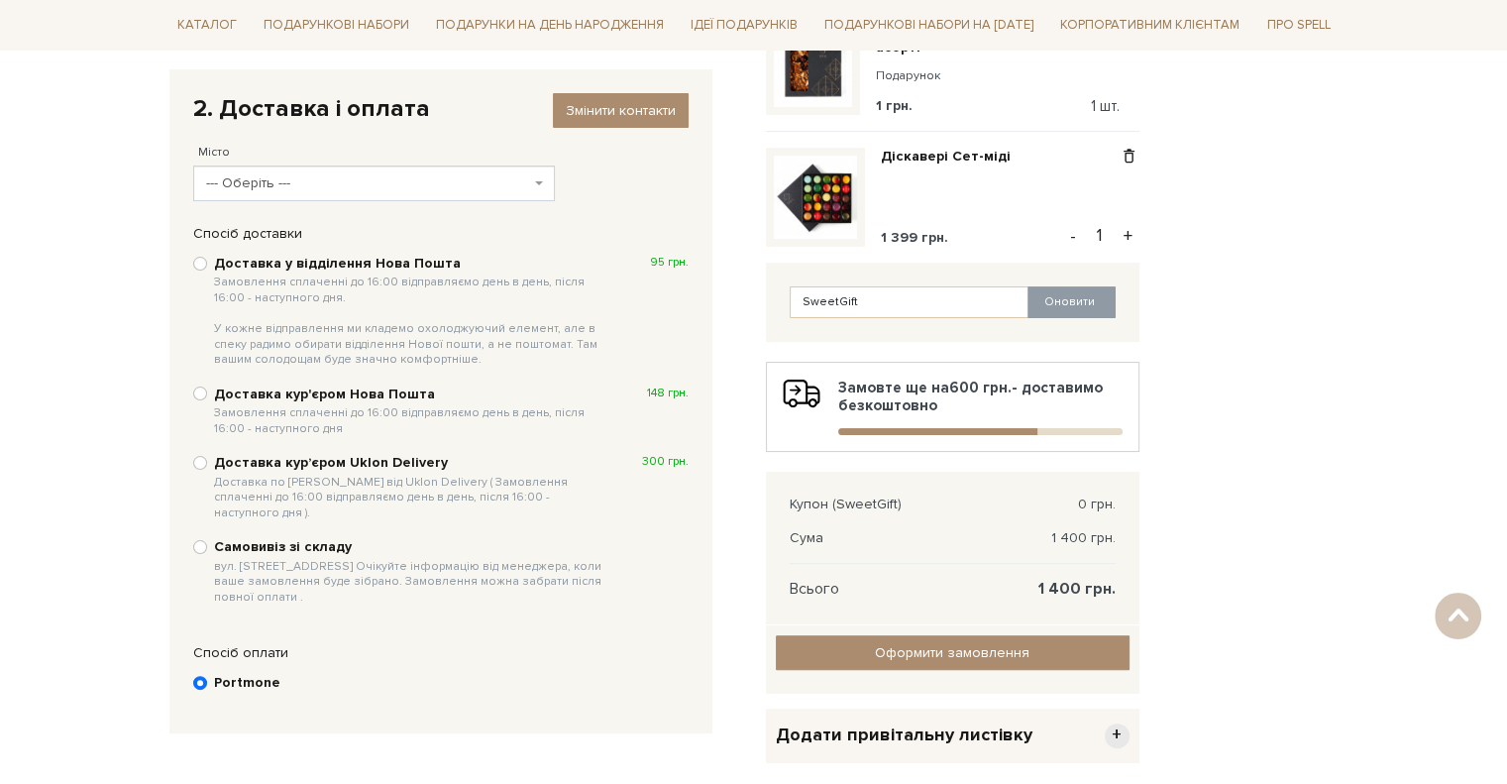
scroll to position [286, 0]
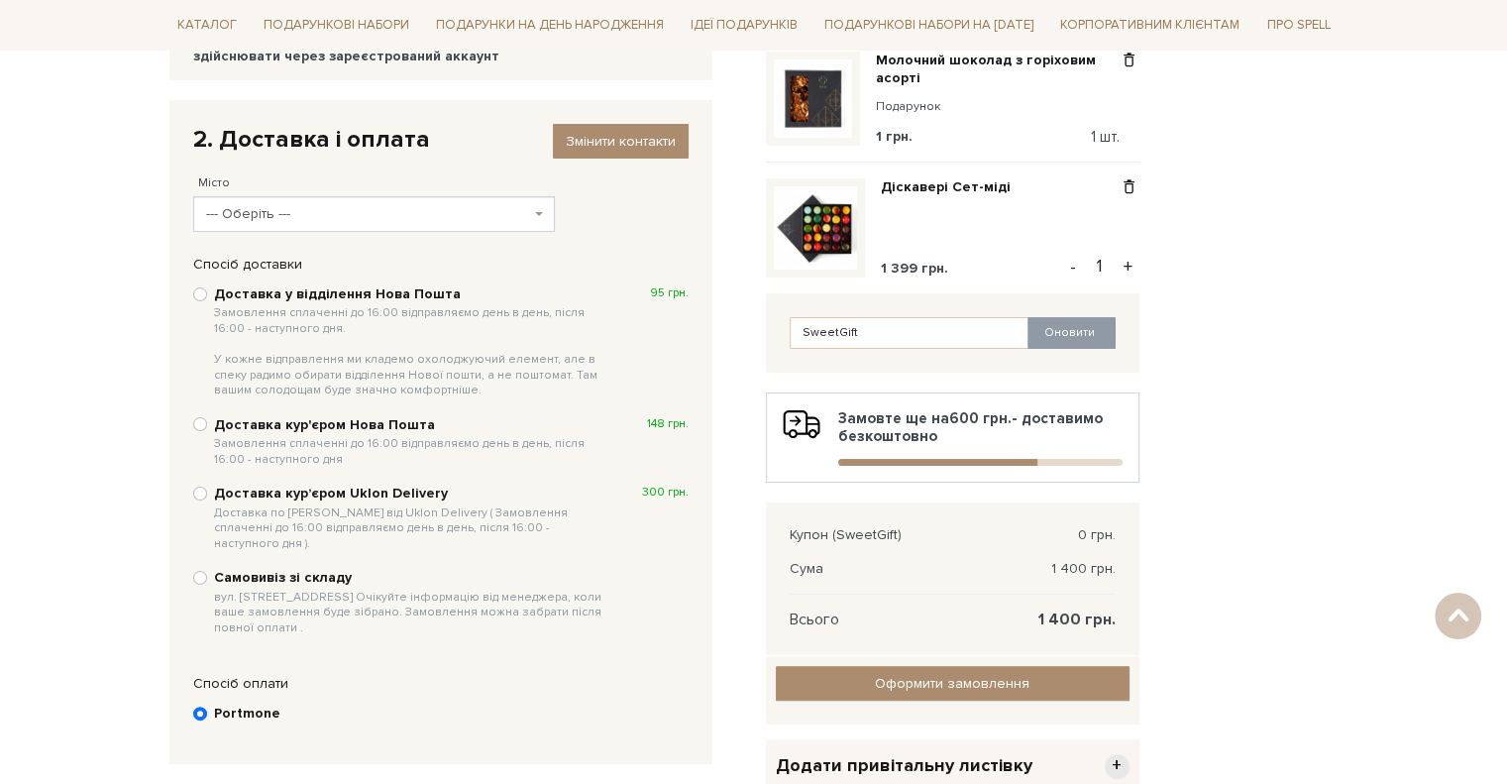
click at [346, 210] on span "--- Оберіть ---" at bounding box center [368, 214] width 324 height 20
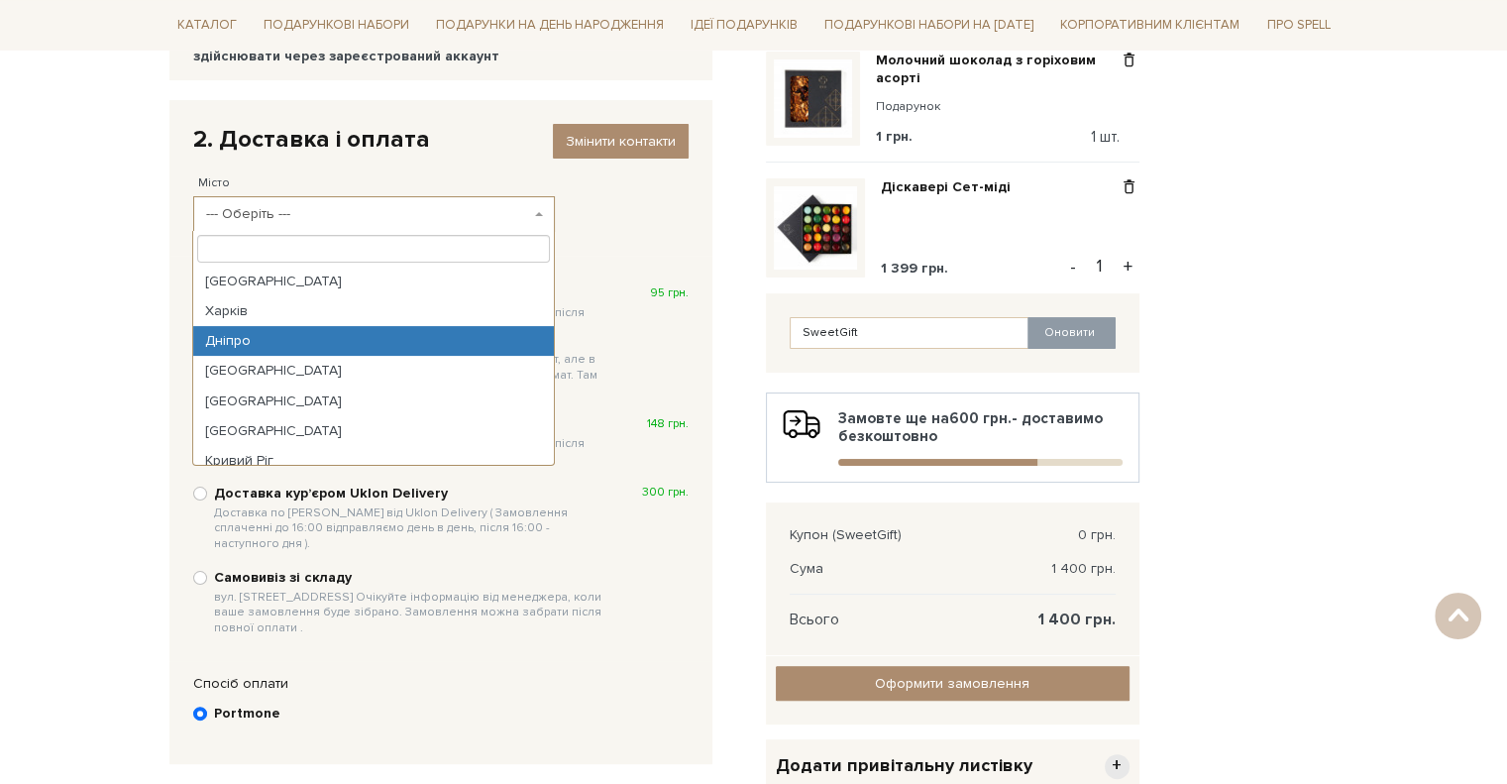
select select "Дніпро"
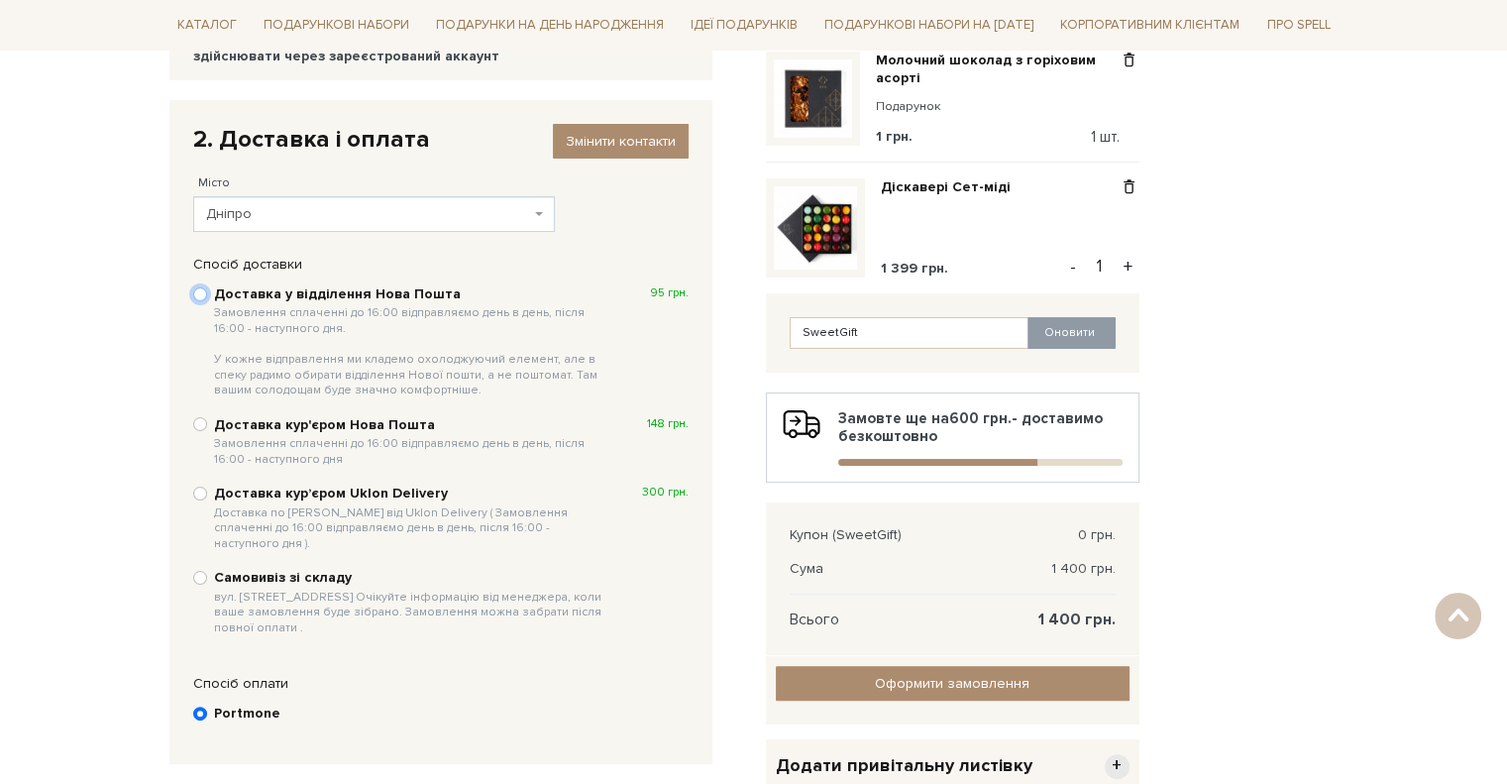
click at [204, 289] on input "Доставка у відділення Нова Пошта Замовлення сплаченні до 16:00 відправляємо ден…" at bounding box center [200, 294] width 14 height 14
radio input "true"
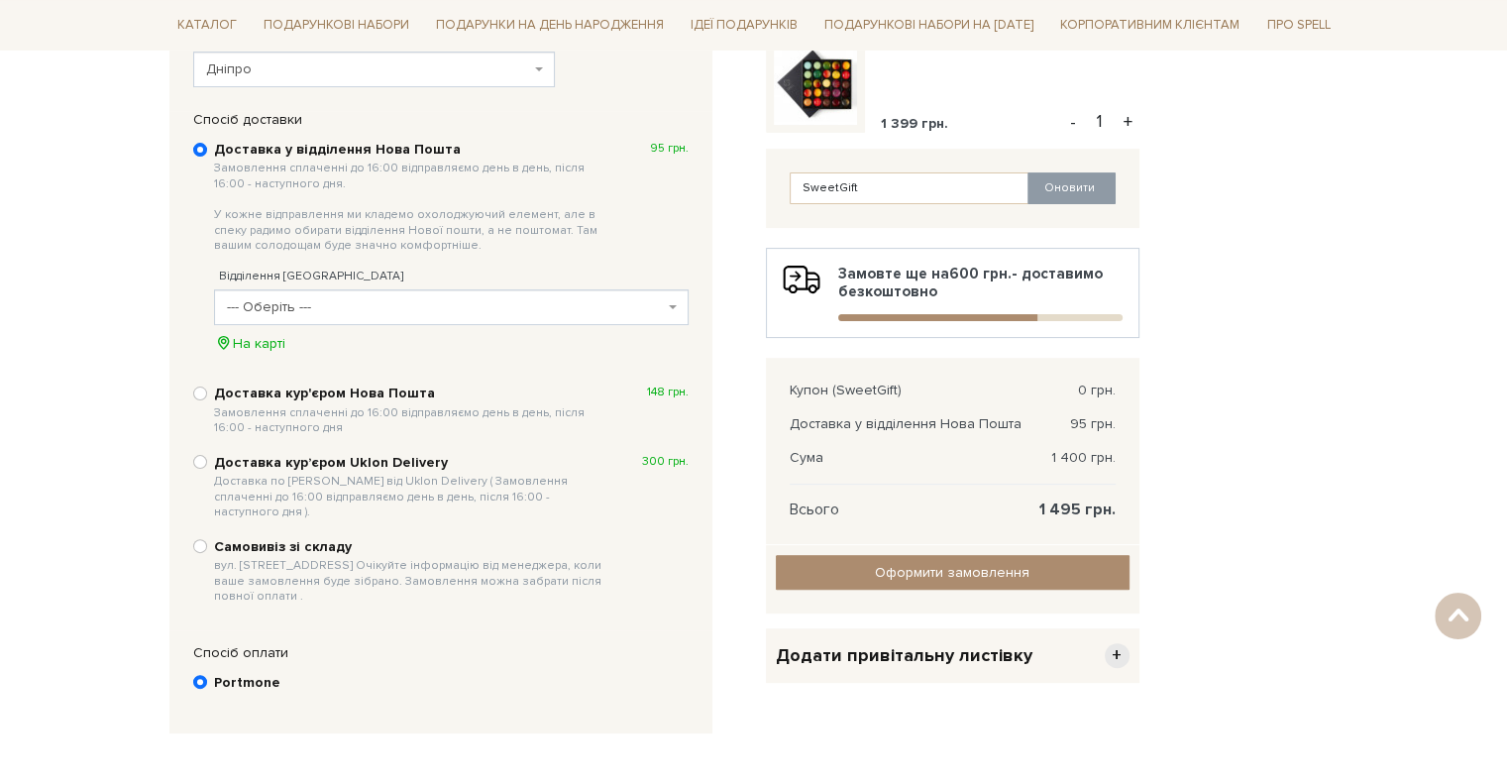
scroll to position [385, 0]
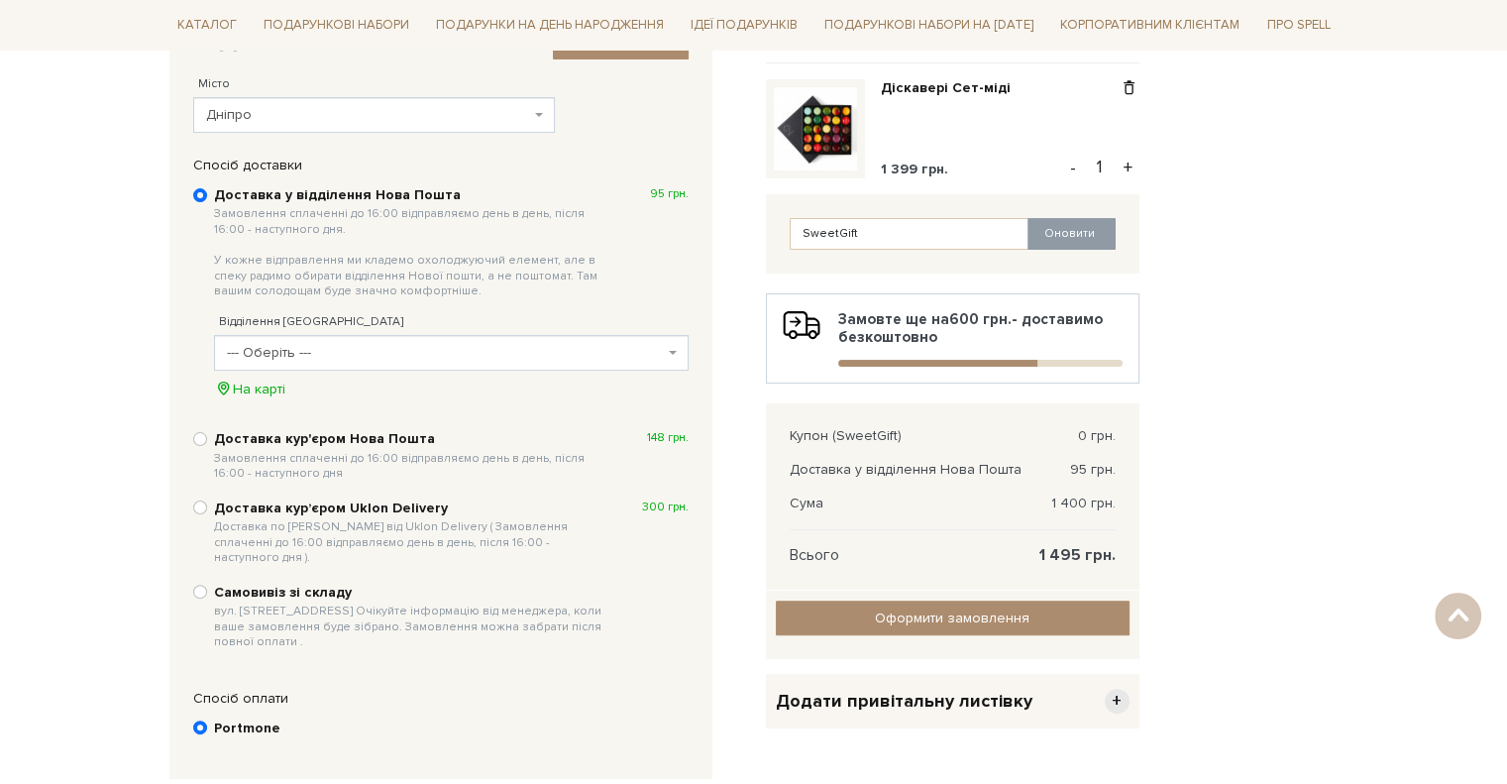
click at [244, 343] on span "--- Оберіть ---" at bounding box center [445, 353] width 437 height 20
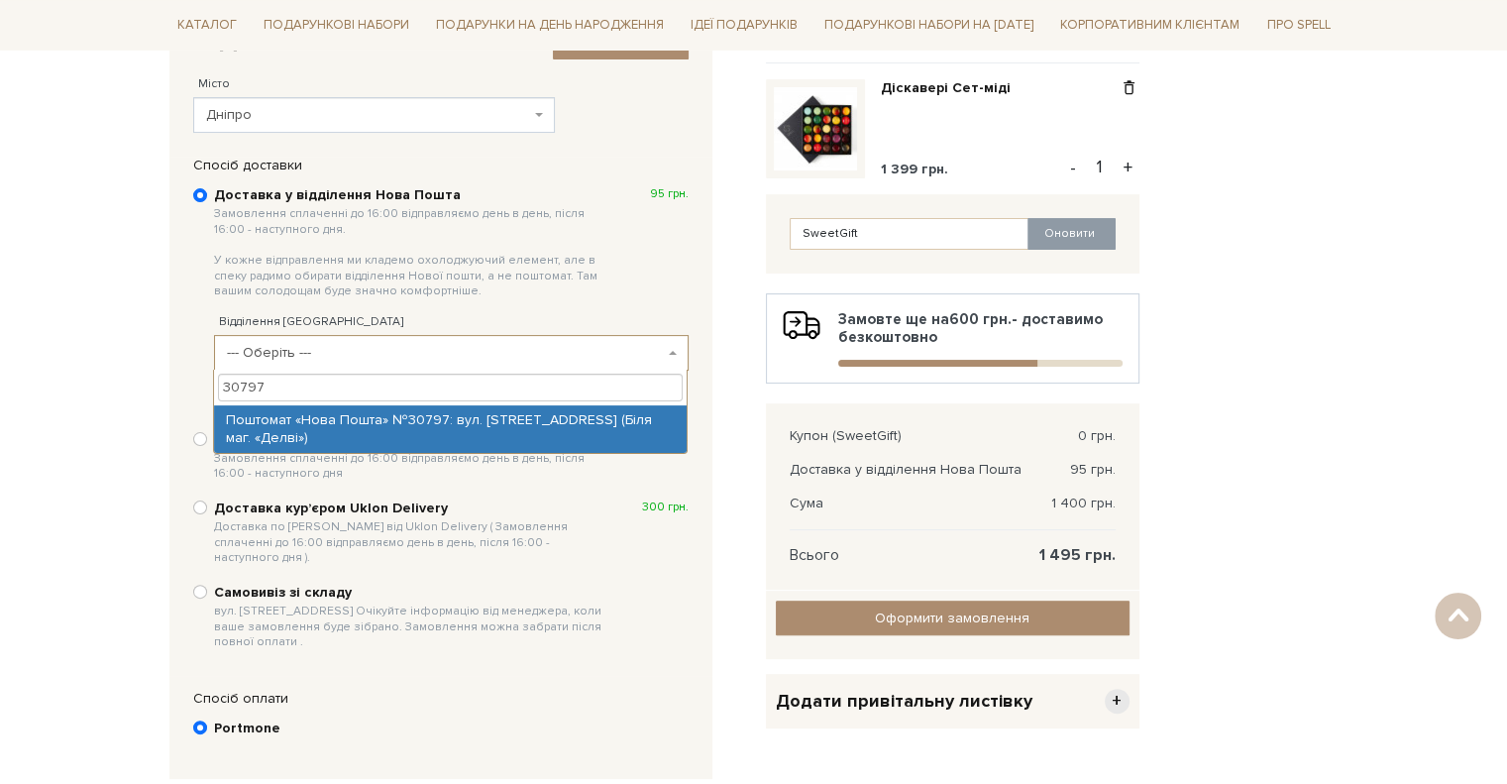
type input "30797"
select select "Поштомат «Нова Пошта» №30797: вул. [STREET_ADDRESS] (Біля маг. «Делві»)"
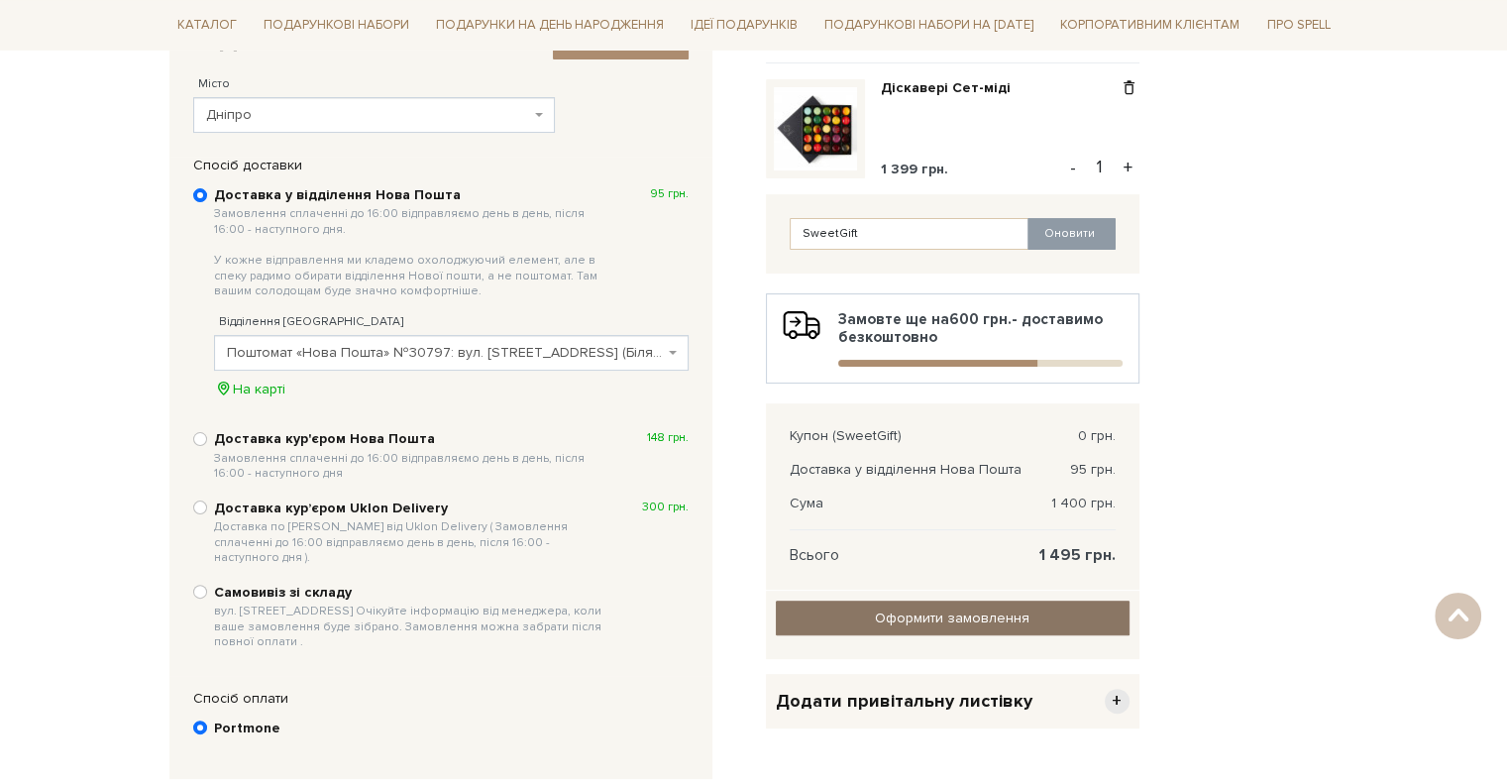
click at [852, 615] on input "Оформити замовлення" at bounding box center [953, 617] width 354 height 35
